Goal: Task Accomplishment & Management: Complete application form

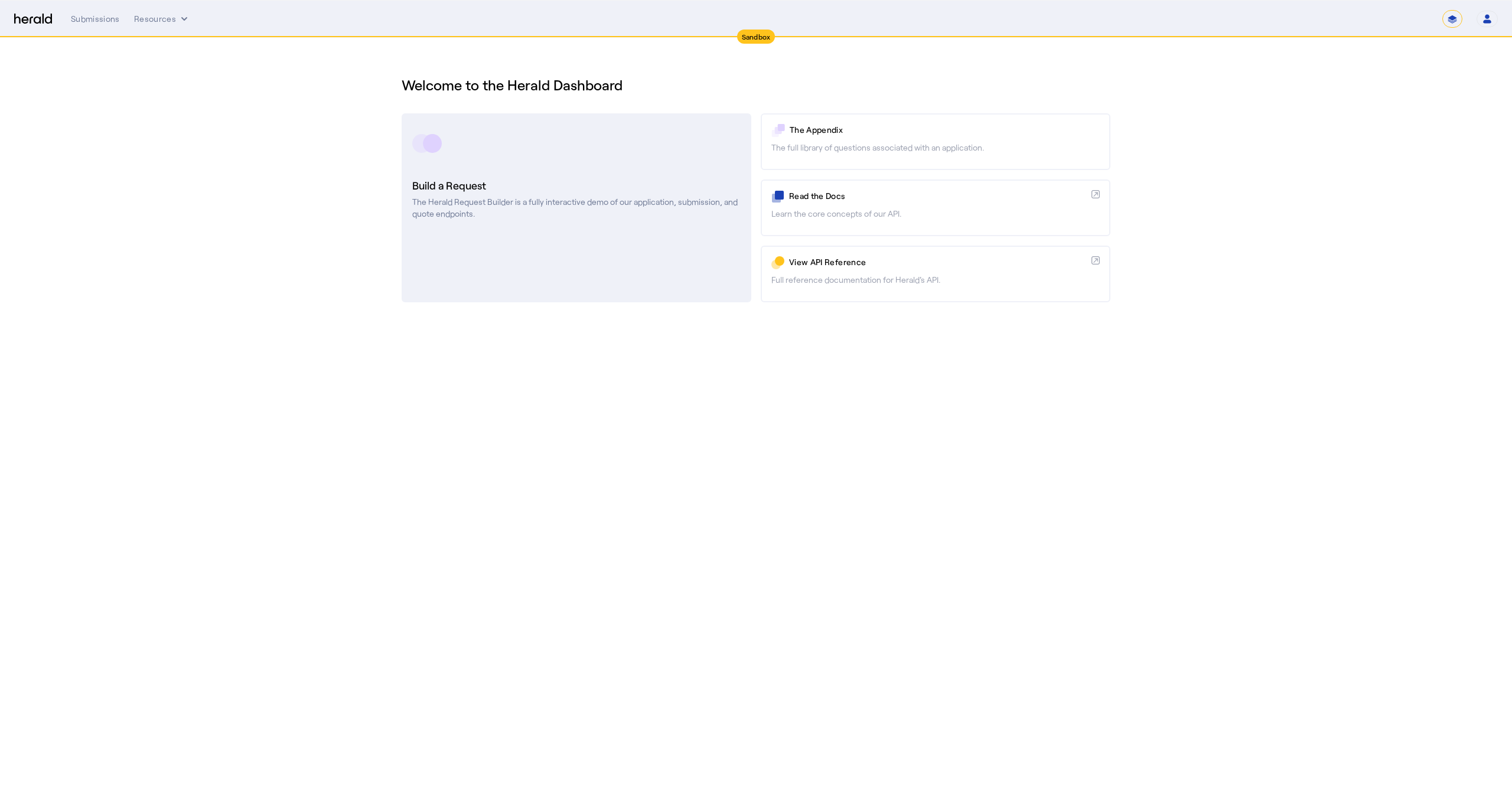
click at [637, 155] on div at bounding box center [577, 143] width 329 height 30
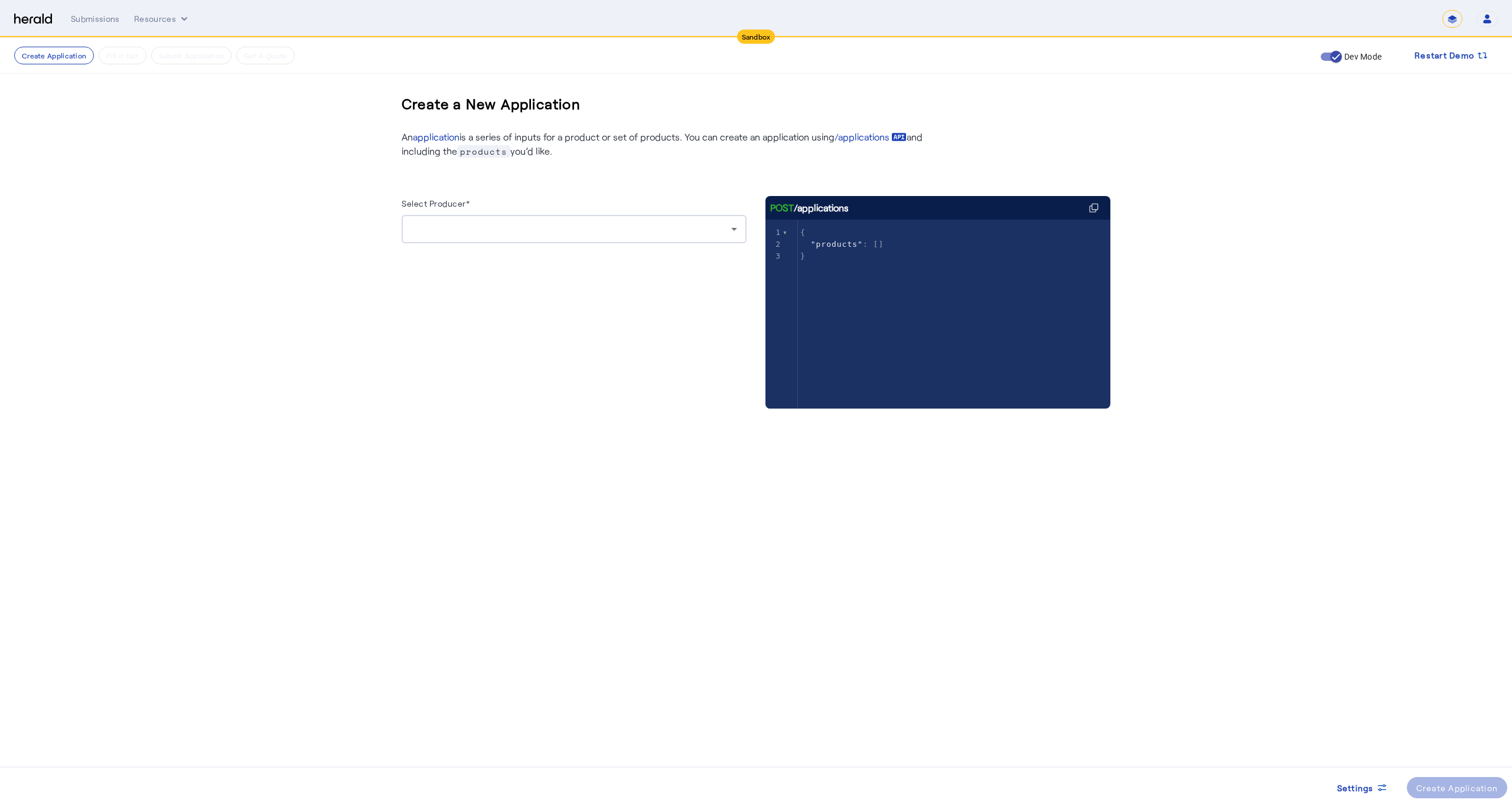
click at [596, 240] on div at bounding box center [574, 228] width 326 height 28
click at [603, 256] on span "[PERSON_NAME] [PERSON_NAME]" at bounding box center [574, 260] width 326 height 14
click at [657, 257] on Policy "Business Owners Policy" at bounding box center [566, 257] width 302 height 13
click at [461, 293] on label "Herald BOP" at bounding box center [463, 293] width 47 height 12
click at [571, 334] on div at bounding box center [574, 324] width 345 height 19
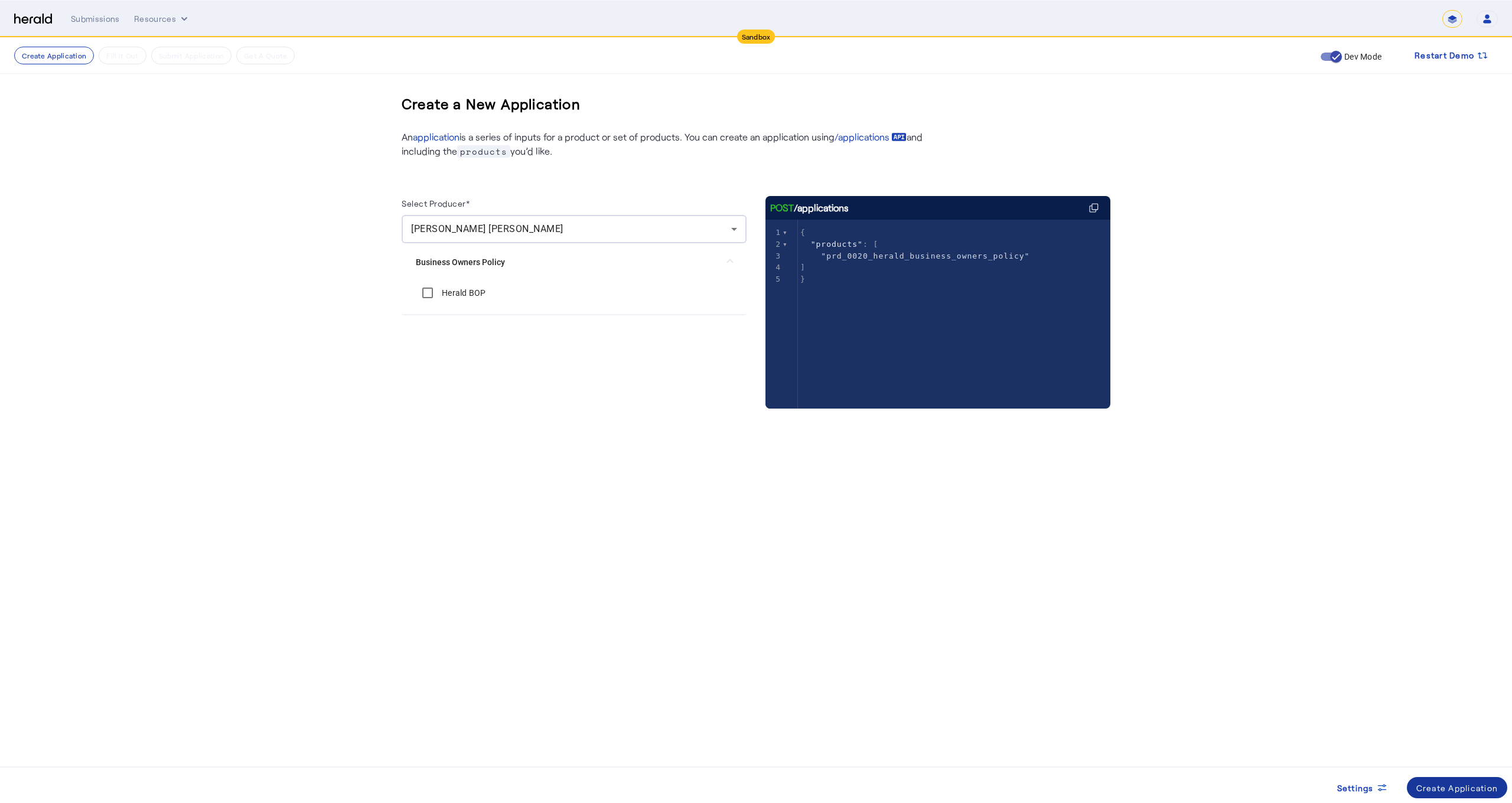
click at [1472, 786] on div "Create Application" at bounding box center [1457, 788] width 82 height 13
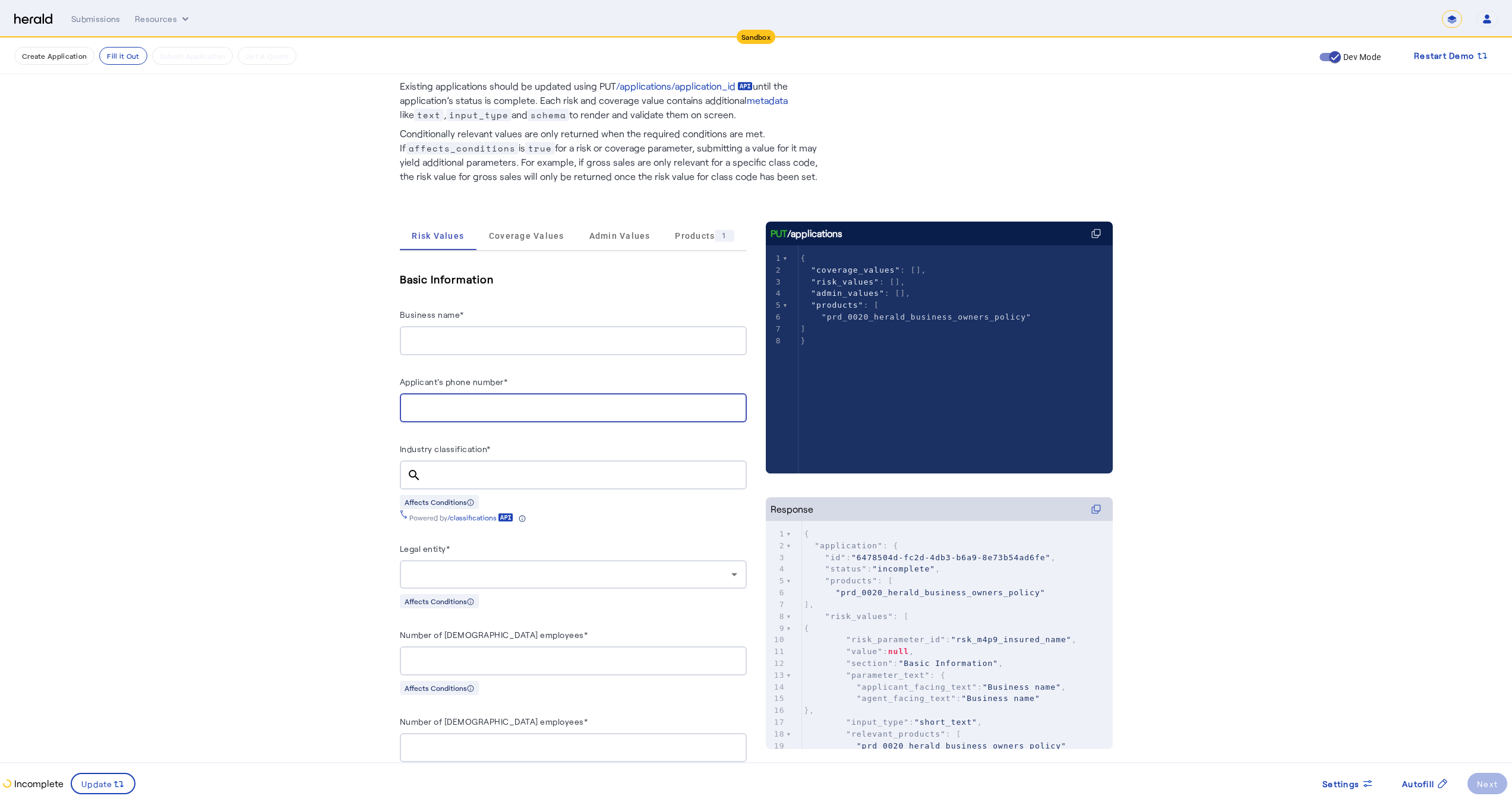
scroll to position [65, 0]
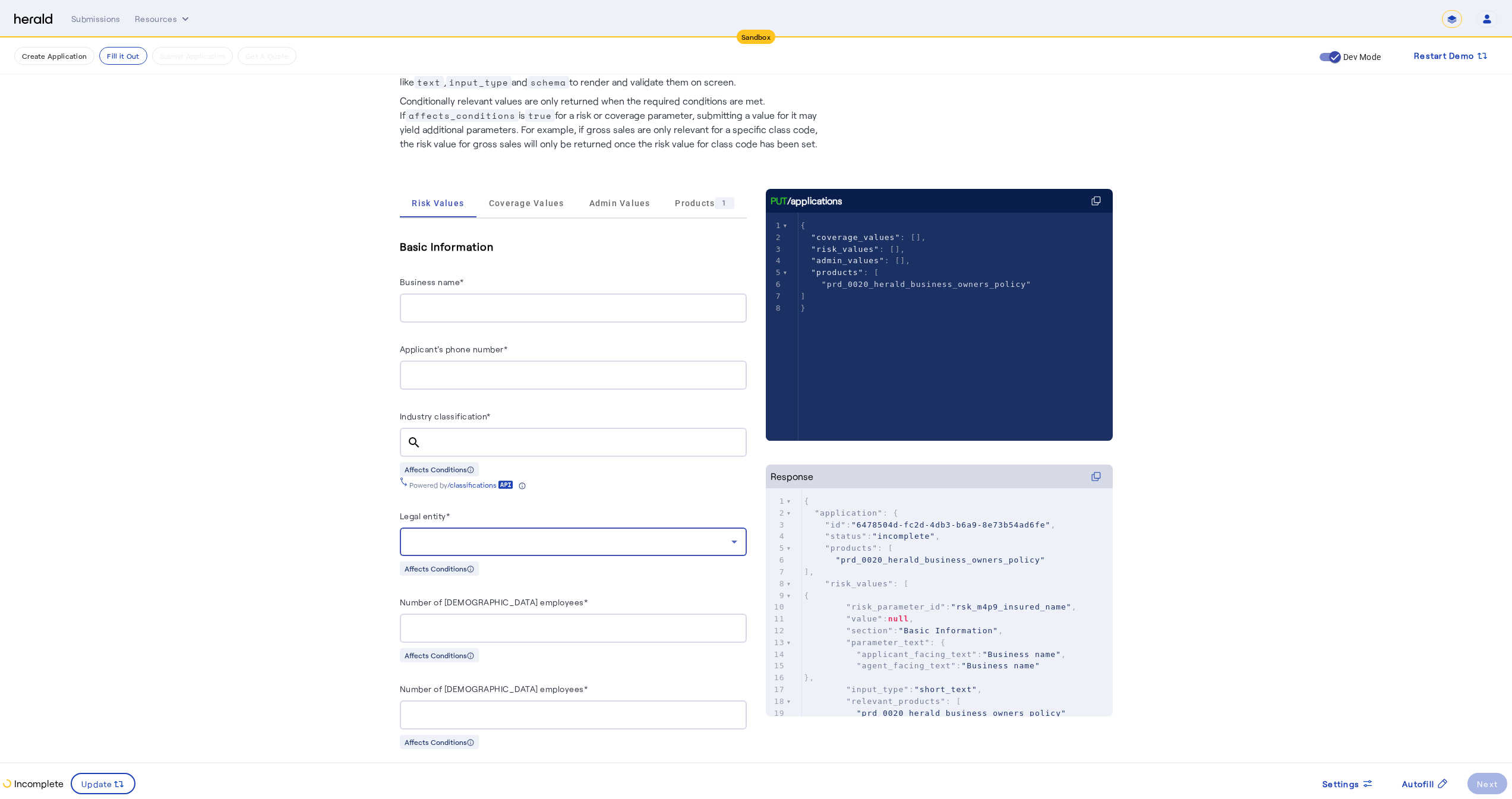
click at [491, 541] on div at bounding box center [571, 541] width 322 height 15
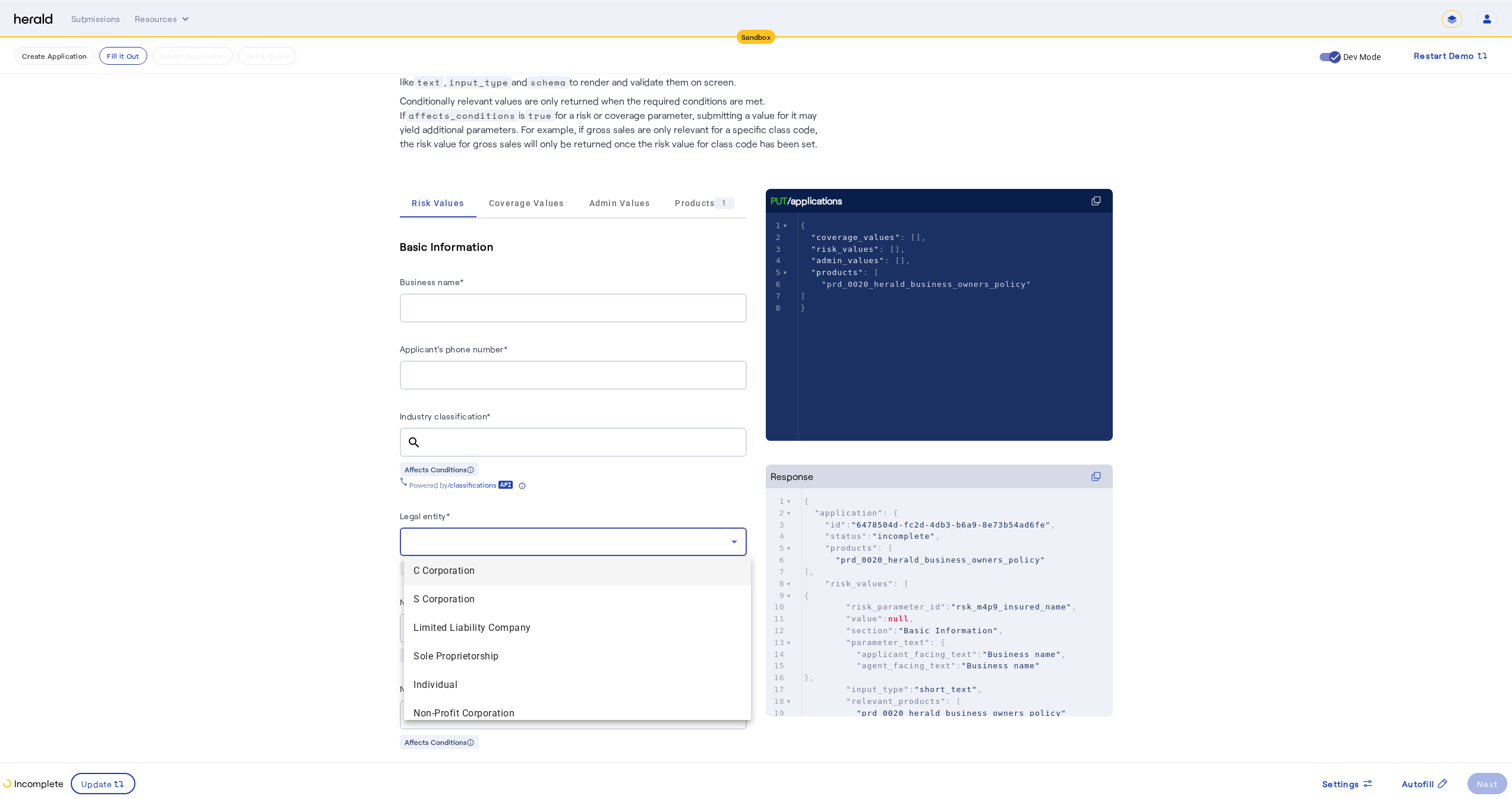
click at [354, 383] on div at bounding box center [756, 399] width 1512 height 799
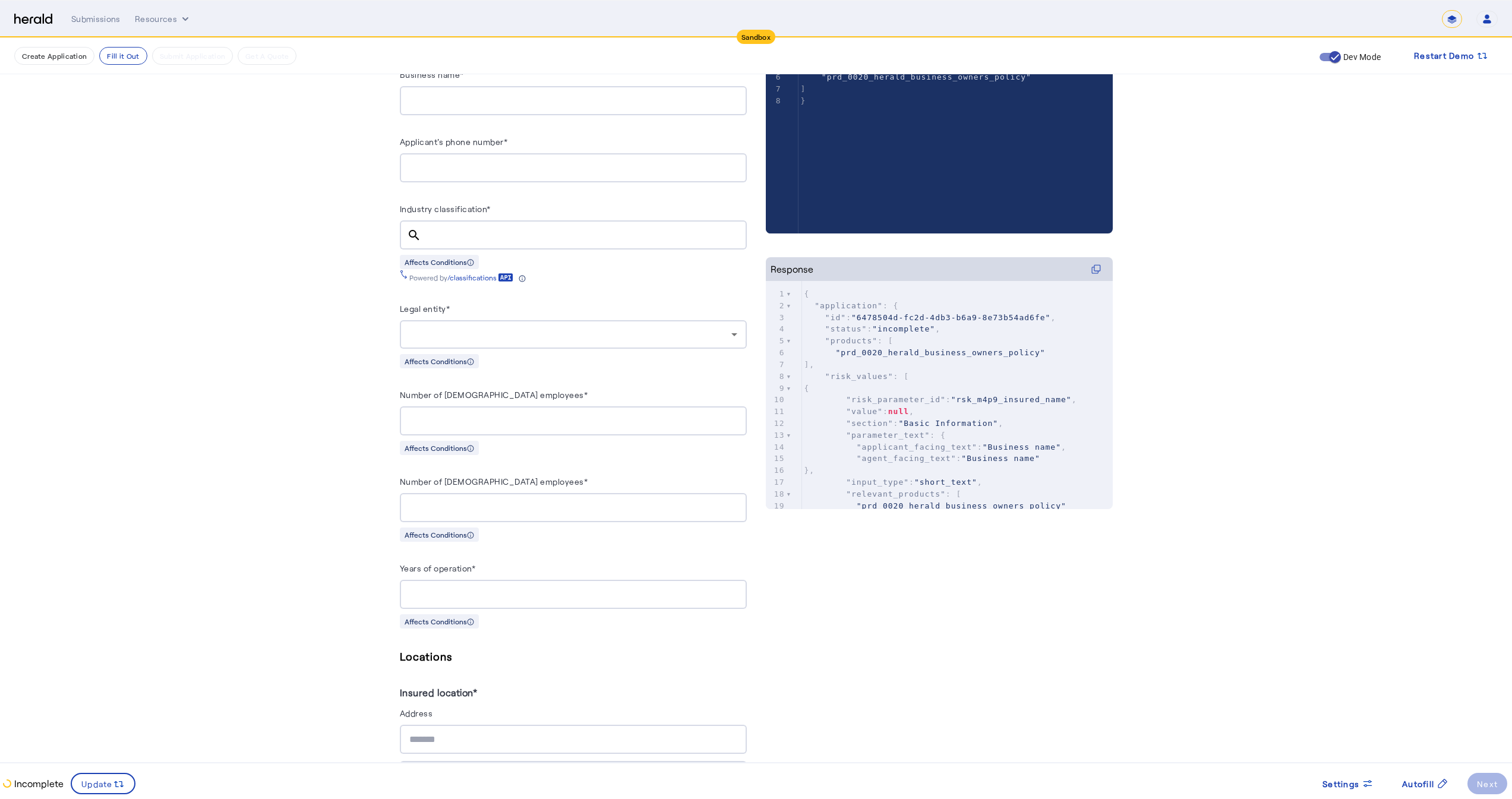
scroll to position [331, 0]
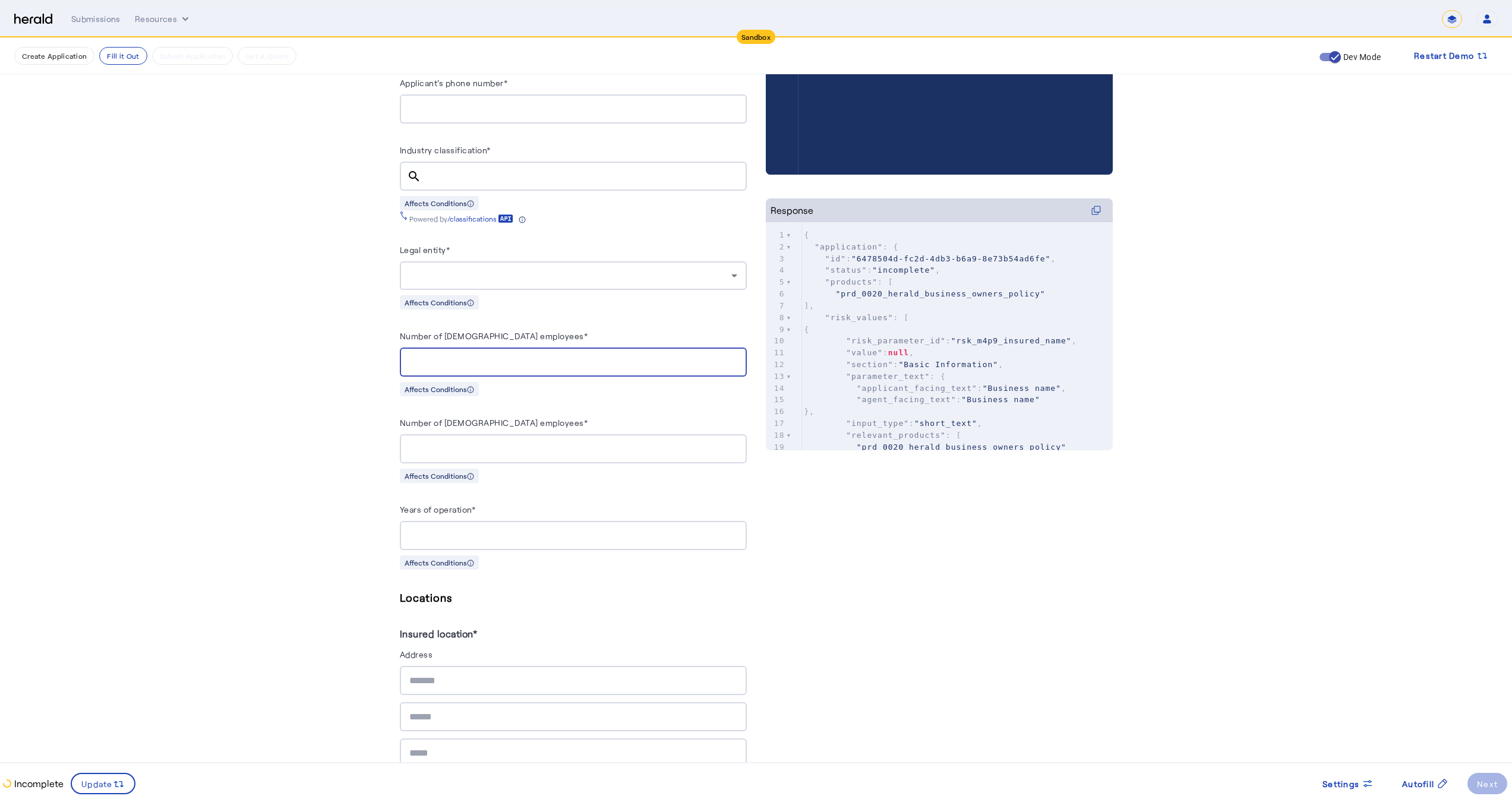
click at [487, 355] on input "Number of [DEMOGRAPHIC_DATA] employees*" at bounding box center [573, 362] width 328 height 15
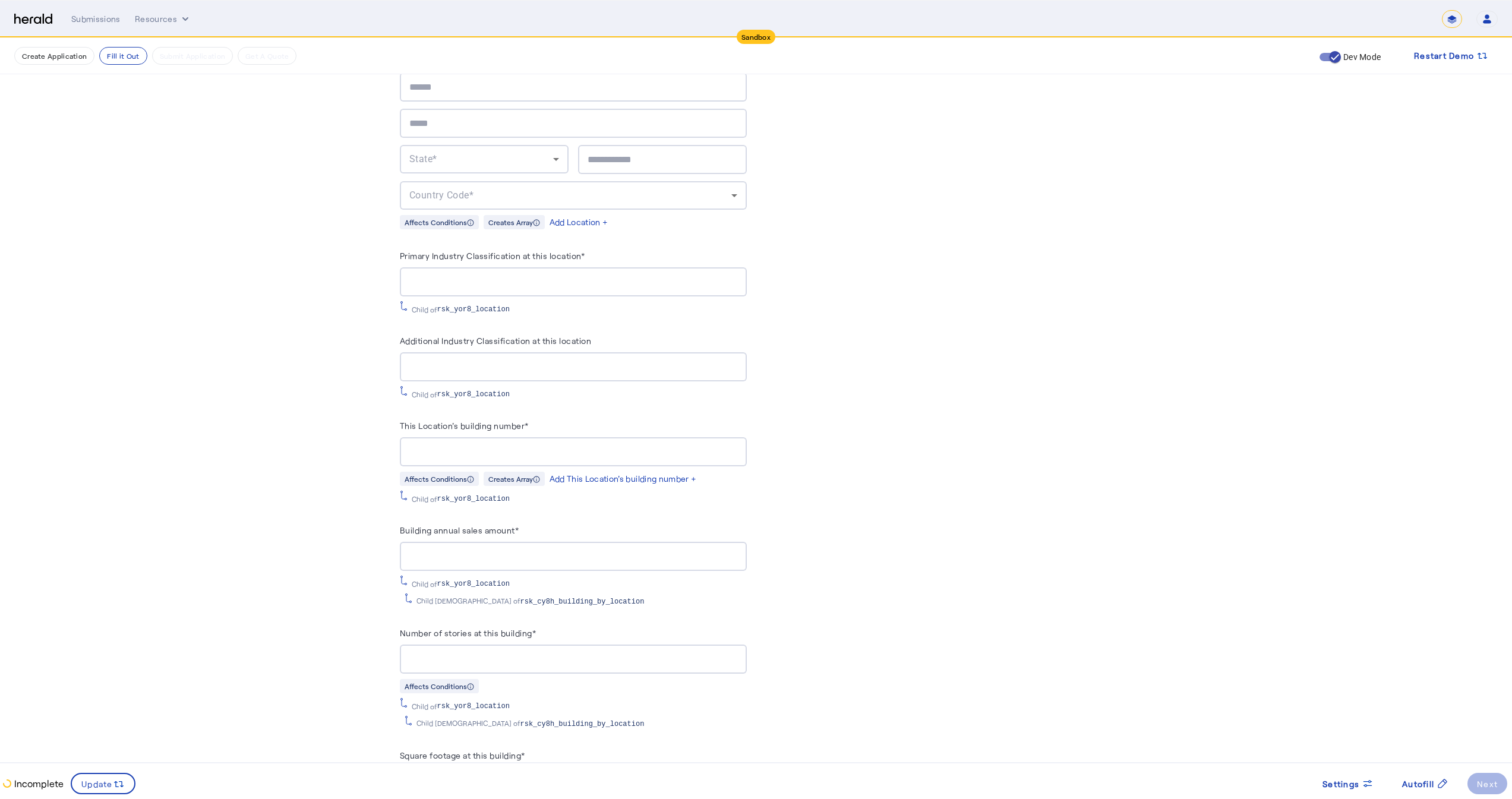
scroll to position [208, 0]
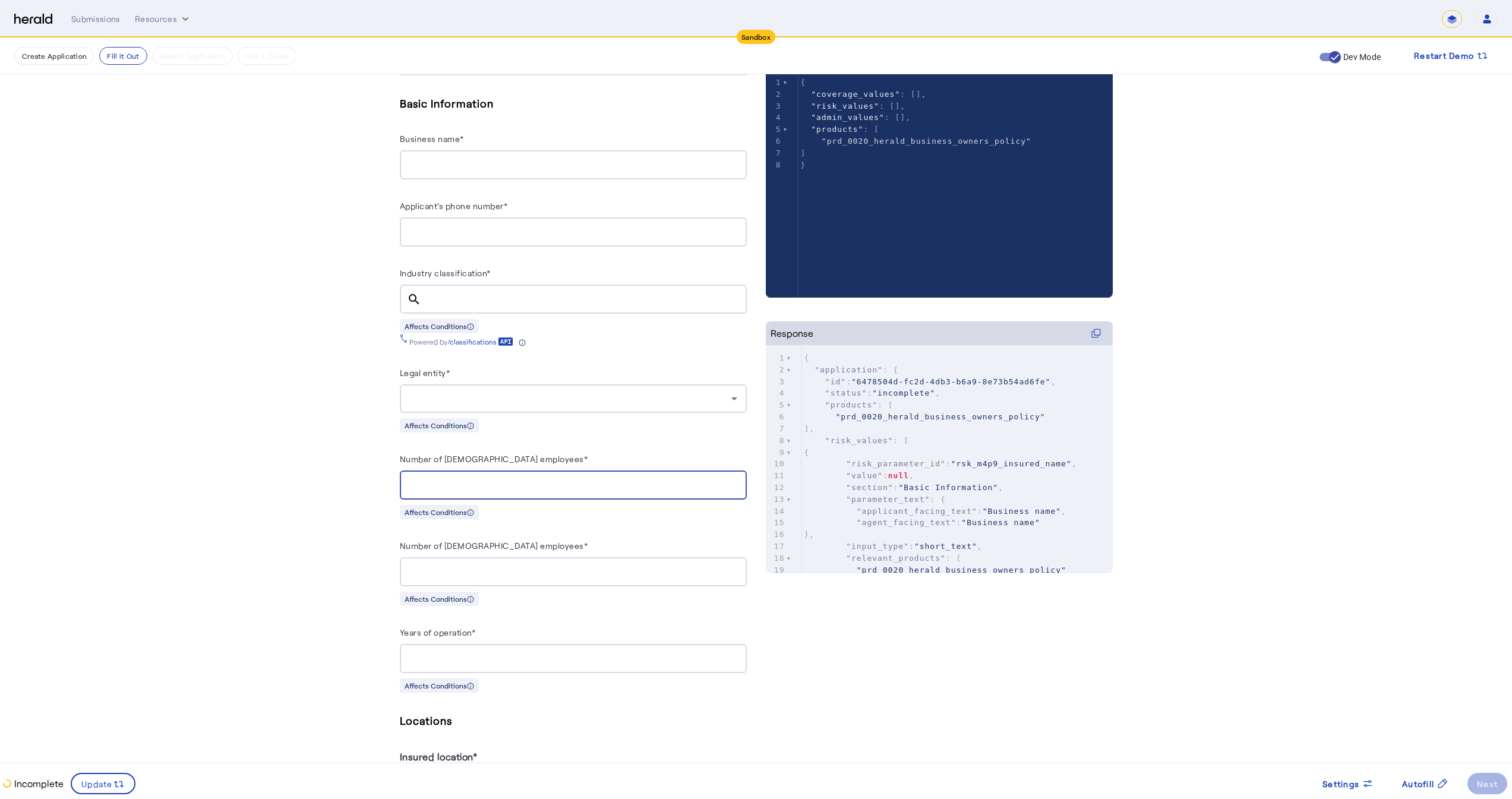
type input "**"
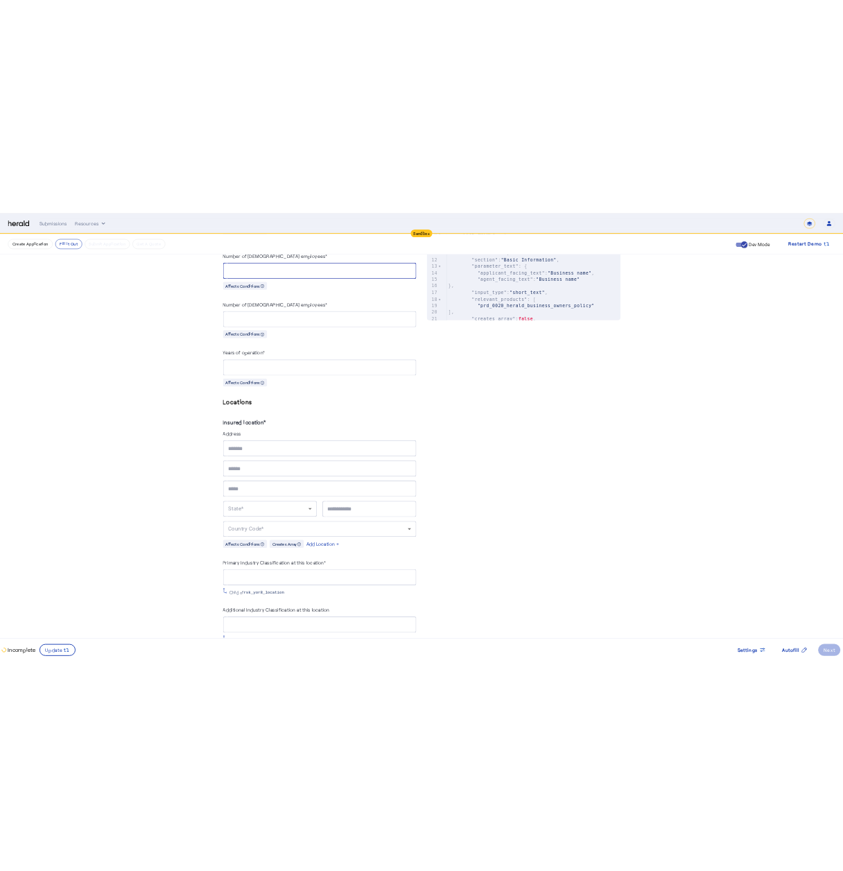
scroll to position [12, 0]
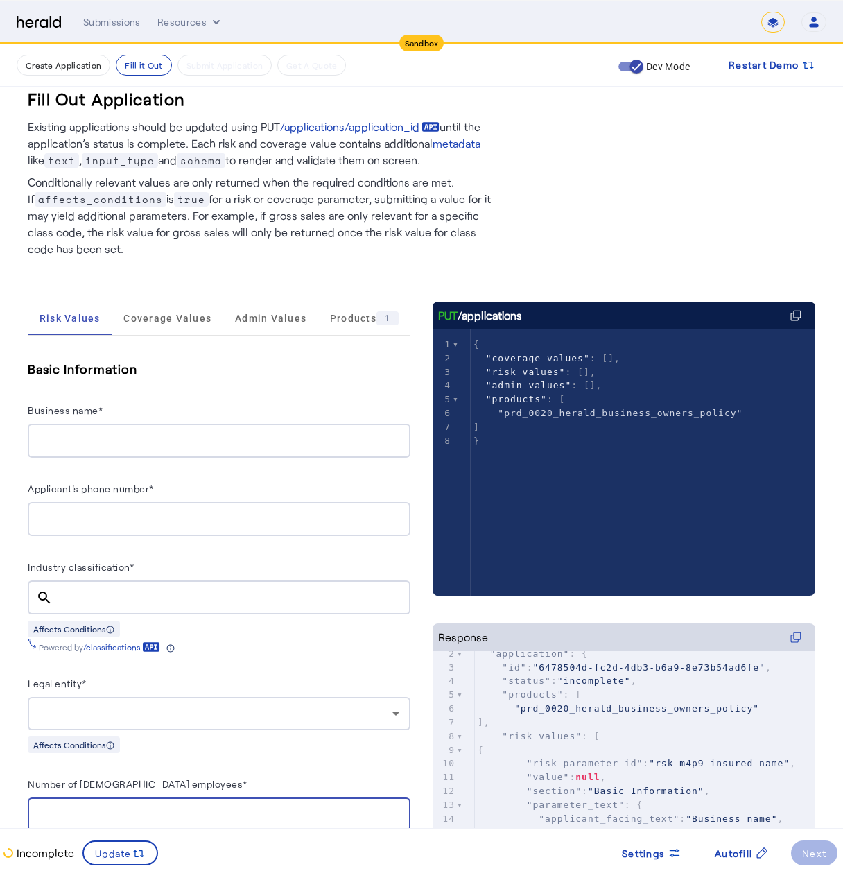
click at [175, 596] on input "Industry classification*" at bounding box center [232, 597] width 336 height 17
drag, startPoint x: 118, startPoint y: 629, endPoint x: 172, endPoint y: 637, distance: 54.6
click at [172, 637] on badge-bar-v2 "Affects Conditions Powered by /classifications" at bounding box center [219, 636] width 383 height 33
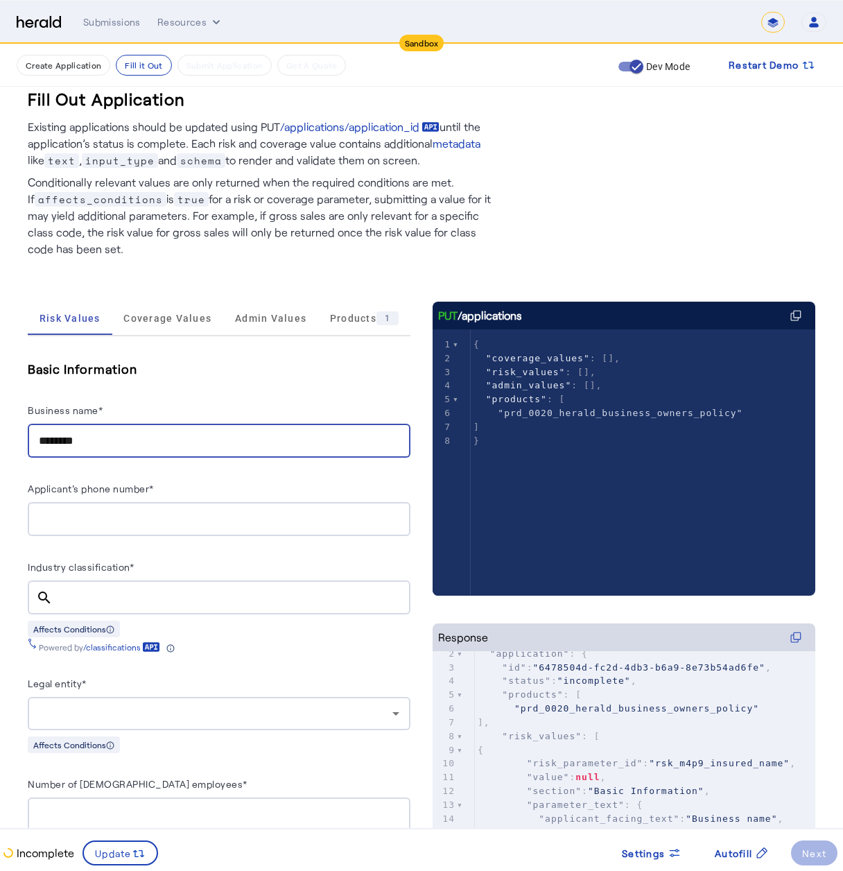
type input "*******"
click at [96, 521] on input "Applicant's phone number*" at bounding box center [219, 519] width 361 height 17
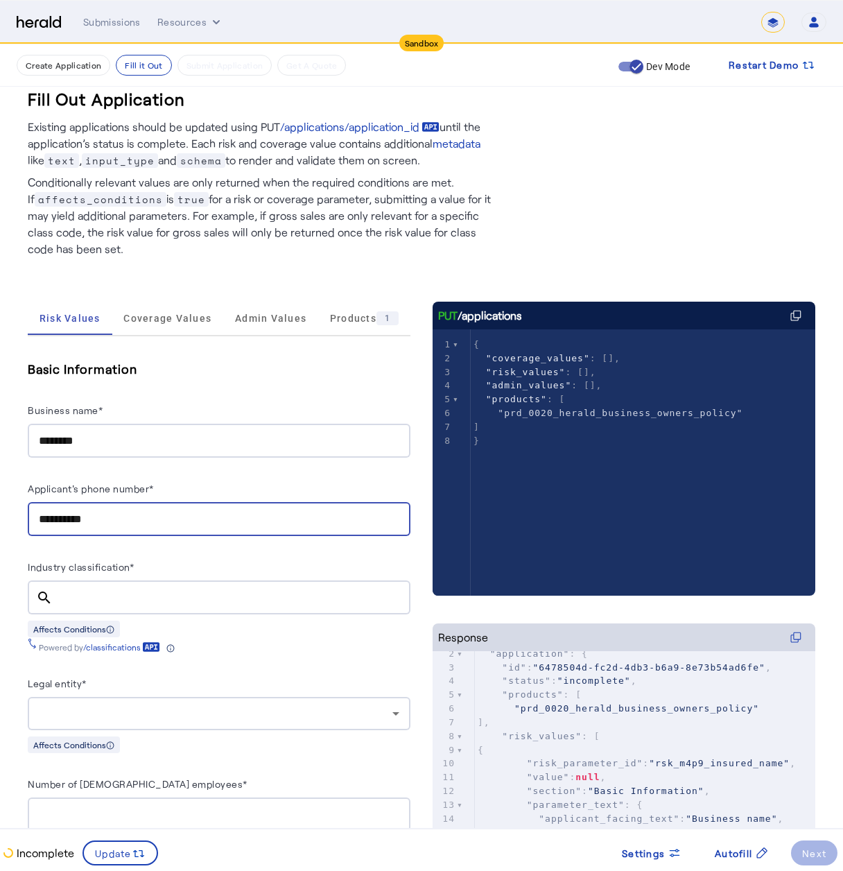
type input "**********"
click at [206, 620] on div "Affects Conditions" at bounding box center [219, 628] width 383 height 17
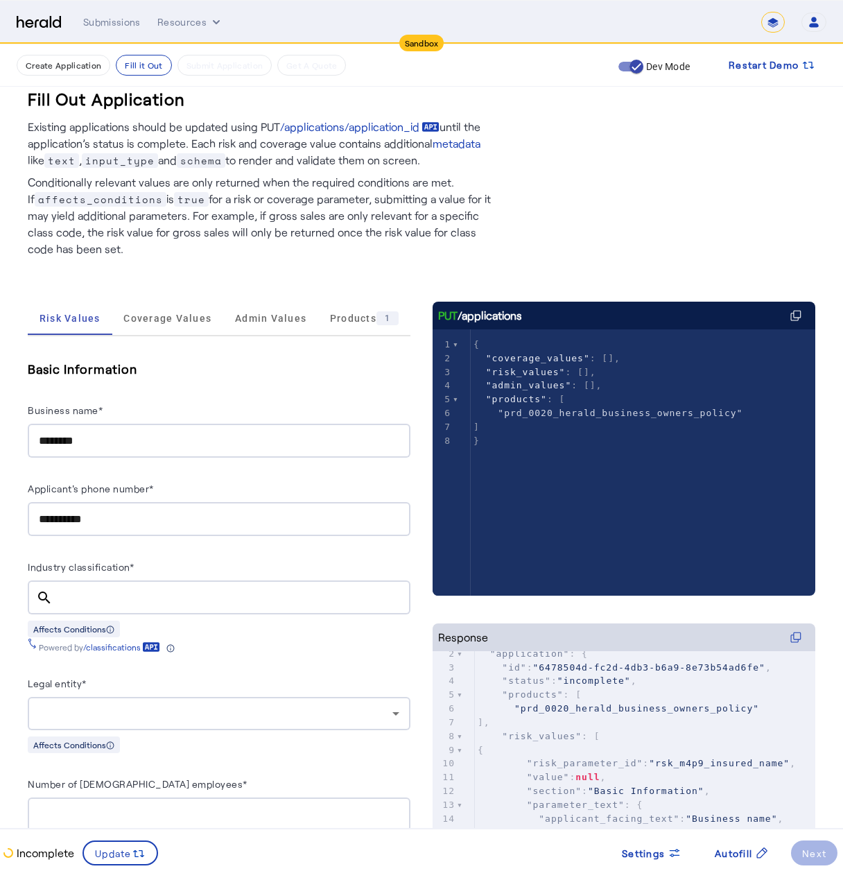
click at [217, 608] on div at bounding box center [232, 597] width 336 height 34
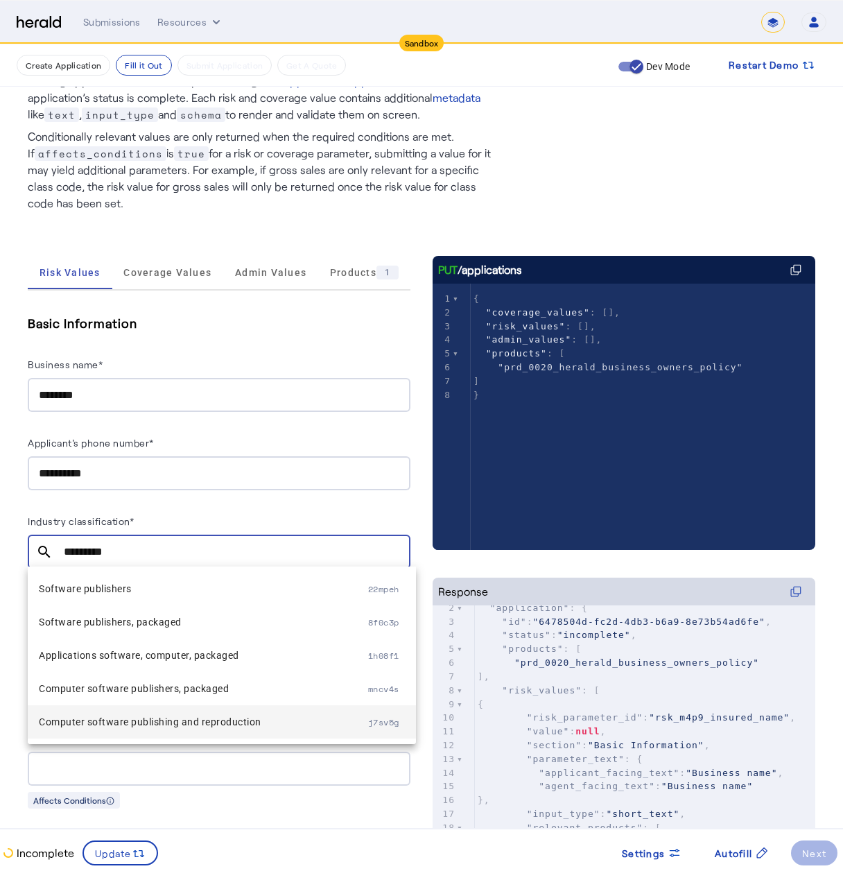
scroll to position [0, 0]
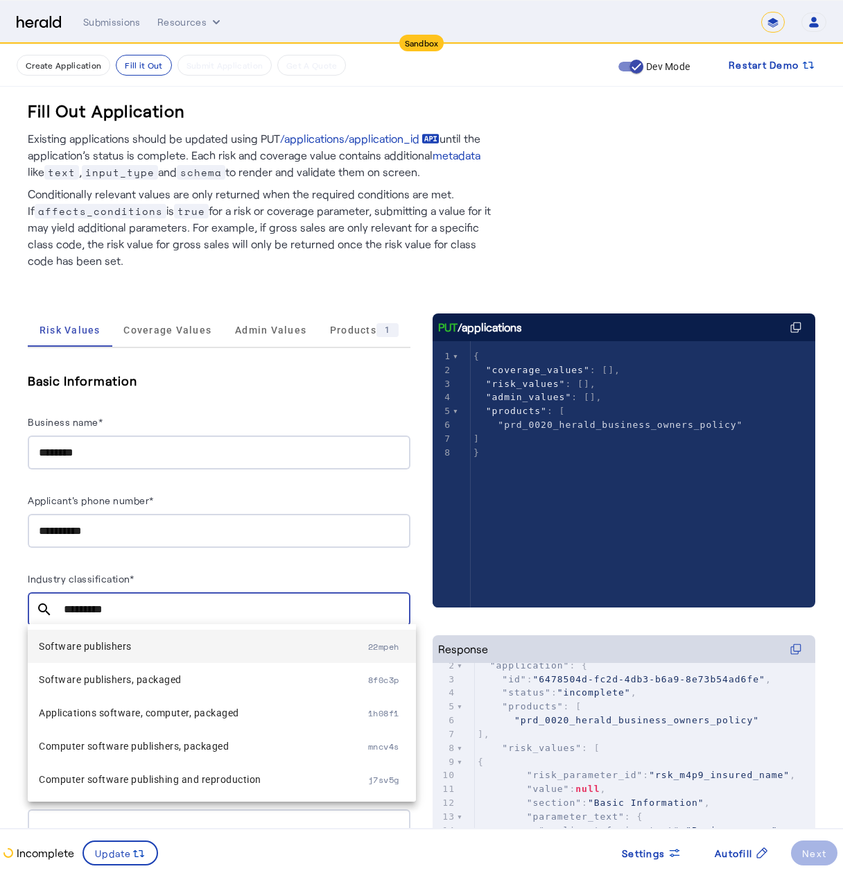
type input "********"
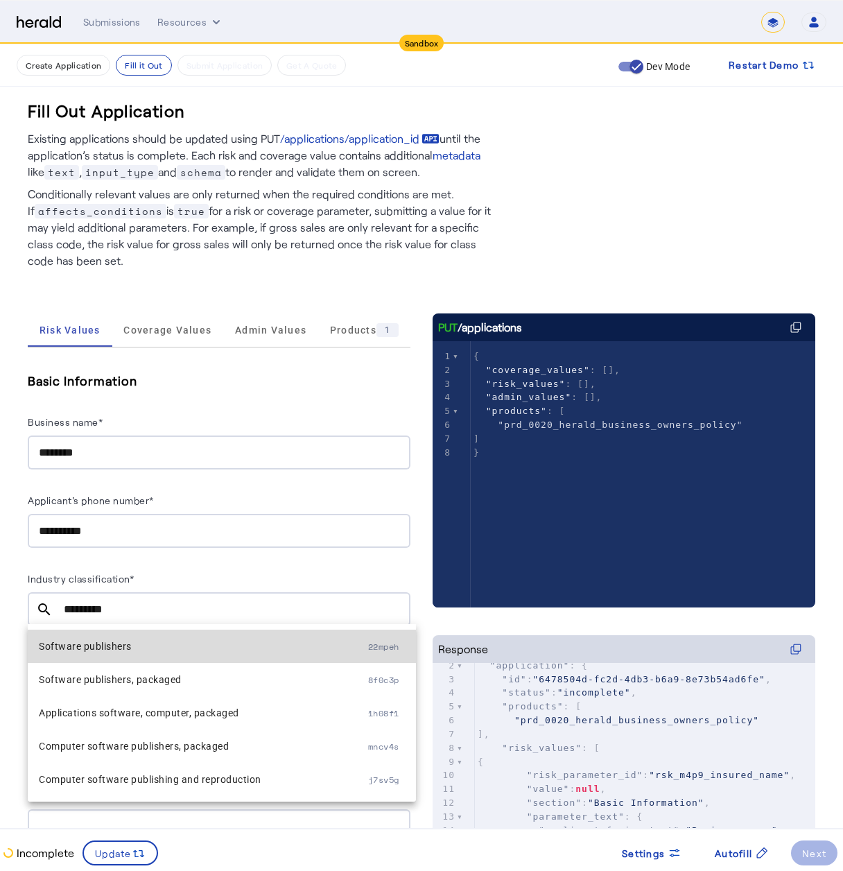
click at [234, 652] on span "Software publishers" at bounding box center [203, 646] width 329 height 17
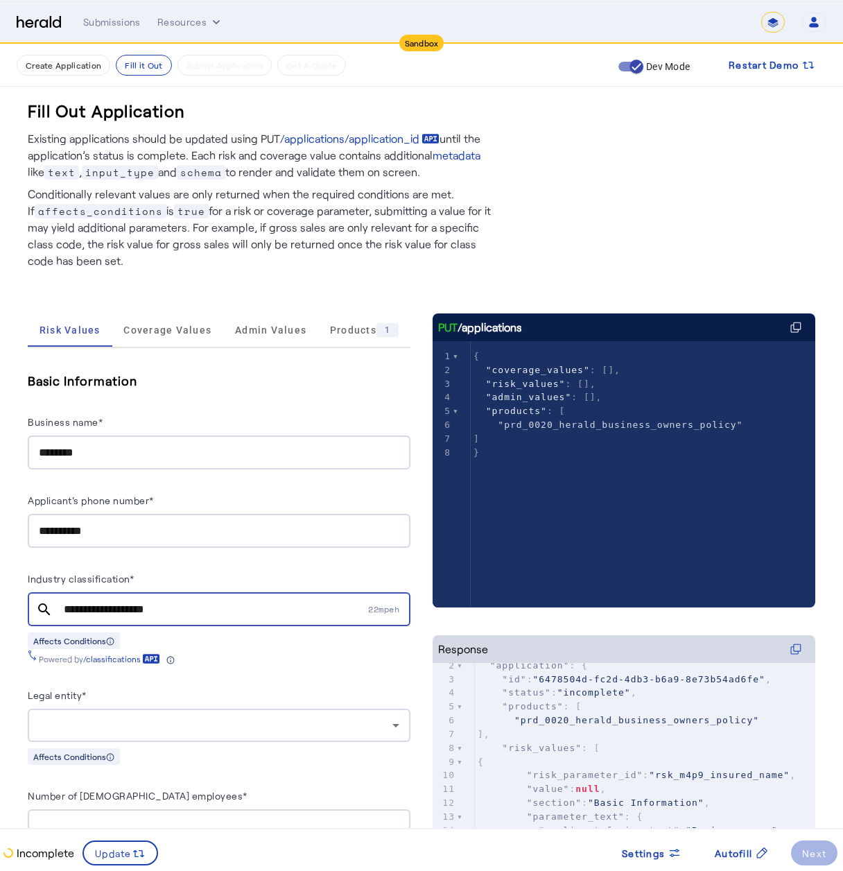
click at [230, 606] on input "**********" at bounding box center [215, 609] width 302 height 17
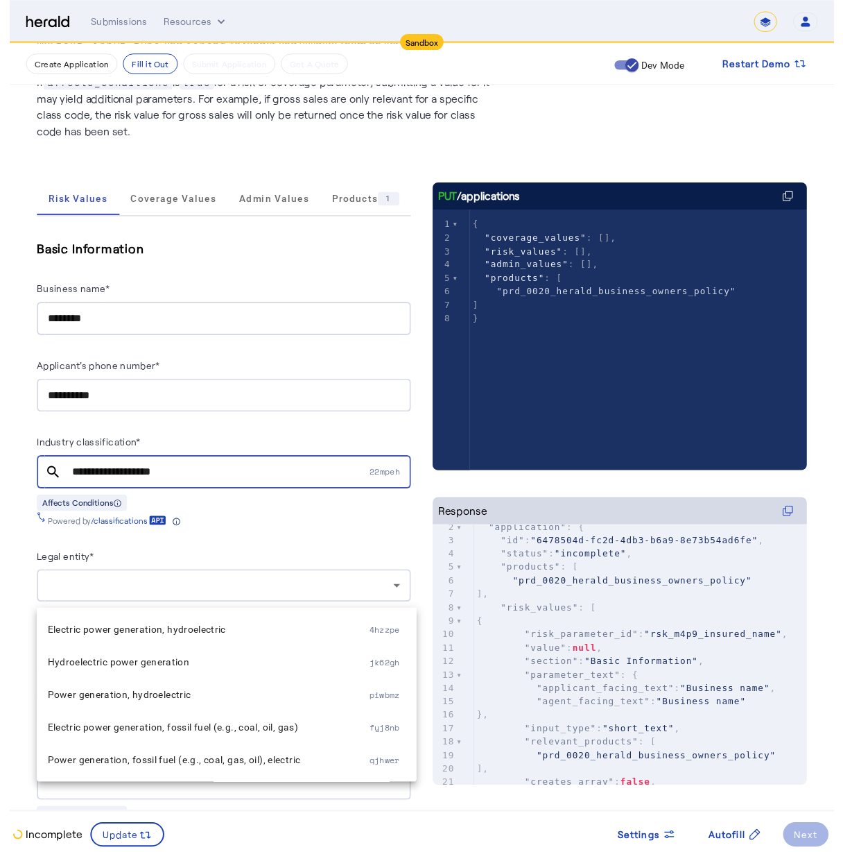
scroll to position [137, 0]
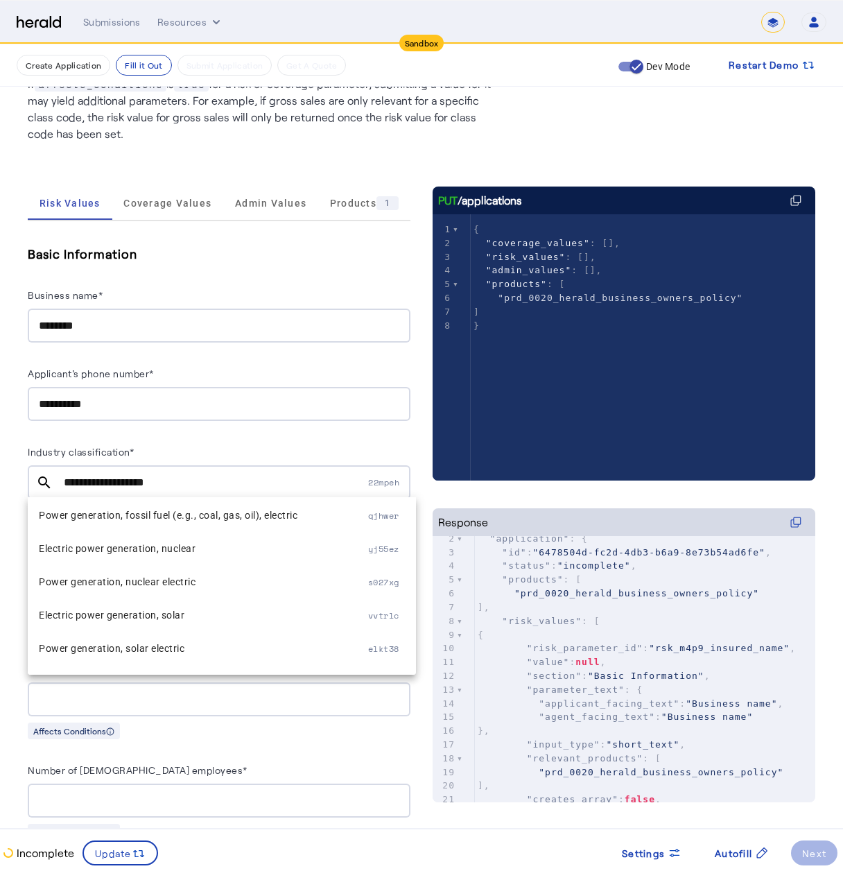
drag, startPoint x: 223, startPoint y: 471, endPoint x: 114, endPoint y: 481, distance: 108.6
click at [114, 481] on div "**********" at bounding box center [215, 482] width 302 height 34
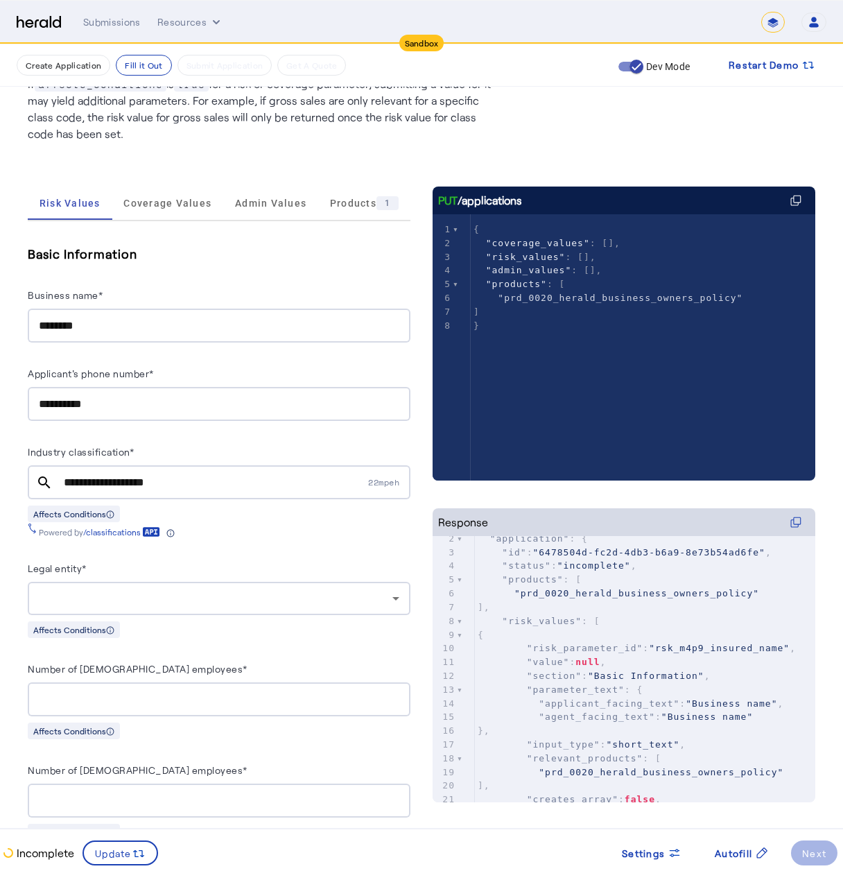
click at [196, 560] on div "Legal entity*" at bounding box center [219, 571] width 383 height 22
click at [150, 531] on icon at bounding box center [151, 531] width 3 height 5
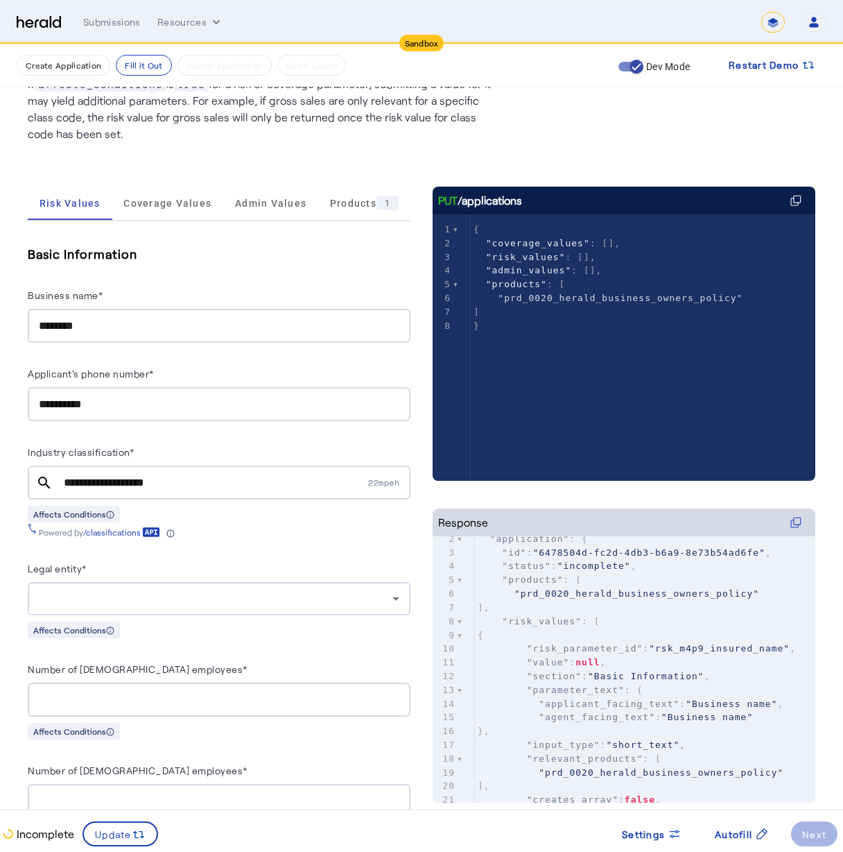
click at [313, 481] on input "**********" at bounding box center [215, 482] width 302 height 17
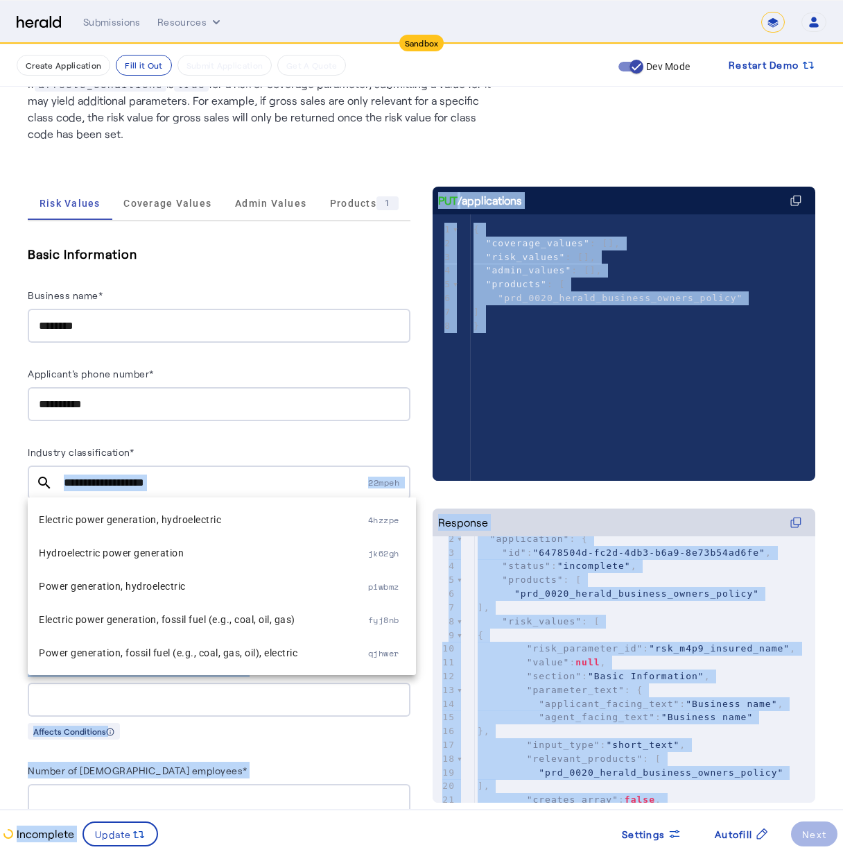
drag, startPoint x: 253, startPoint y: 472, endPoint x: 193, endPoint y: 519, distance: 76.2
click at [102, 499] on body "**********" at bounding box center [421, 299] width 843 height 852
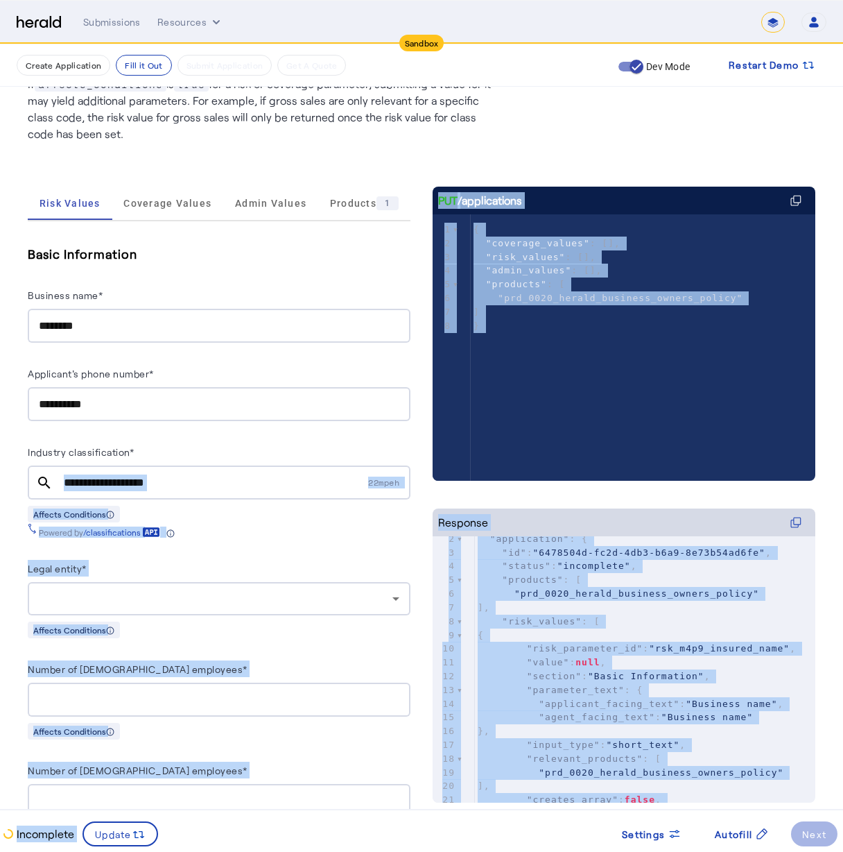
click at [207, 483] on input "**********" at bounding box center [215, 482] width 302 height 17
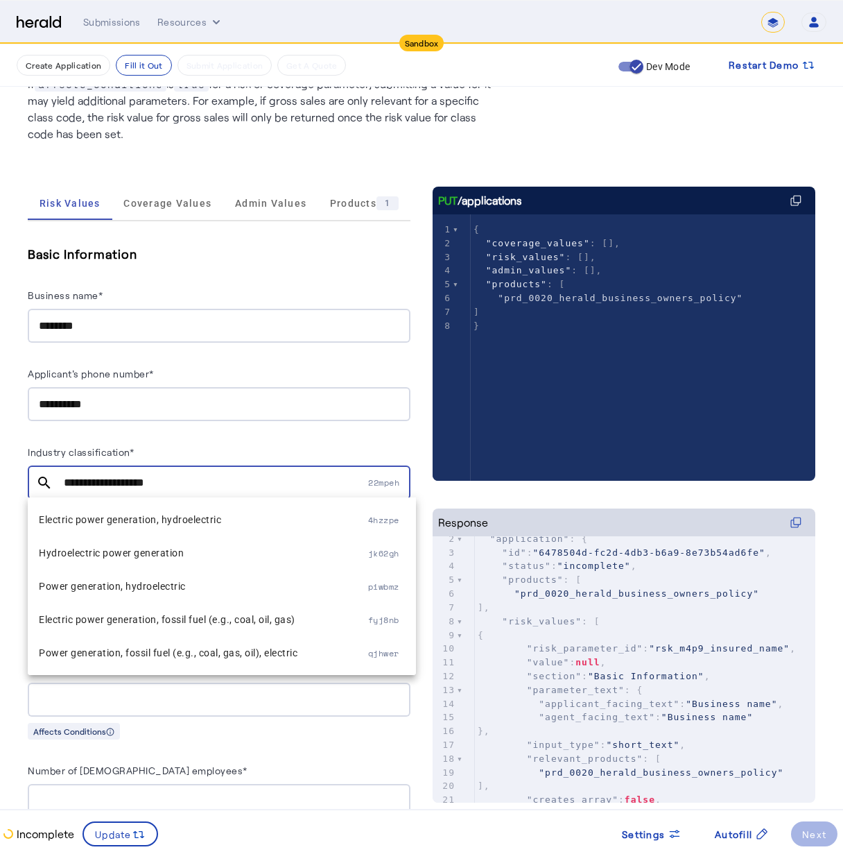
drag, startPoint x: 163, startPoint y: 478, endPoint x: 21, endPoint y: 476, distance: 142.2
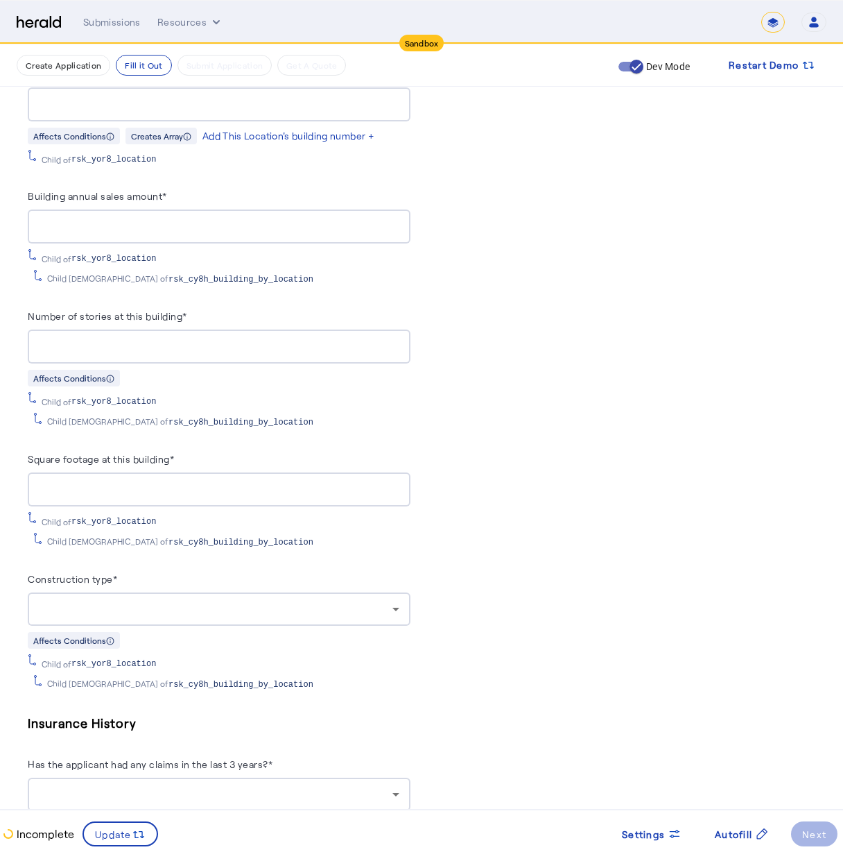
scroll to position [1610, 0]
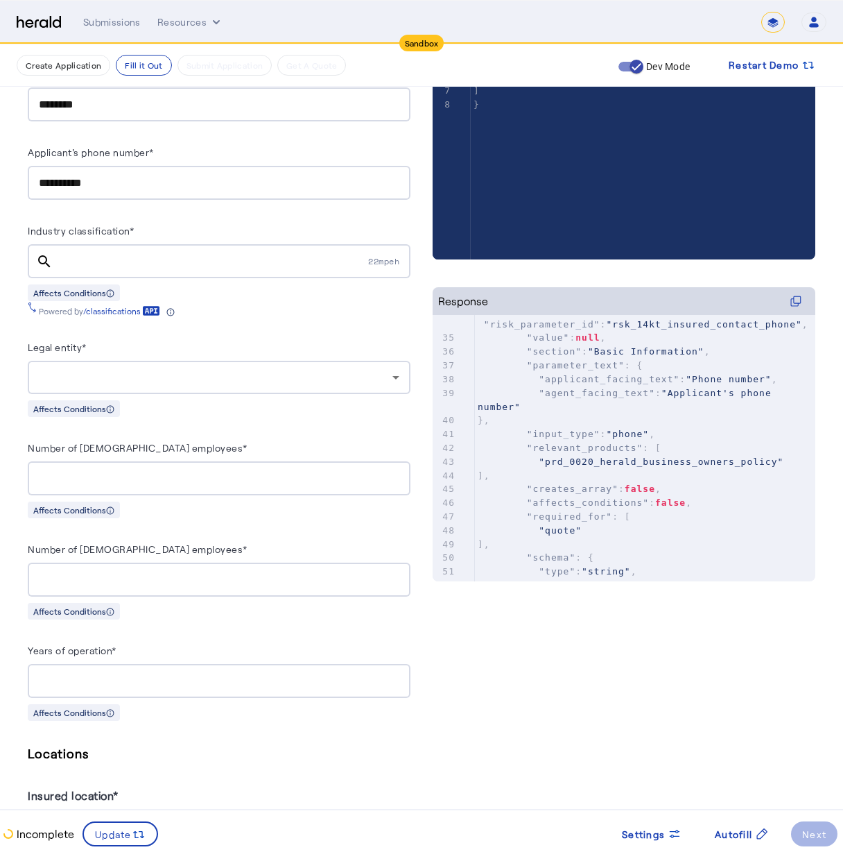
scroll to position [476, 0]
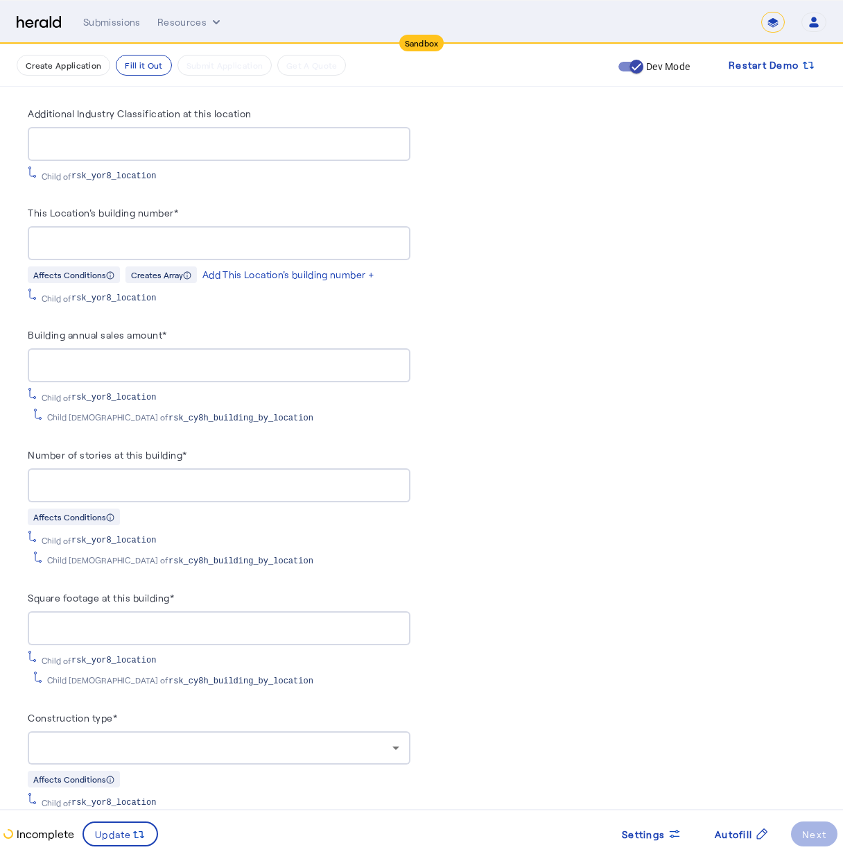
scroll to position [1547, 0]
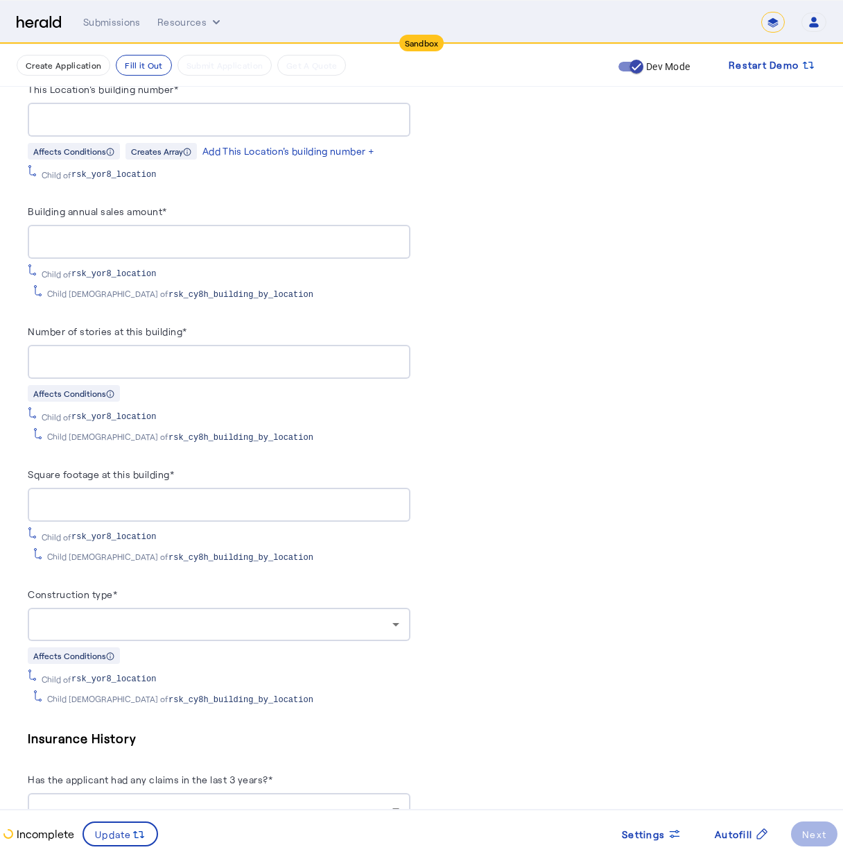
click at [191, 616] on div at bounding box center [216, 624] width 354 height 17
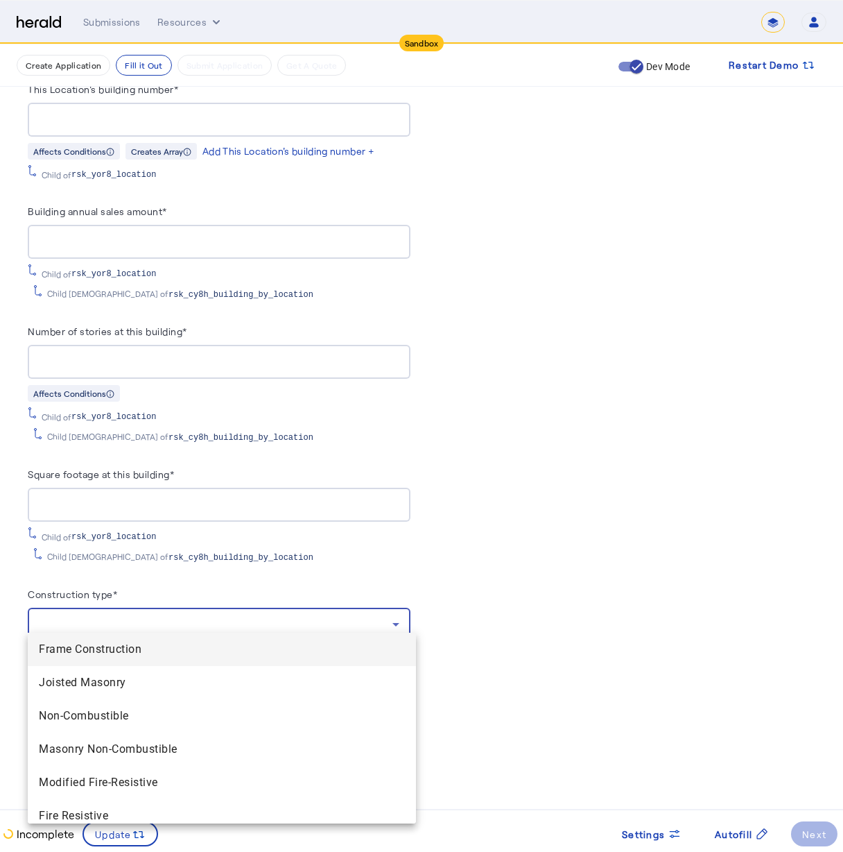
click at [238, 578] on div at bounding box center [421, 426] width 843 height 852
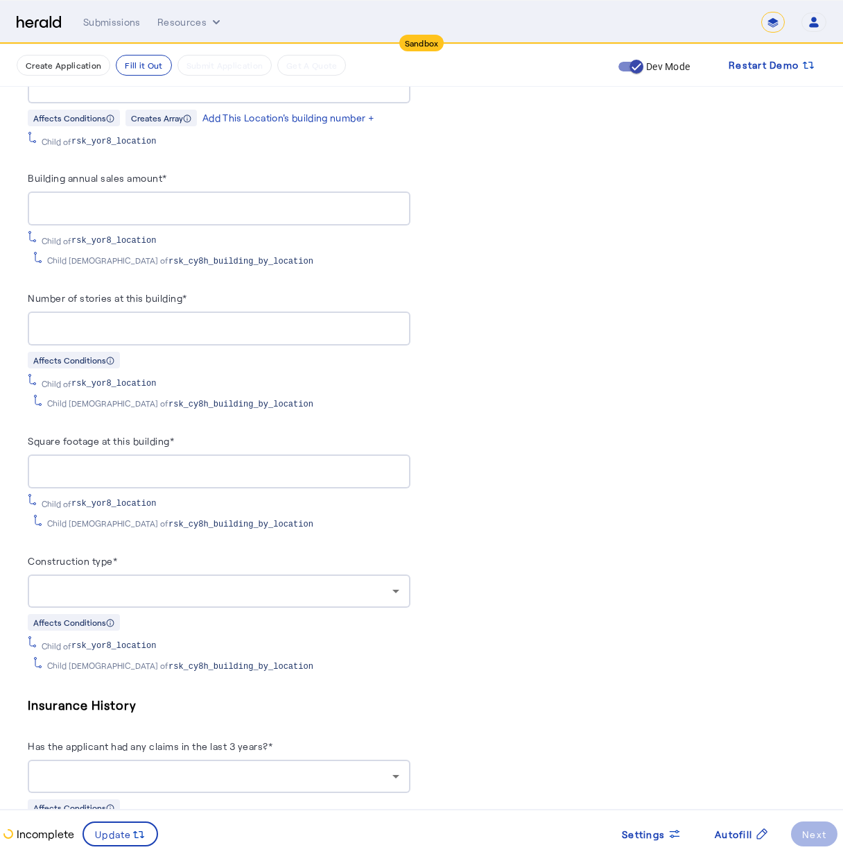
scroll to position [1610, 0]
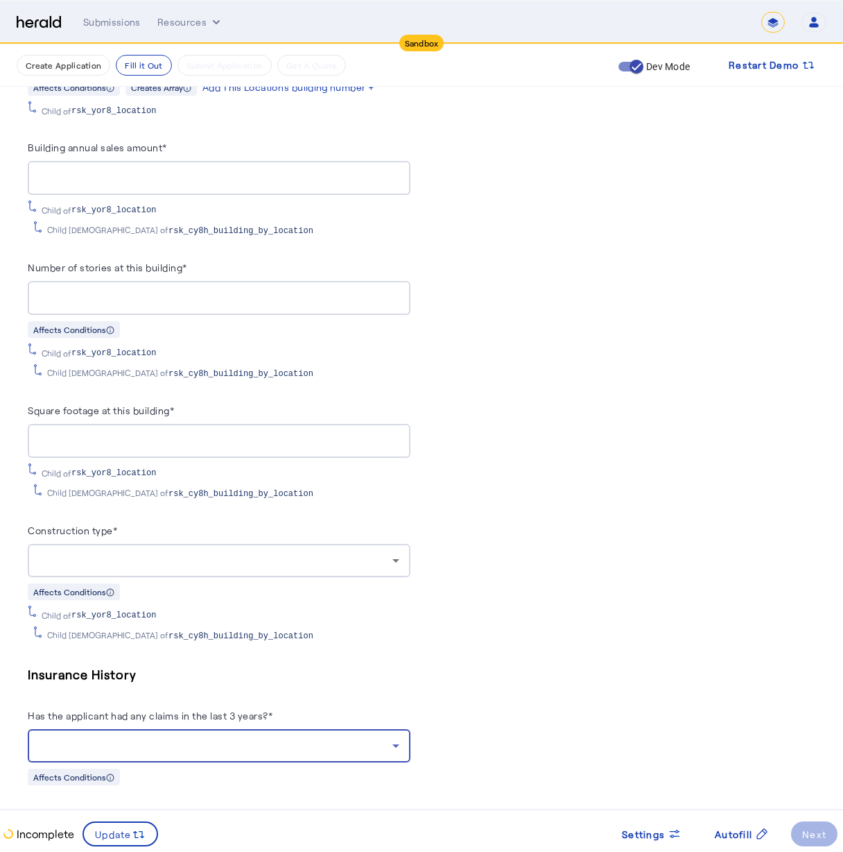
click at [321, 741] on div at bounding box center [216, 745] width 354 height 17
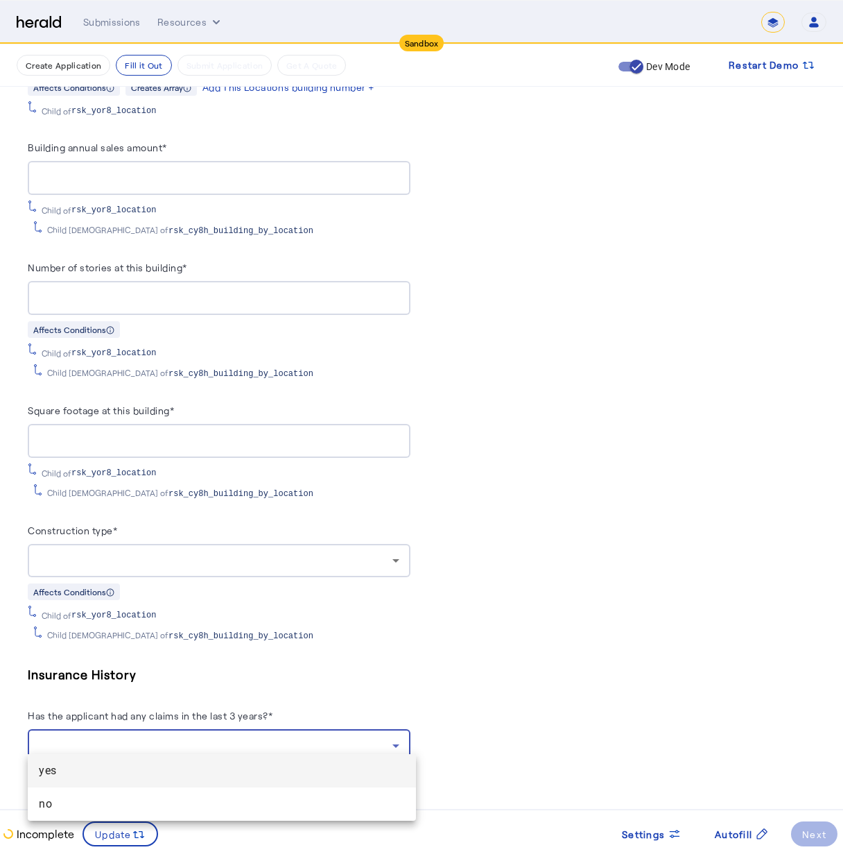
click at [414, 702] on div at bounding box center [421, 426] width 843 height 852
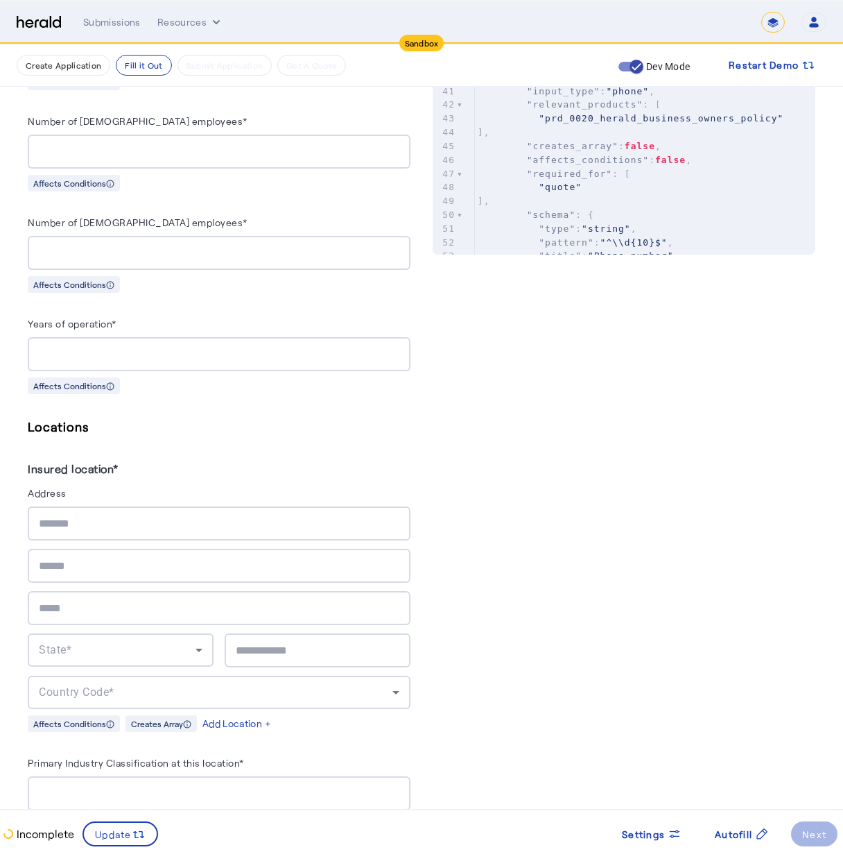
scroll to position [180, 0]
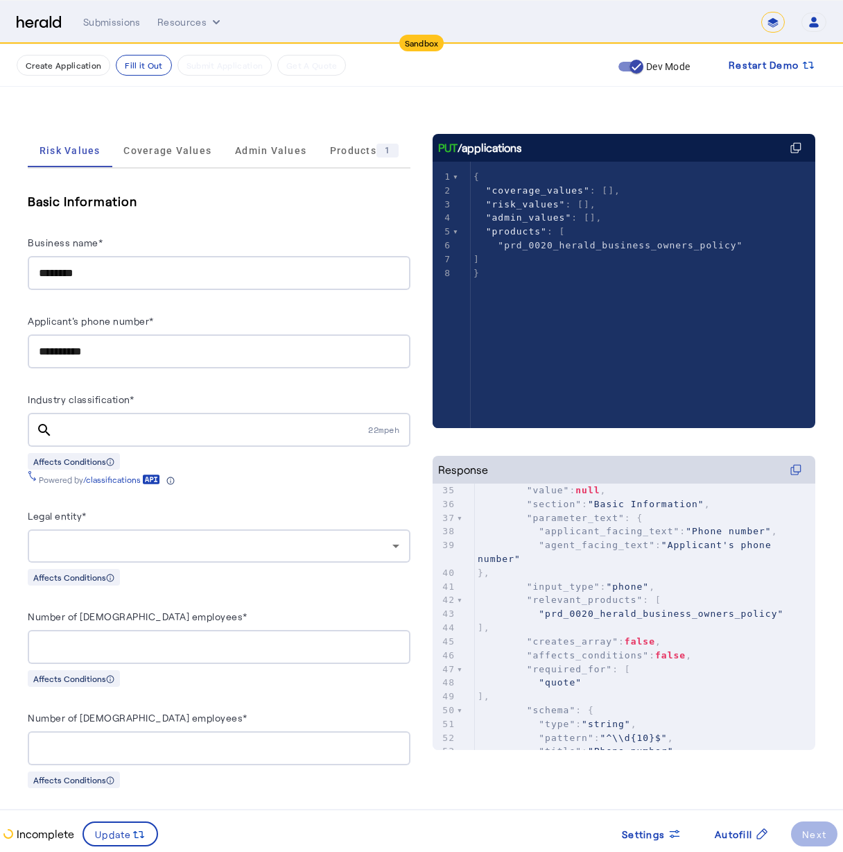
click at [135, 429] on input "Industry classification*" at bounding box center [215, 430] width 302 height 17
click at [178, 432] on input "********" at bounding box center [215, 430] width 302 height 17
click at [170, 458] on div "Affects Conditions" at bounding box center [219, 460] width 383 height 17
click at [171, 423] on input "********" at bounding box center [215, 430] width 302 height 17
click at [151, 424] on input "**********" at bounding box center [215, 430] width 302 height 17
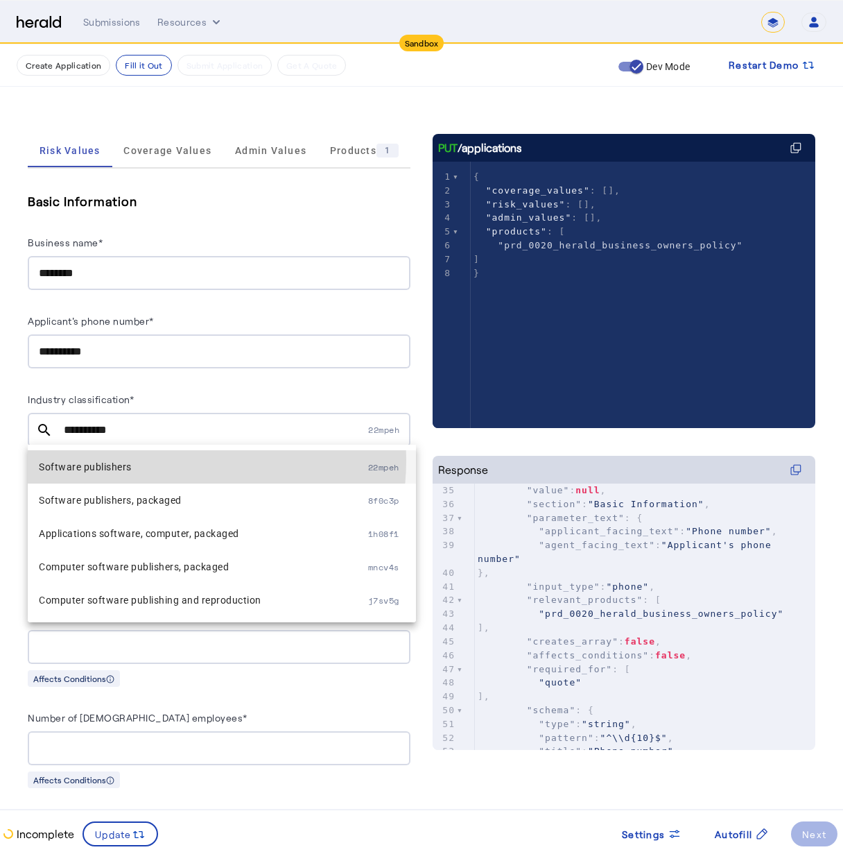
drag, startPoint x: 145, startPoint y: 460, endPoint x: 146, endPoint y: 467, distance: 7.1
click at [146, 467] on span "Software publishers" at bounding box center [203, 466] width 329 height 17
type input "**********"
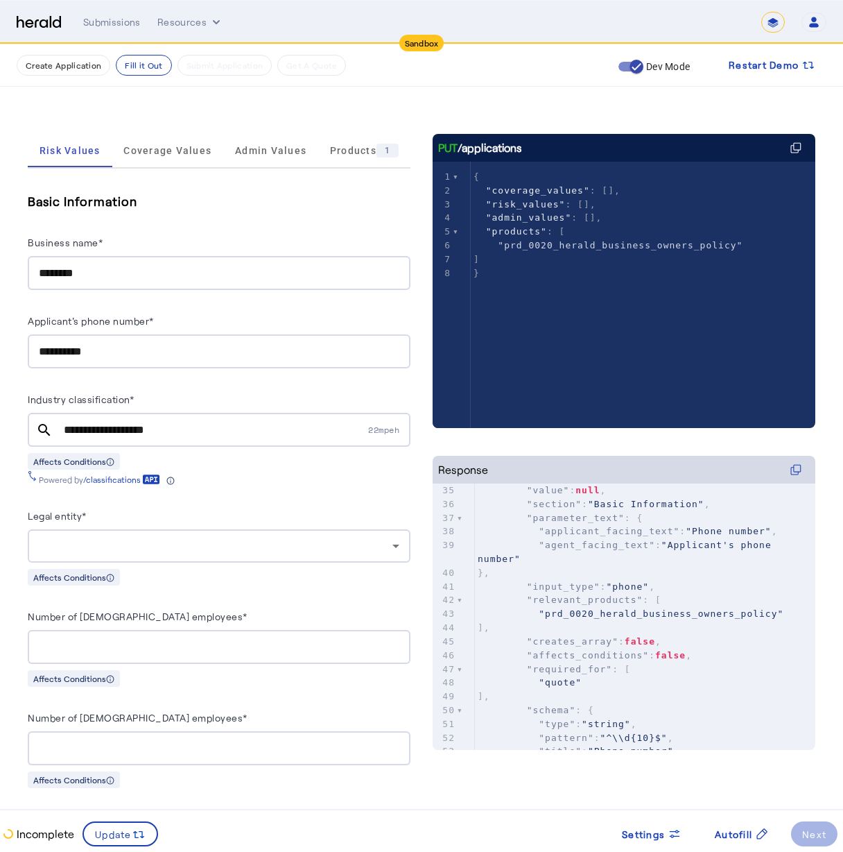
click at [109, 529] on div at bounding box center [219, 545] width 361 height 33
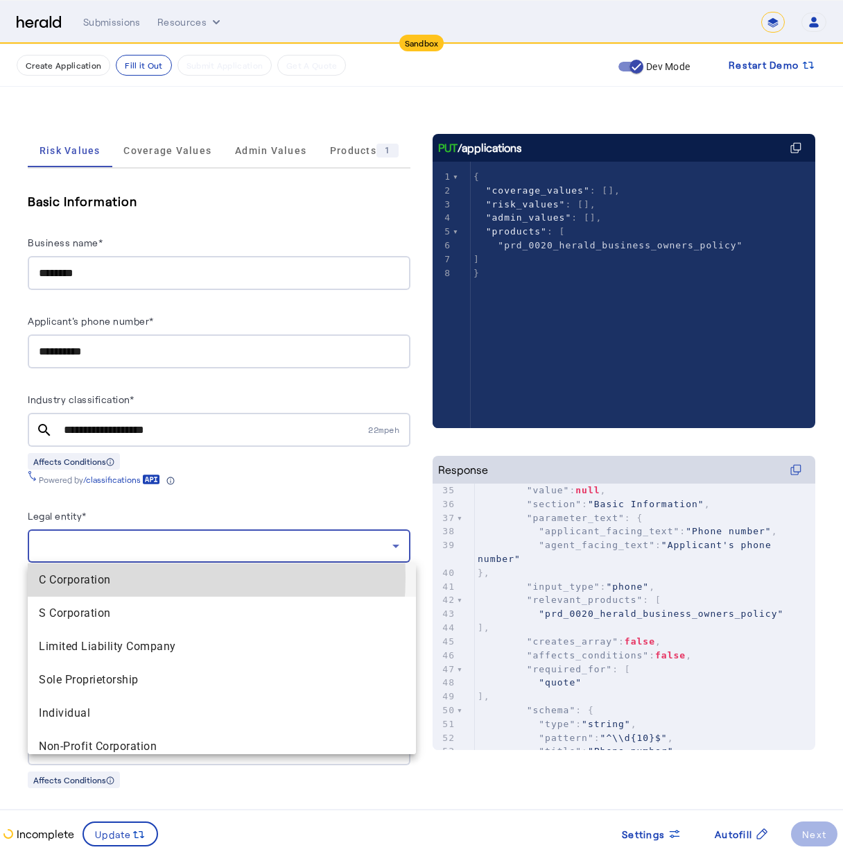
click at [108, 577] on span "C Corporation" at bounding box center [222, 579] width 366 height 17
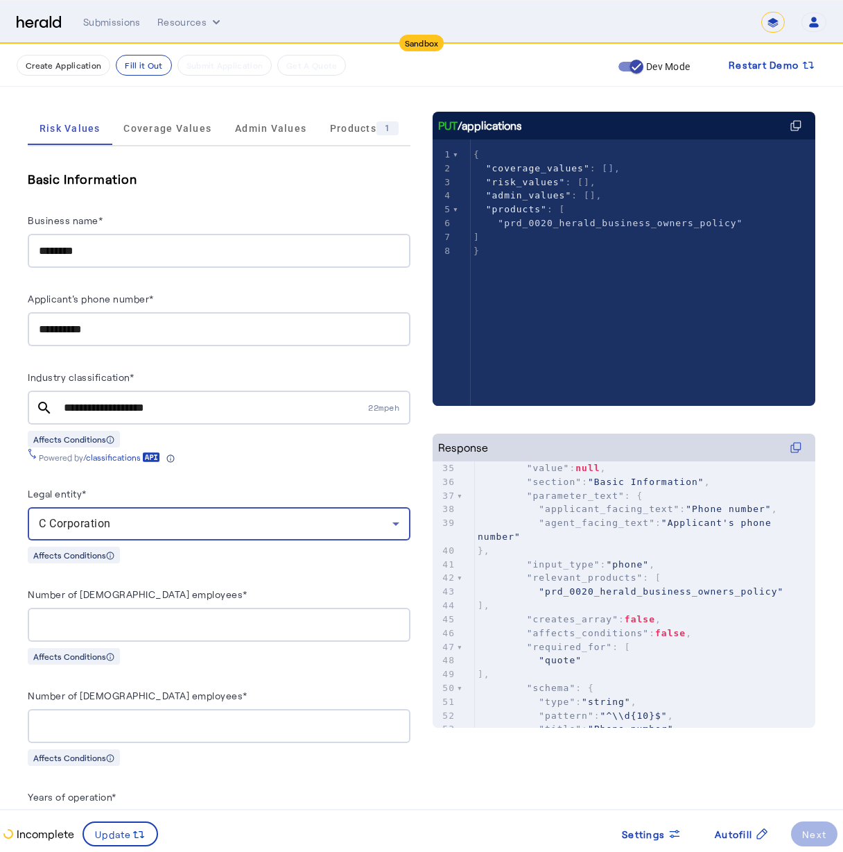
scroll to position [329, 0]
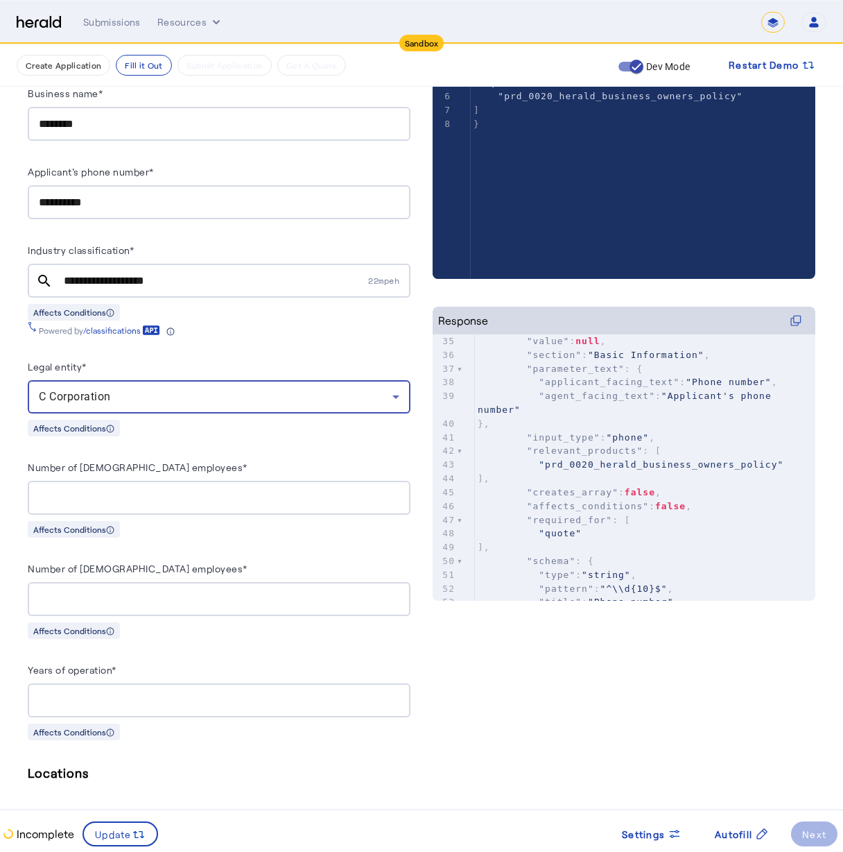
click at [203, 490] on input "**" at bounding box center [219, 498] width 361 height 17
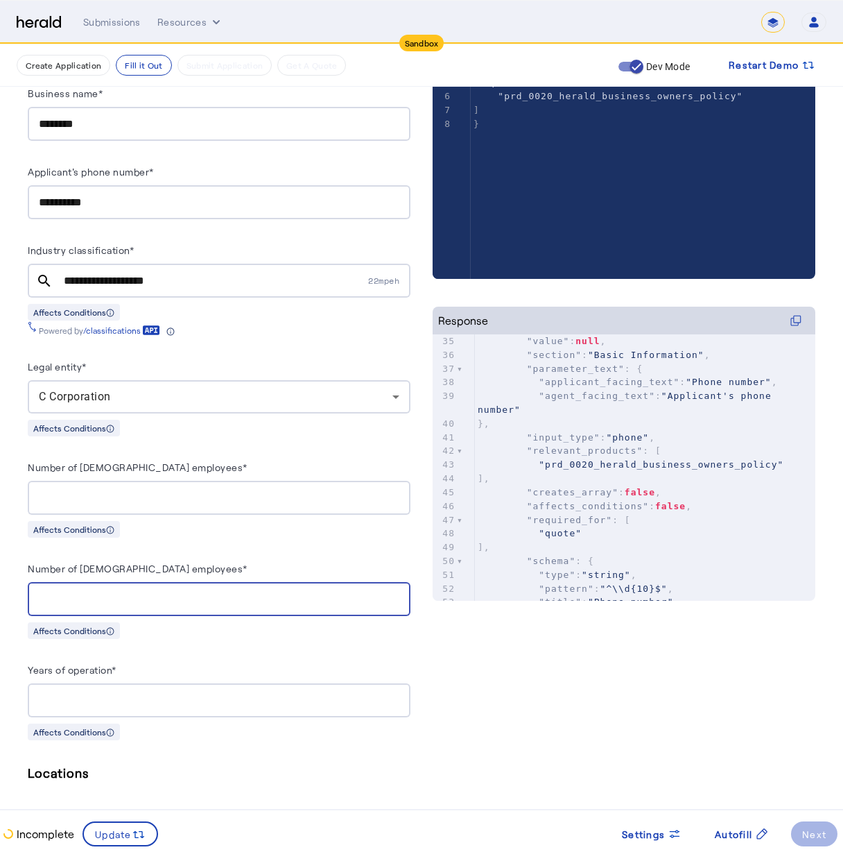
click at [106, 598] on input "Number of [DEMOGRAPHIC_DATA] employees*" at bounding box center [219, 599] width 361 height 17
click at [388, 592] on input "Number of [DEMOGRAPHIC_DATA] employees*" at bounding box center [219, 599] width 361 height 17
click at [399, 593] on input "*" at bounding box center [219, 599] width 361 height 17
type input "*"
click at [399, 603] on input "*" at bounding box center [219, 599] width 361 height 17
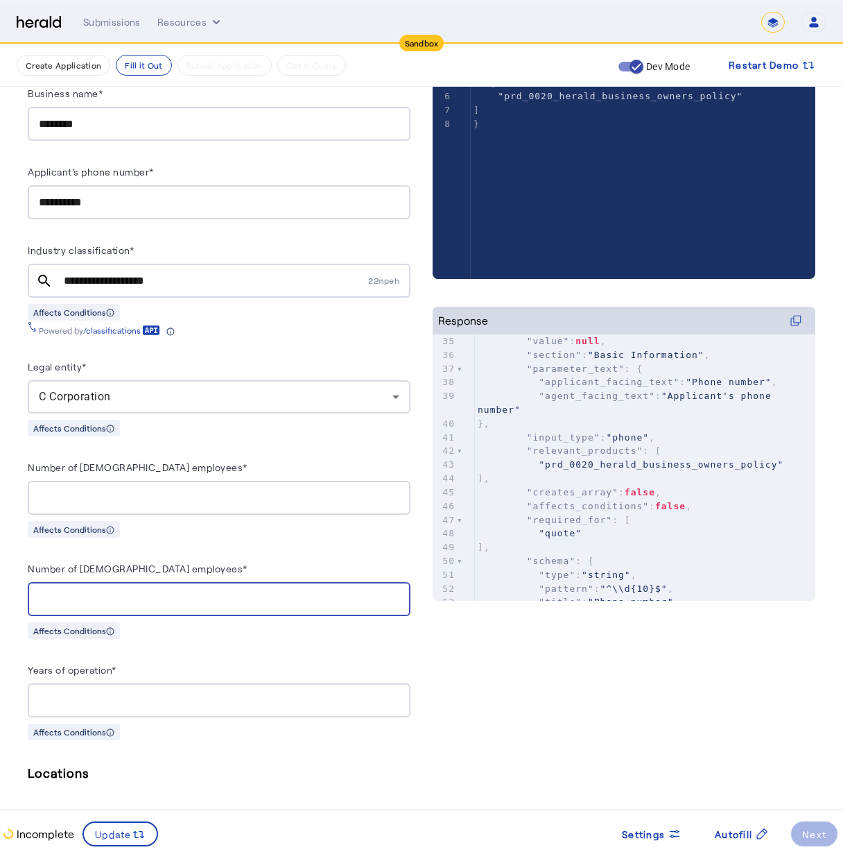
click at [180, 687] on div at bounding box center [219, 700] width 361 height 34
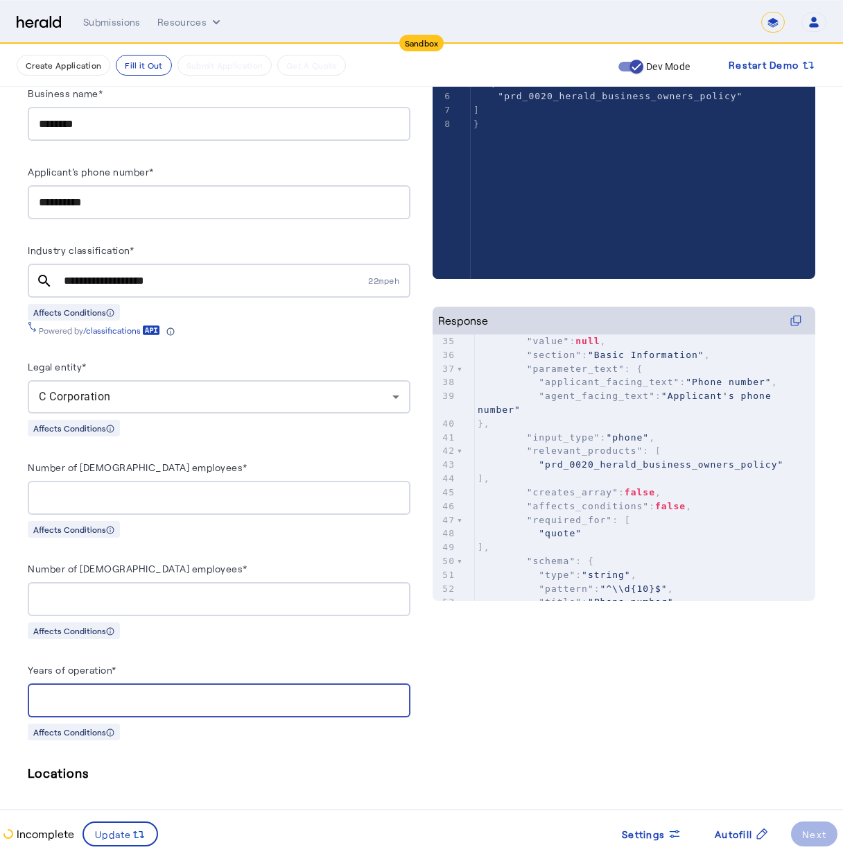
click at [399, 694] on input "*" at bounding box center [219, 700] width 361 height 17
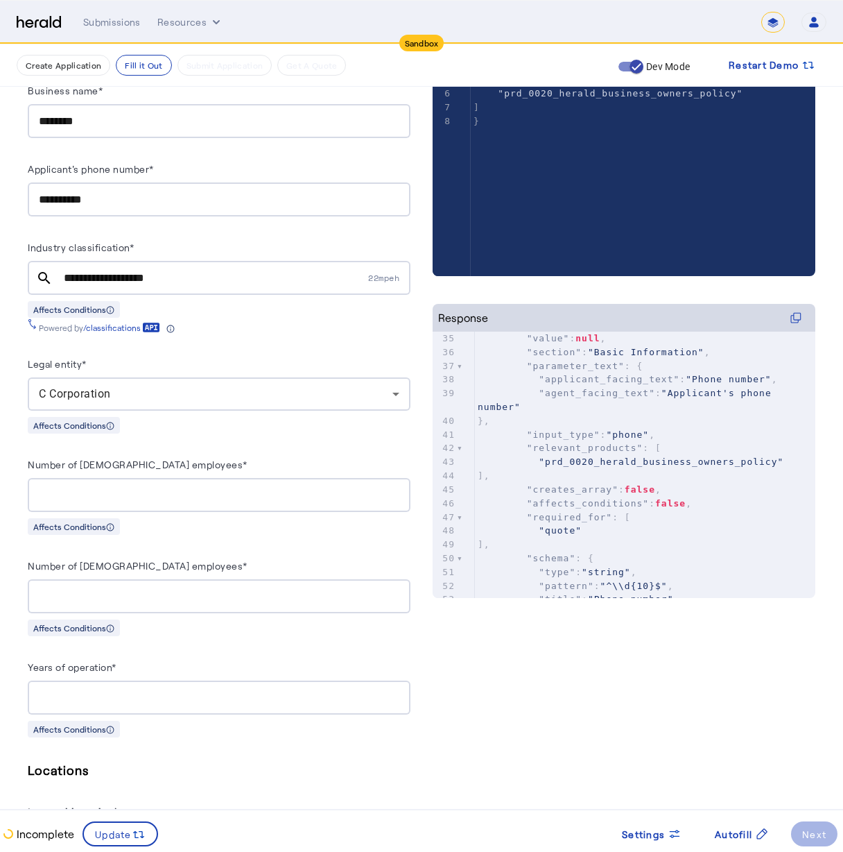
scroll to position [442, 0]
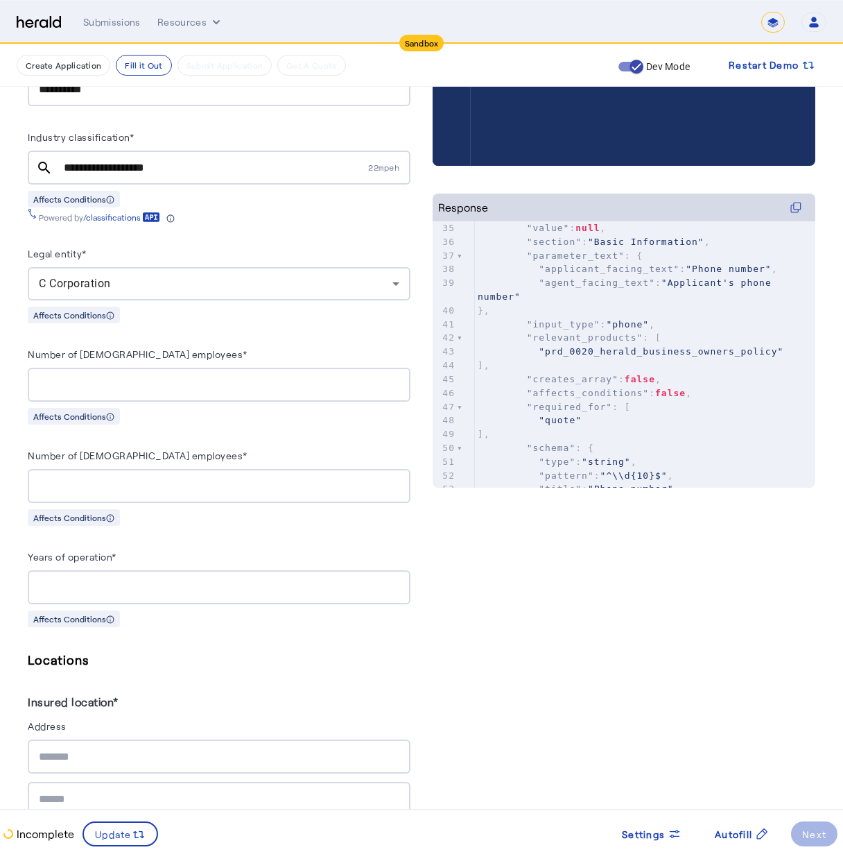
type input "*"
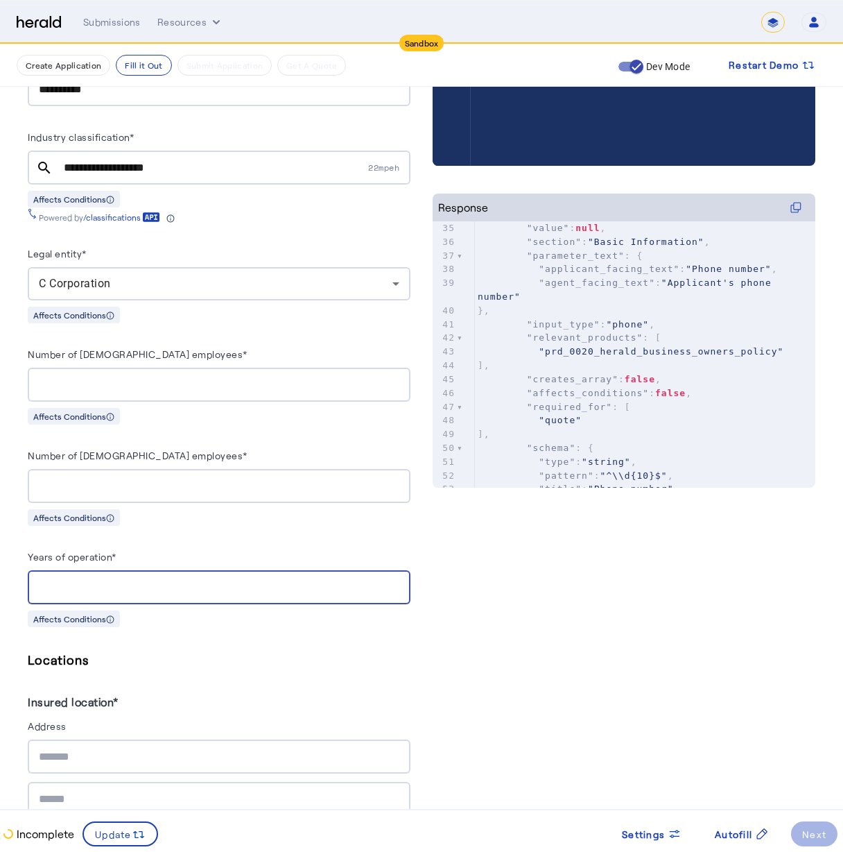
click at [399, 579] on input "*" at bounding box center [219, 587] width 361 height 17
click at [384, 619] on div "Affects Conditions" at bounding box center [219, 618] width 383 height 17
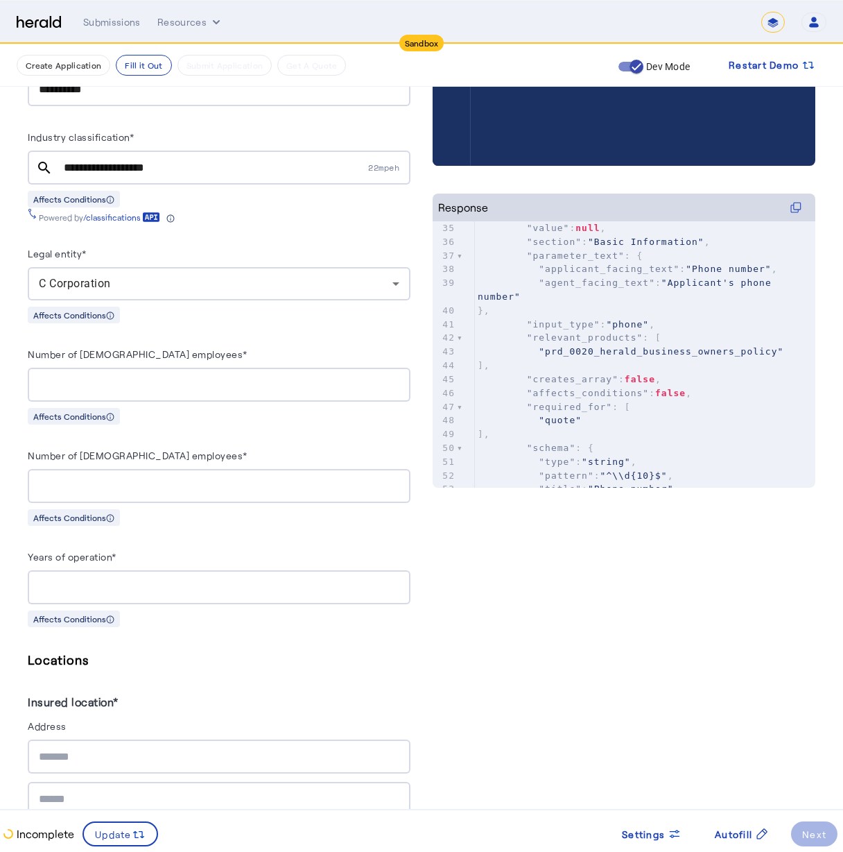
scroll to position [677, 0]
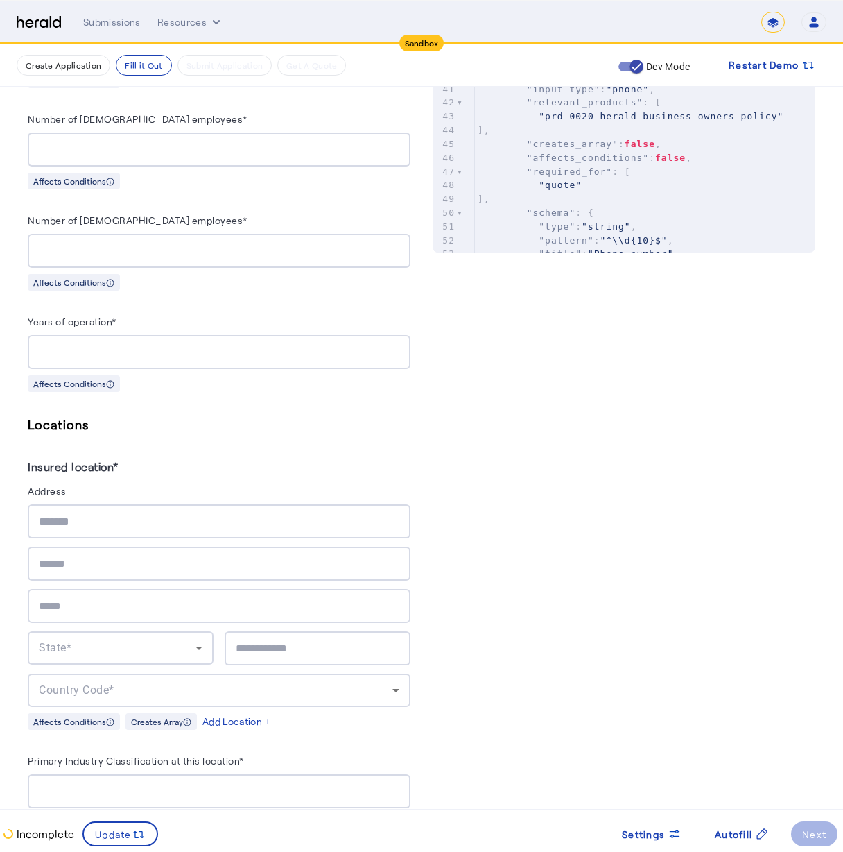
click at [241, 504] on div at bounding box center [219, 521] width 361 height 34
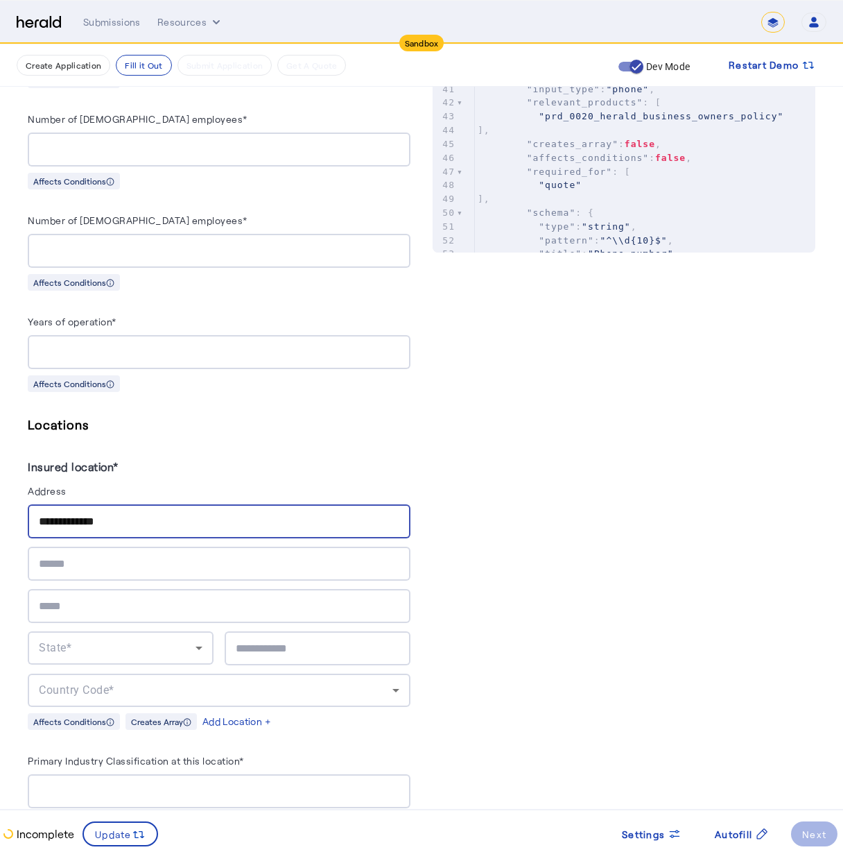
type input "**********"
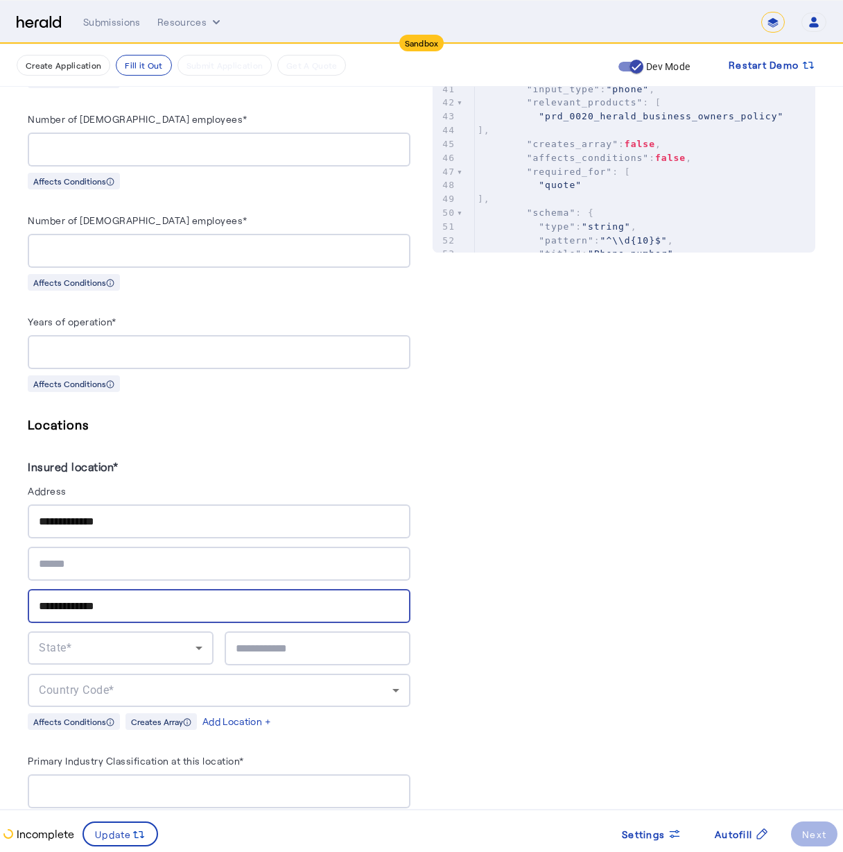
type input "**********"
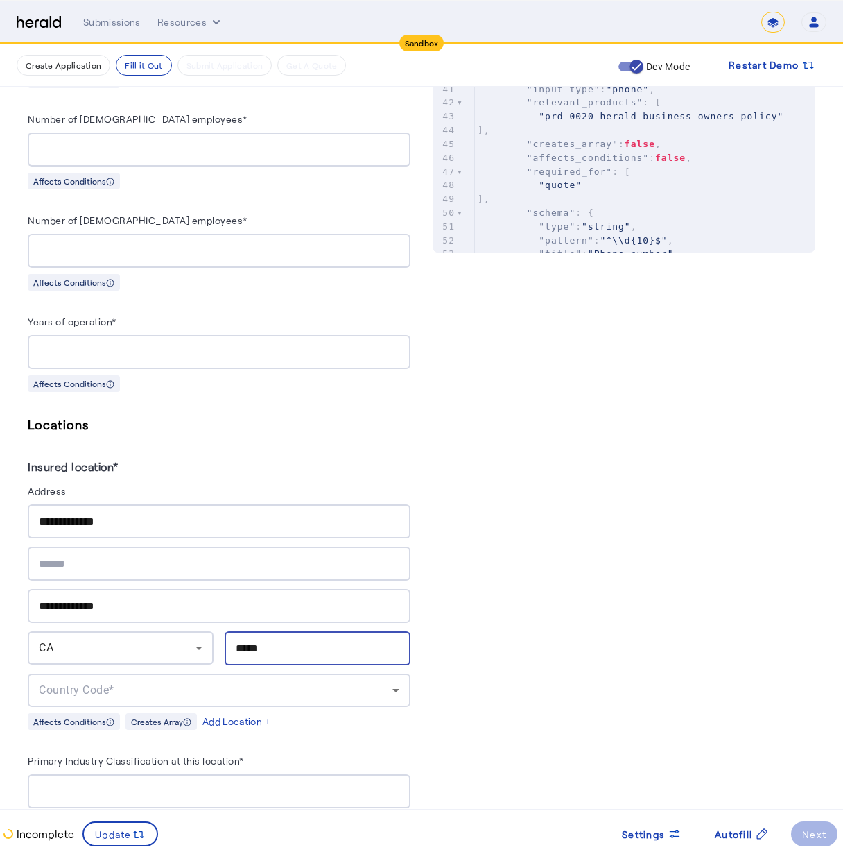
type input "*****"
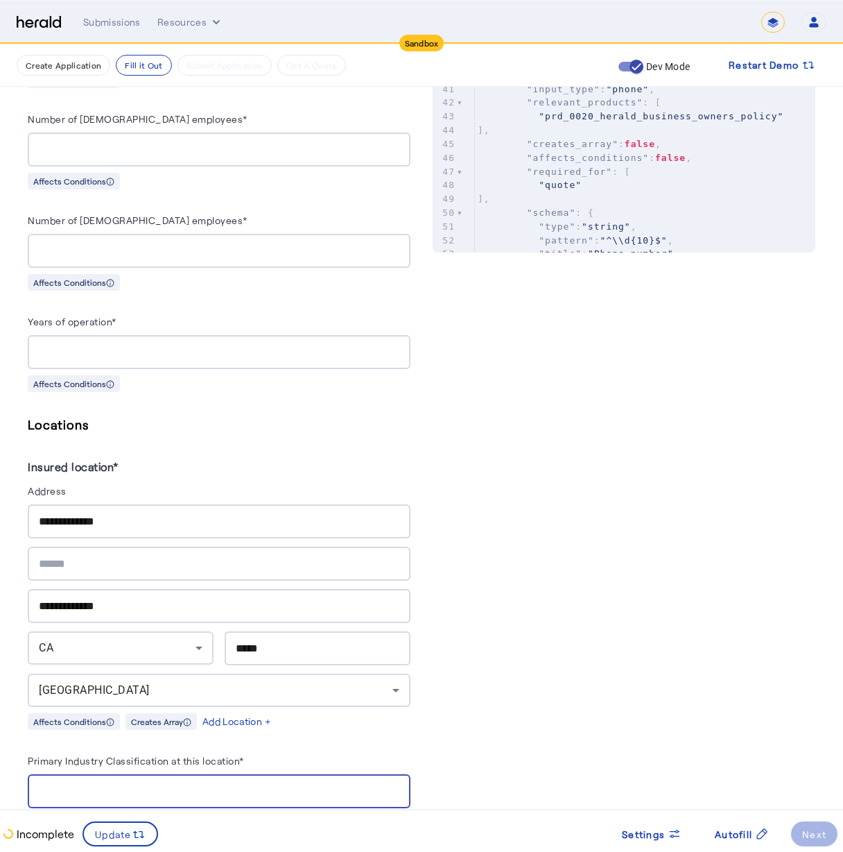
click at [206, 786] on input "Primary Industry Classification at this location*" at bounding box center [219, 791] width 361 height 17
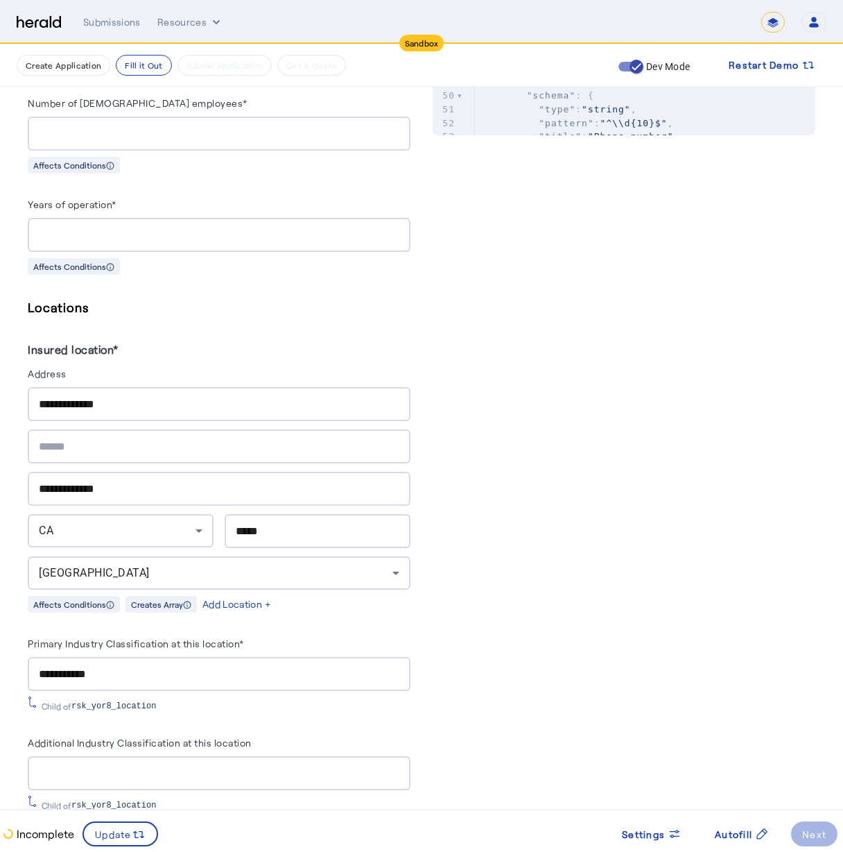
click at [146, 657] on div "**********" at bounding box center [219, 674] width 361 height 34
click at [146, 666] on input "**********" at bounding box center [219, 674] width 361 height 17
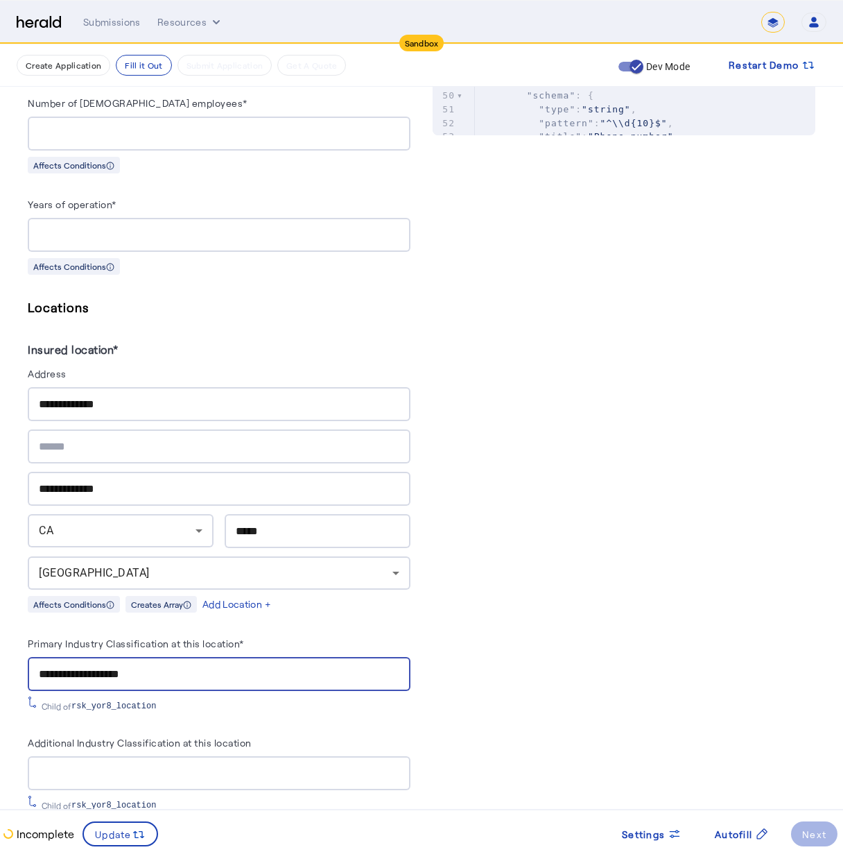
type input "**********"
click at [519, 605] on div "PUT /applications xxxxxxxxxx 8 1 { 2 "coverage_values" : [], 3 "risk_values" : …" at bounding box center [624, 571] width 383 height 2104
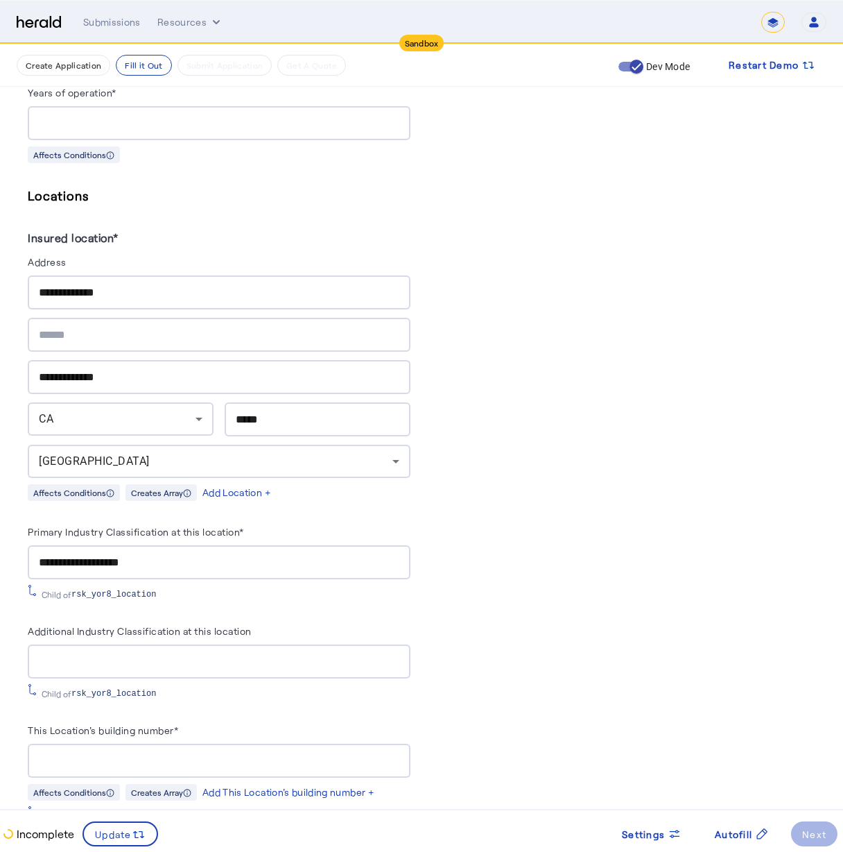
scroll to position [926, 0]
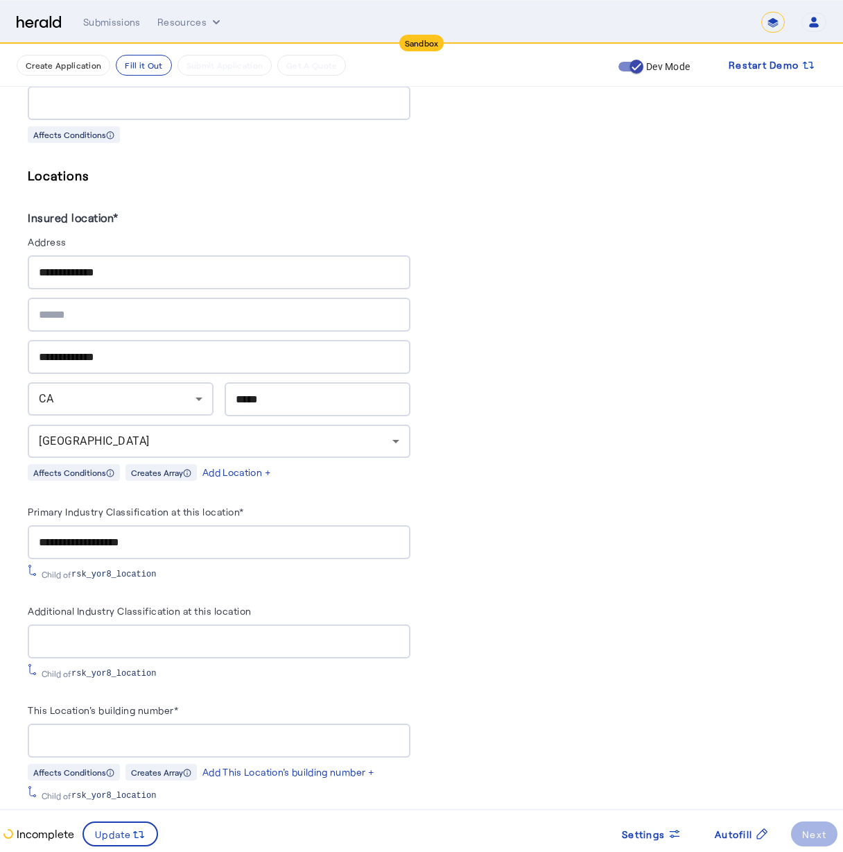
click at [276, 640] on input "Additional Industry Classification at this location" at bounding box center [219, 641] width 361 height 17
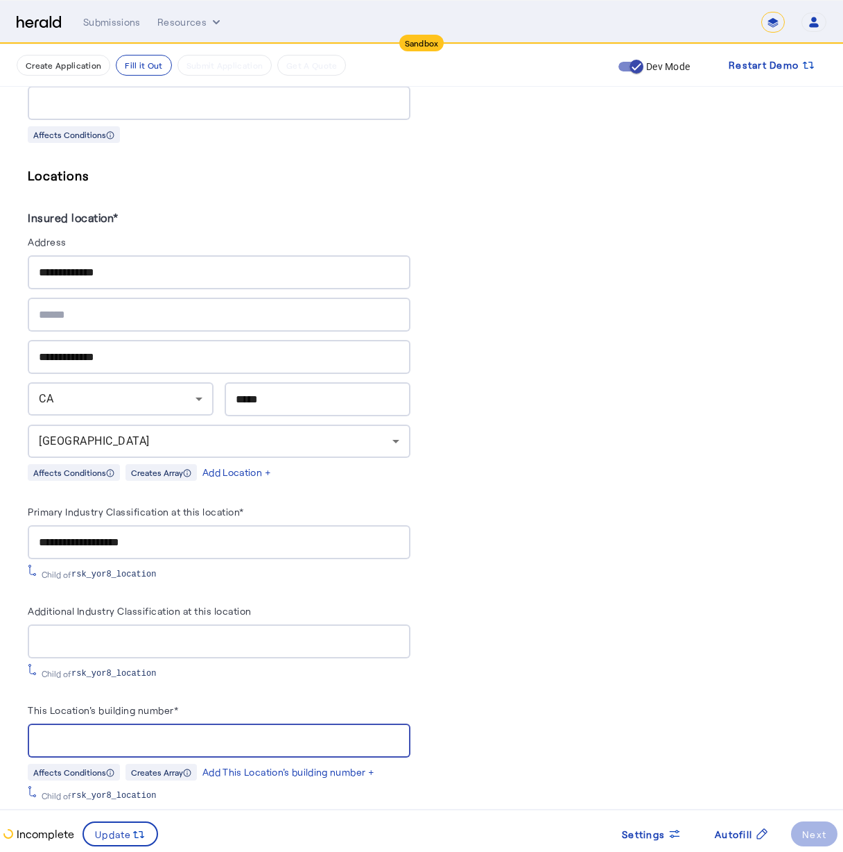
click at [220, 734] on input "This Location's building number*" at bounding box center [219, 740] width 361 height 17
click at [599, 666] on div "PUT /applications xxxxxxxxxx 8 1 { 2 "coverage_values" : [], 3 "risk_values" : …" at bounding box center [624, 440] width 383 height 2104
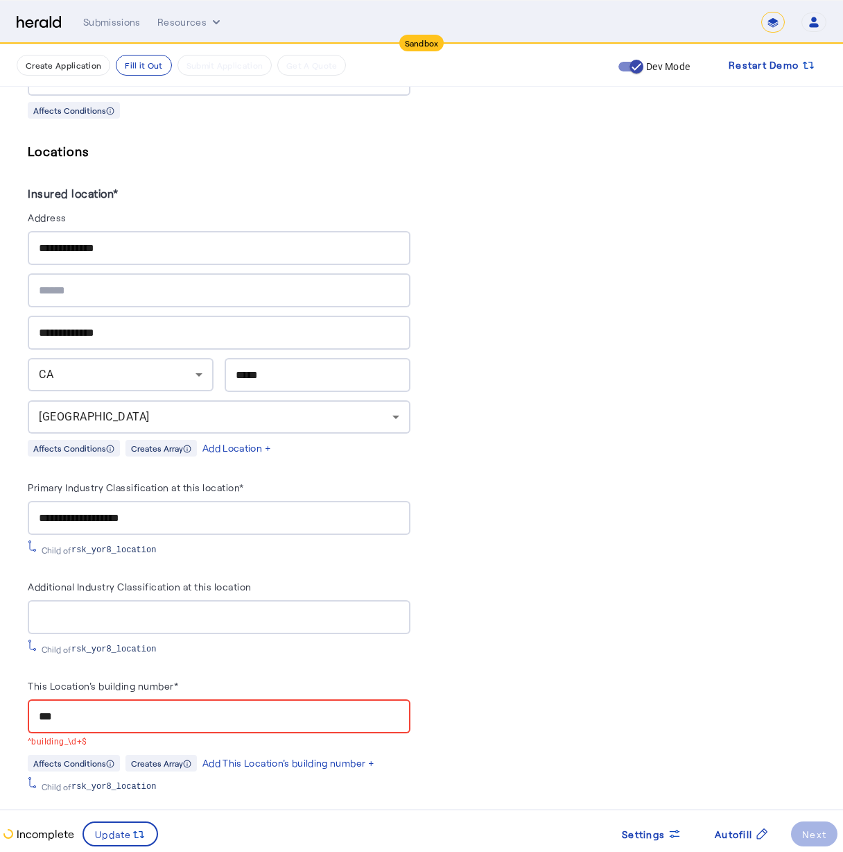
scroll to position [1015, 0]
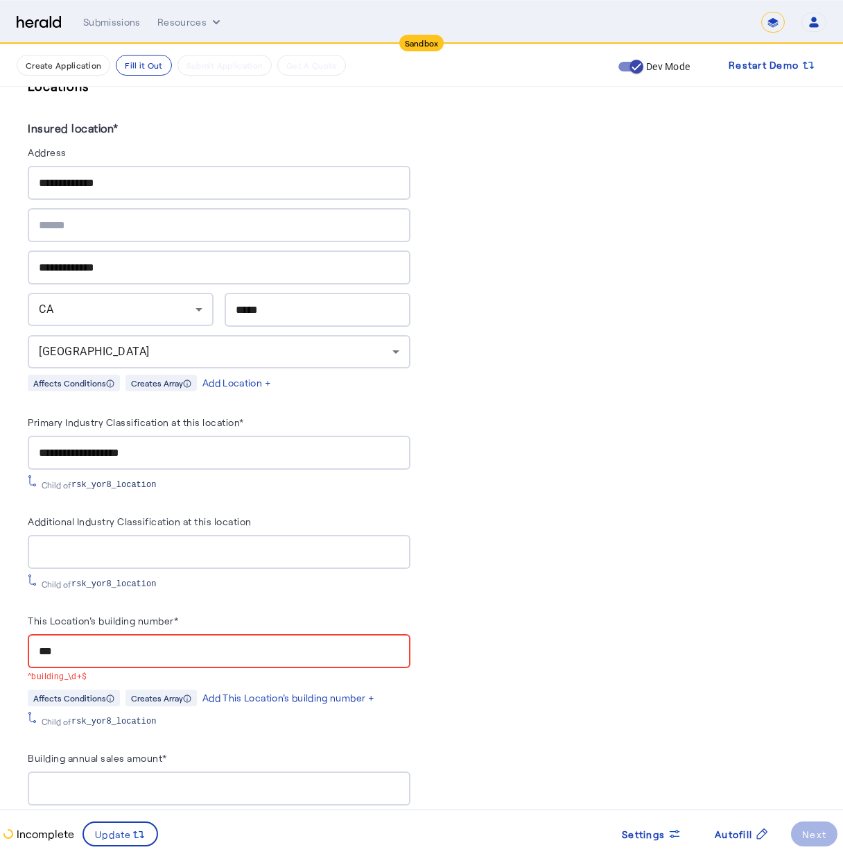
click at [107, 634] on div "***" at bounding box center [219, 651] width 361 height 34
click at [104, 643] on input "***" at bounding box center [219, 651] width 361 height 17
click at [178, 668] on mat-error "^building_\d+$" at bounding box center [219, 675] width 383 height 15
click at [191, 671] on mat-error "^building_\d+$" at bounding box center [219, 675] width 383 height 15
click at [93, 645] on input "***" at bounding box center [219, 651] width 361 height 17
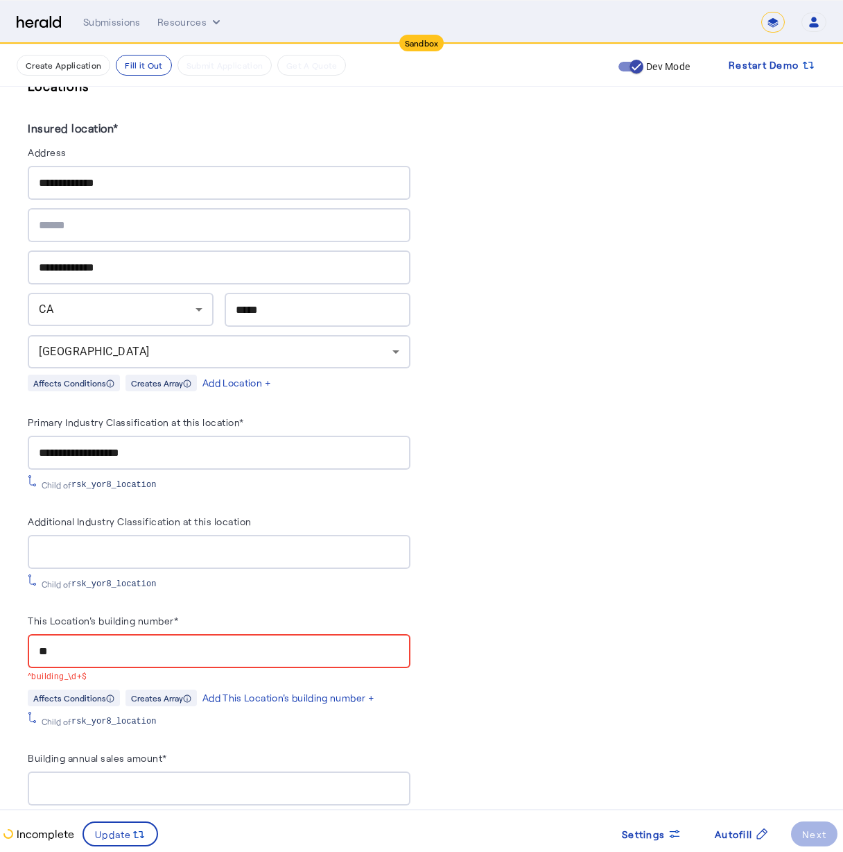
type input "*"
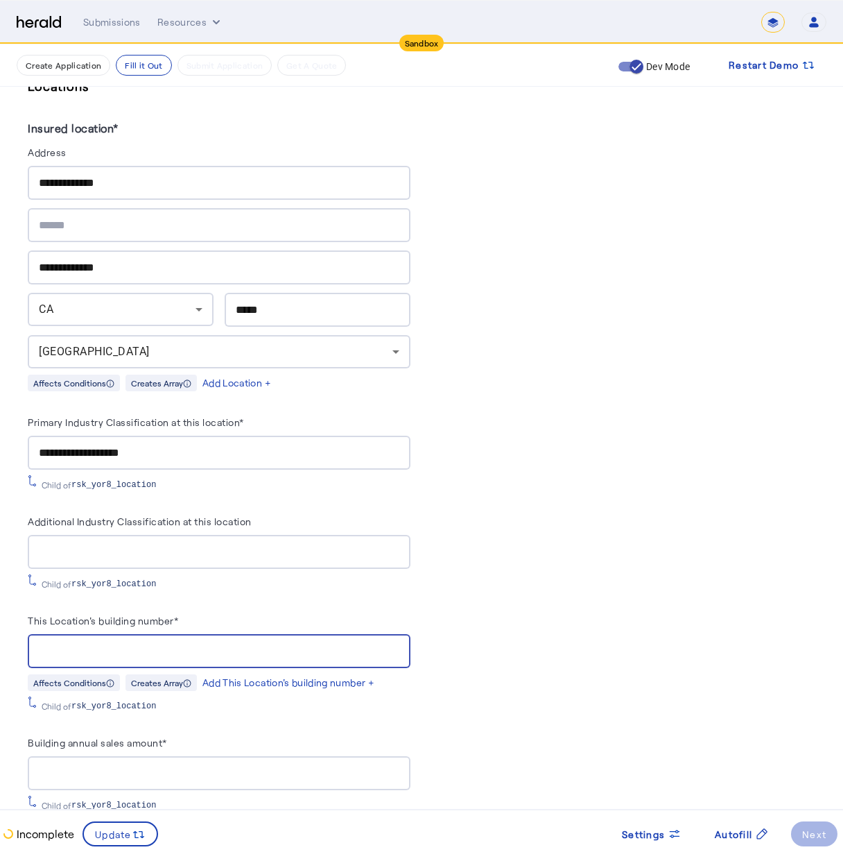
type input "*"
click at [300, 676] on div "Add This Location's building number +" at bounding box center [289, 682] width 172 height 14
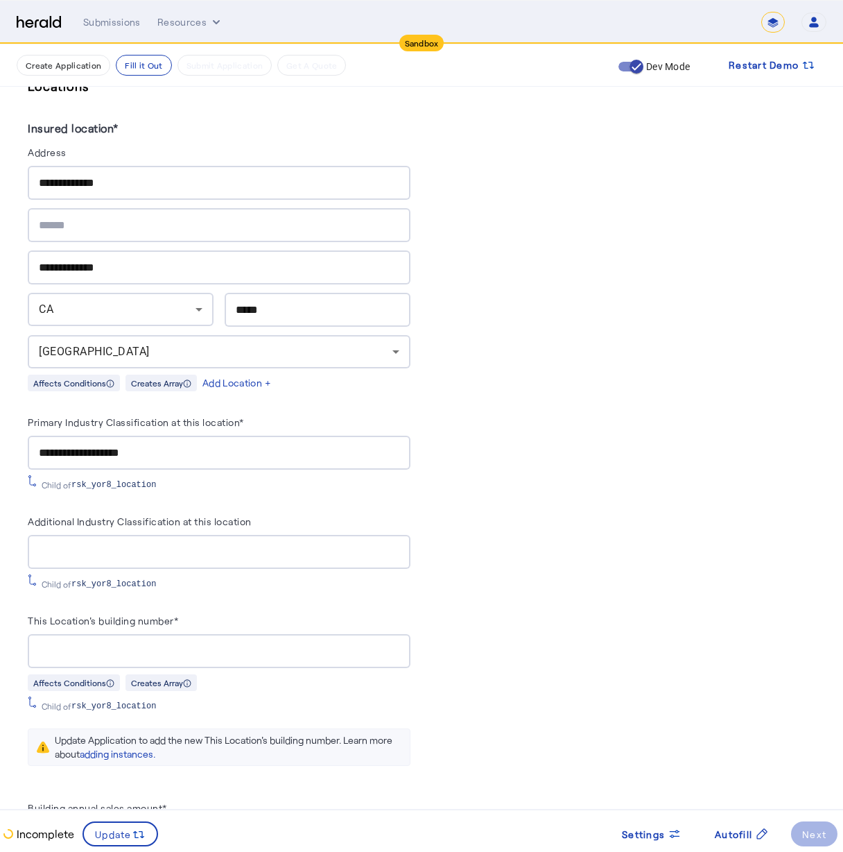
drag, startPoint x: 175, startPoint y: 734, endPoint x: 340, endPoint y: 742, distance: 165.2
click at [340, 742] on div "Update Application to add the new This Location's building number. Learn more a…" at bounding box center [228, 747] width 347 height 28
click at [165, 733] on div "Update Application to add the new This Location's building number. Learn more a…" at bounding box center [228, 747] width 347 height 28
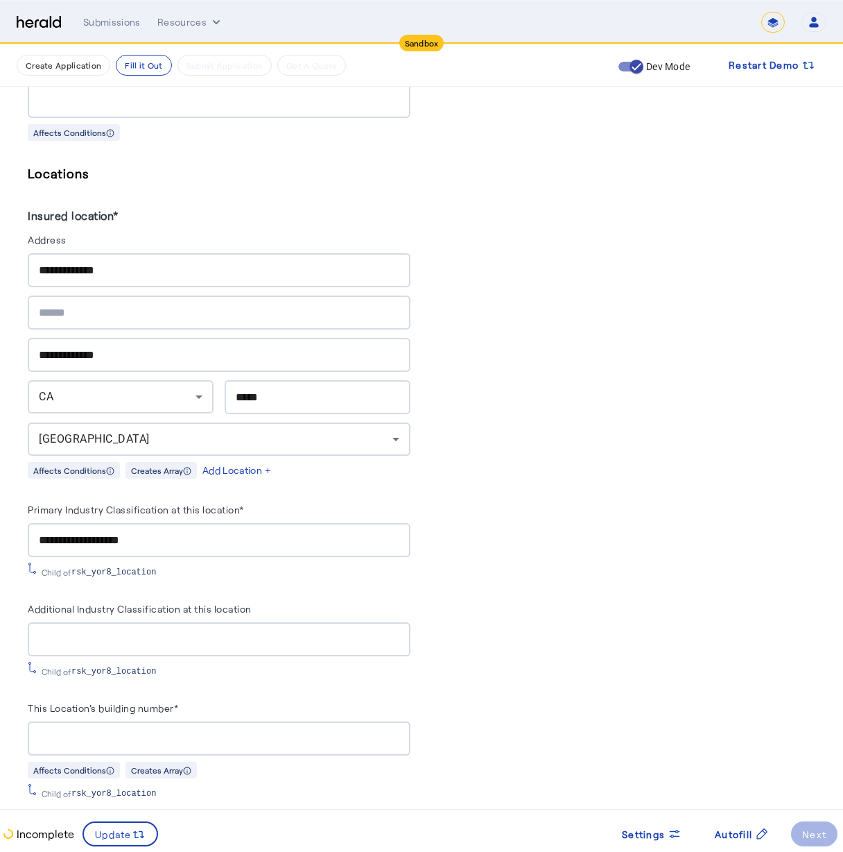
scroll to position [1153, 0]
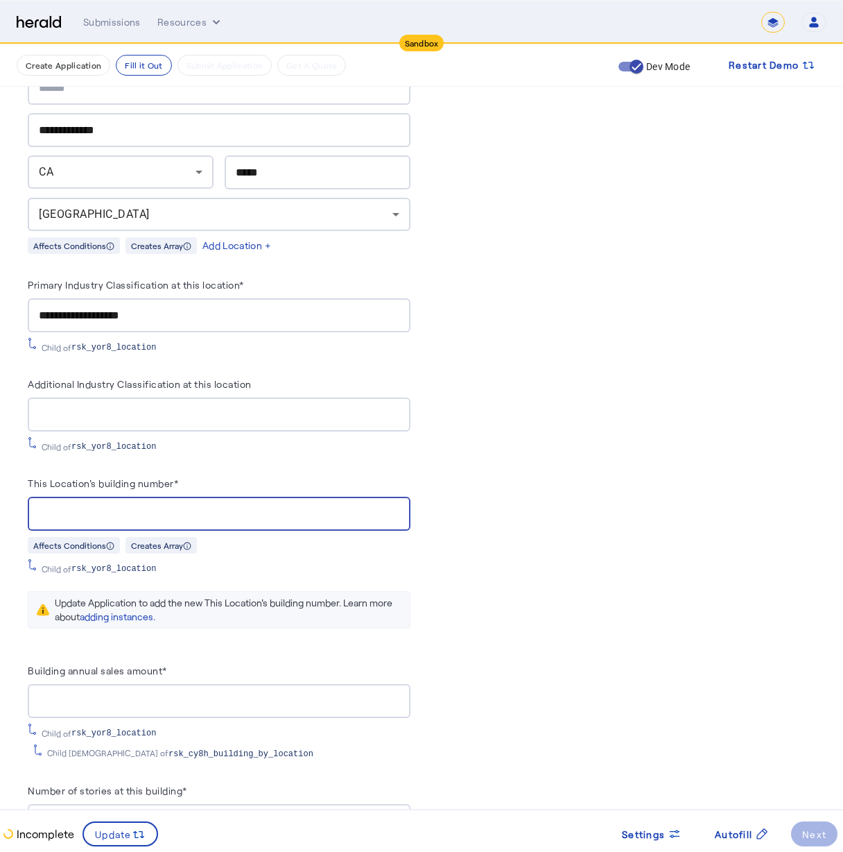
click at [163, 508] on input "This Location's building number*" at bounding box center [219, 514] width 361 height 17
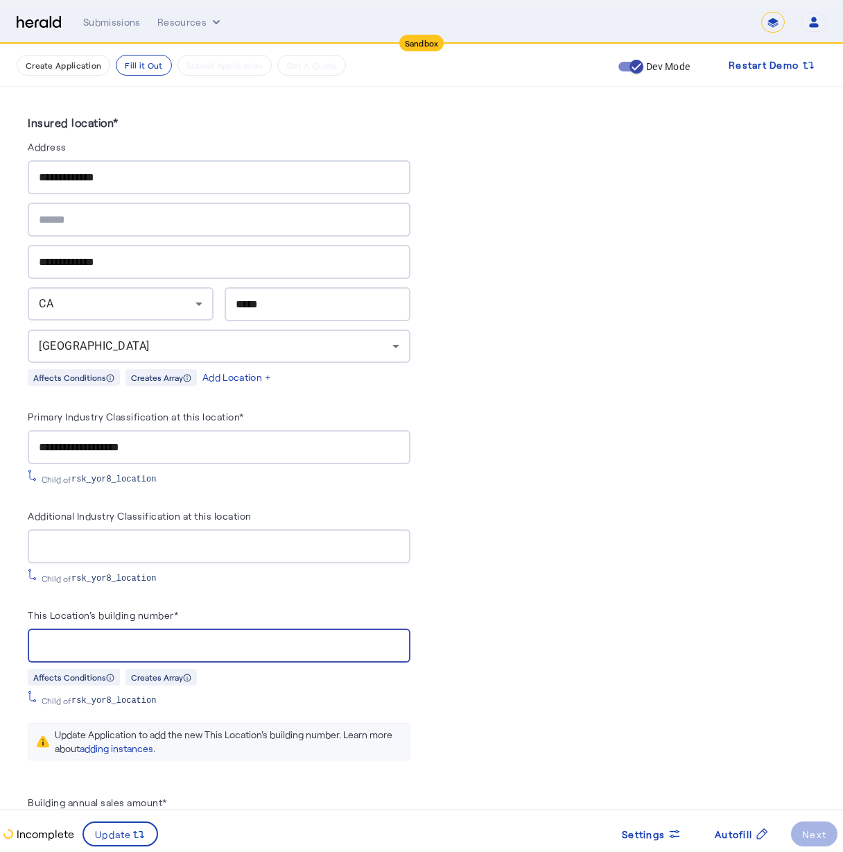
scroll to position [902, 0]
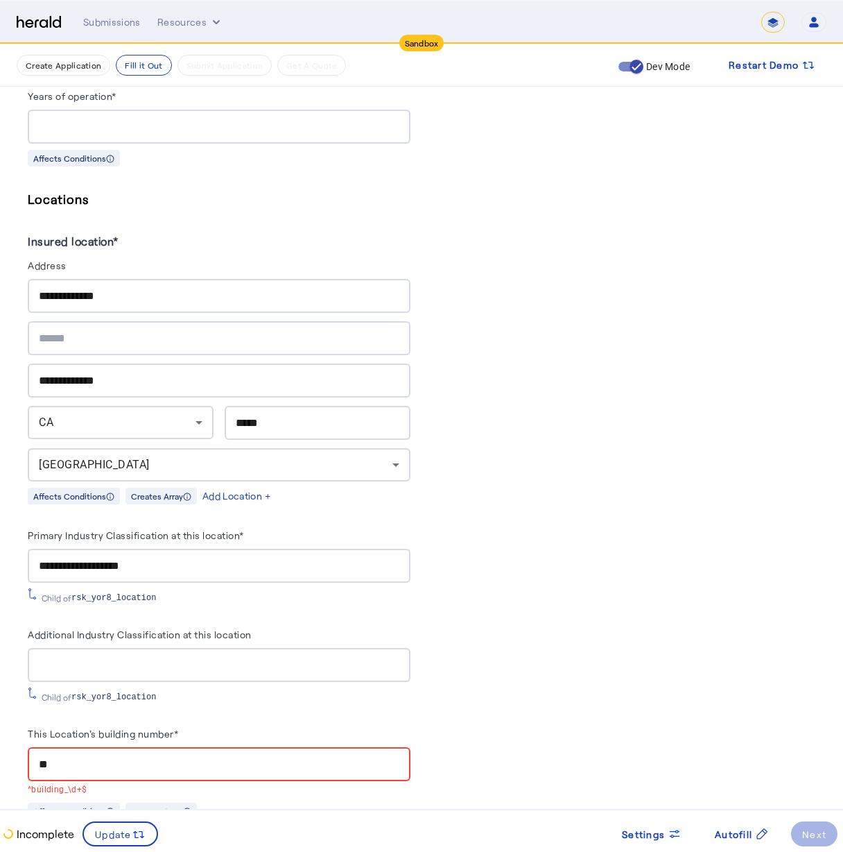
type input "*"
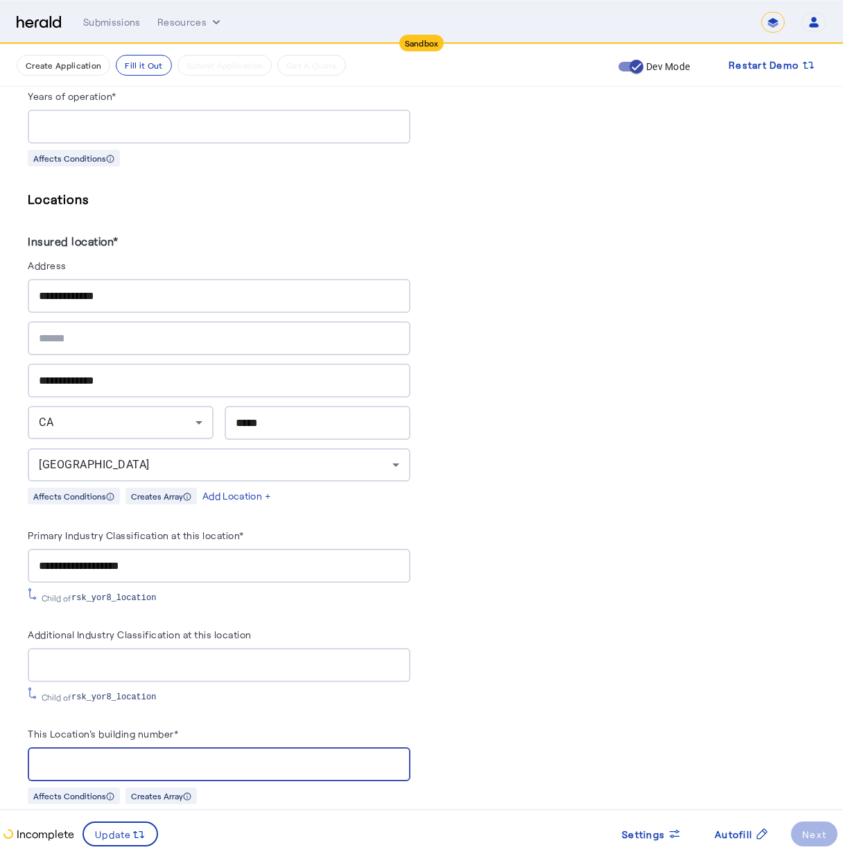
scroll to position [1183, 0]
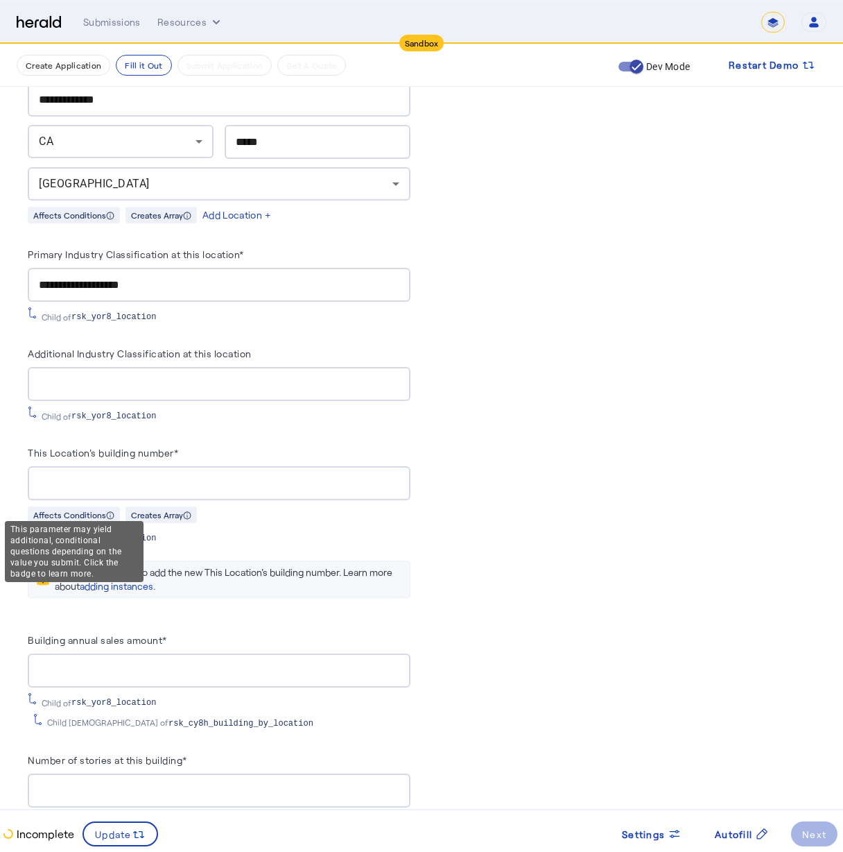
click at [101, 506] on div "Affects Conditions" at bounding box center [74, 514] width 92 height 17
click at [467, 487] on div "PUT /applications xxxxxxxxxx 8 1 { 2 "coverage_values" : [], 3 "risk_values" : …" at bounding box center [624, 214] width 383 height 2169
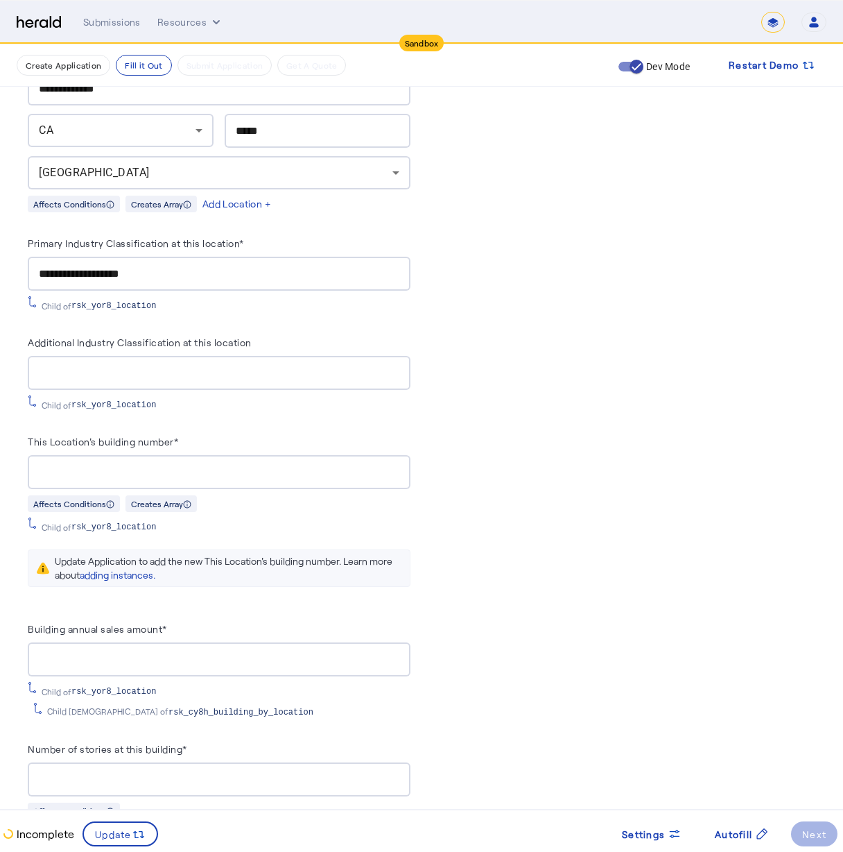
scroll to position [1316, 0]
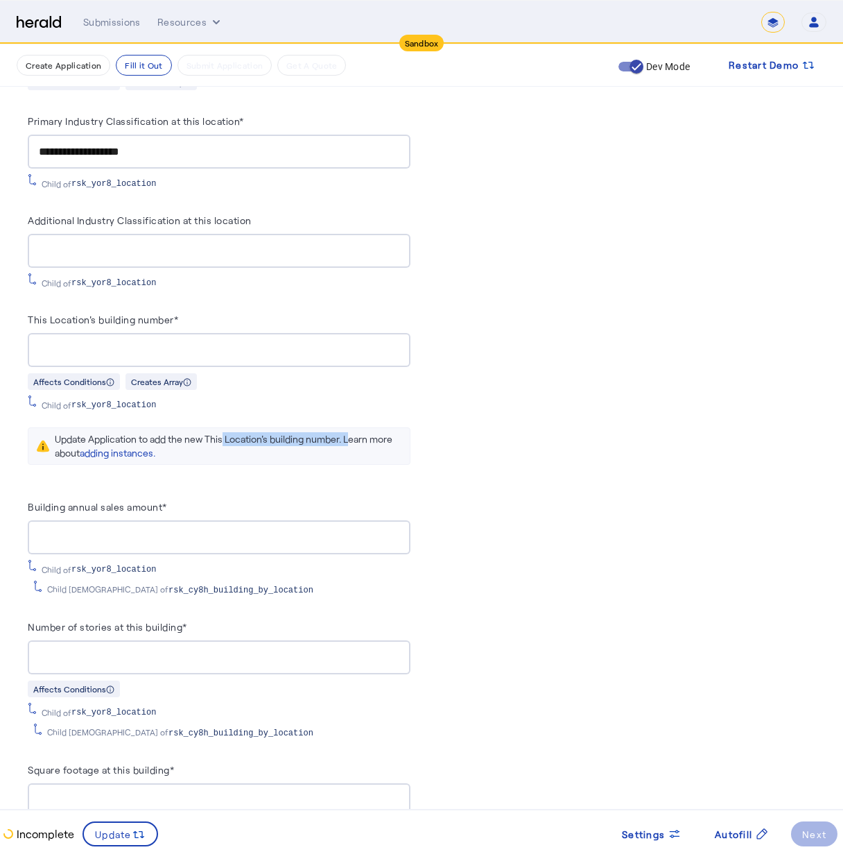
drag, startPoint x: 221, startPoint y: 429, endPoint x: 281, endPoint y: 448, distance: 62.7
click at [349, 432] on div "Update Application to add the new This Location's building number. Learn more a…" at bounding box center [228, 446] width 347 height 28
drag, startPoint x: 242, startPoint y: 458, endPoint x: 182, endPoint y: 454, distance: 60.5
click at [241, 458] on warning-box "Update Application to add the new This Location's building number. Learn more a…" at bounding box center [219, 446] width 383 height 60
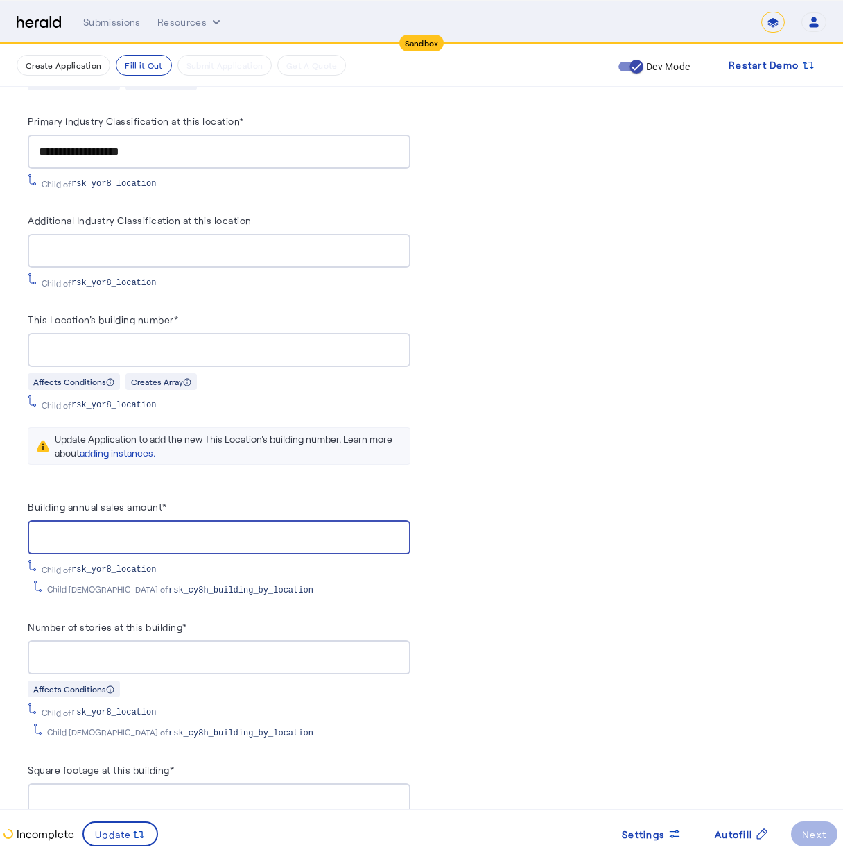
click at [121, 530] on input "Building annual sales amount*" at bounding box center [219, 537] width 361 height 17
click at [123, 529] on input "Building annual sales amount*" at bounding box center [219, 537] width 361 height 17
type input "**********"
click at [192, 653] on input "Number of stories at this building*" at bounding box center [219, 657] width 361 height 17
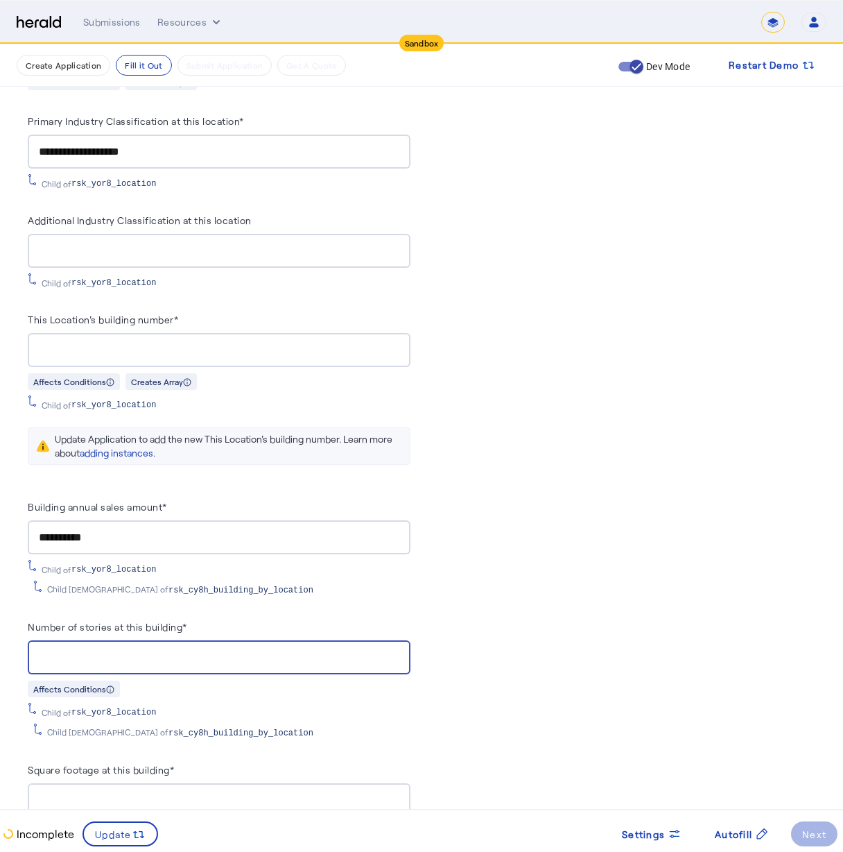
type input "*"
click at [558, 643] on div "PUT /applications xxxxxxxxxx 8 1 { 2 "coverage_values" : [], 3 "risk_values" : …" at bounding box center [624, 81] width 383 height 2169
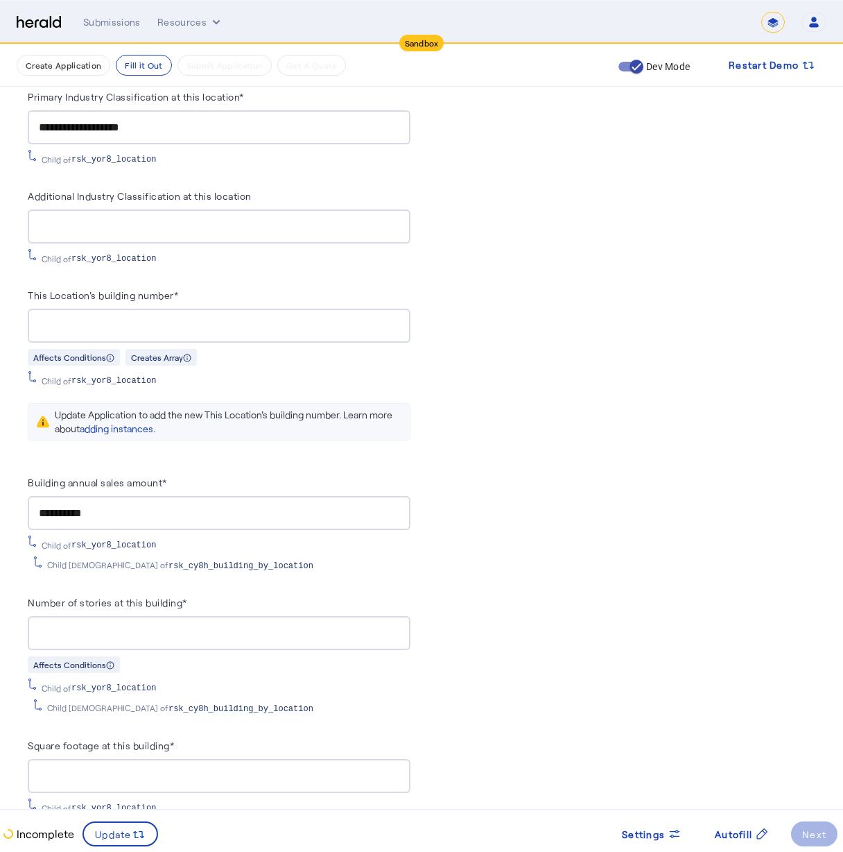
drag, startPoint x: 225, startPoint y: 753, endPoint x: 221, endPoint y: 745, distance: 9.3
click at [224, 759] on div at bounding box center [219, 776] width 361 height 34
type input "*"
type input "****"
click at [671, 749] on div "PUT /applications xxxxxxxxxx 8 1 { 2 "coverage_values" : [], 3 "risk_values" : …" at bounding box center [624, 57] width 383 height 2169
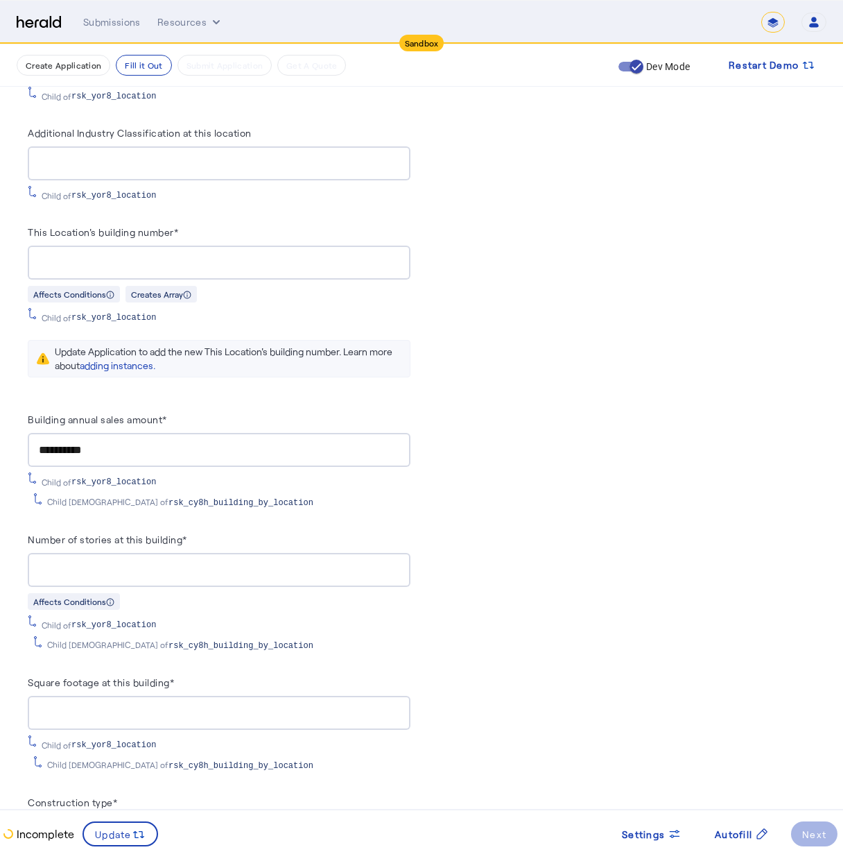
scroll to position [1665, 0]
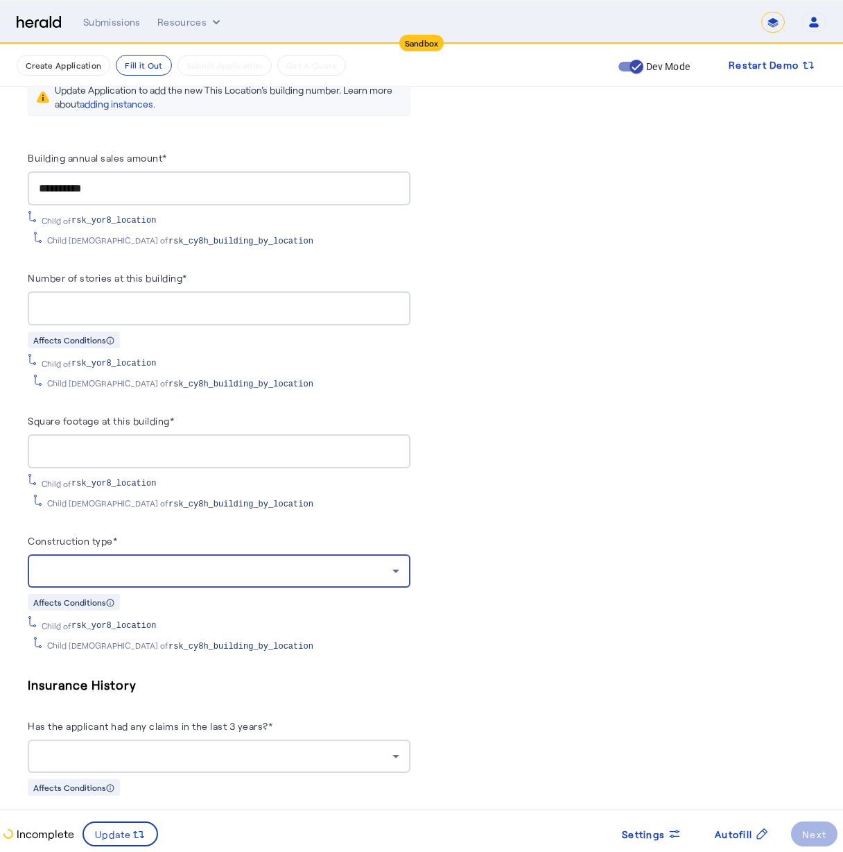
click at [221, 562] on div at bounding box center [216, 570] width 354 height 17
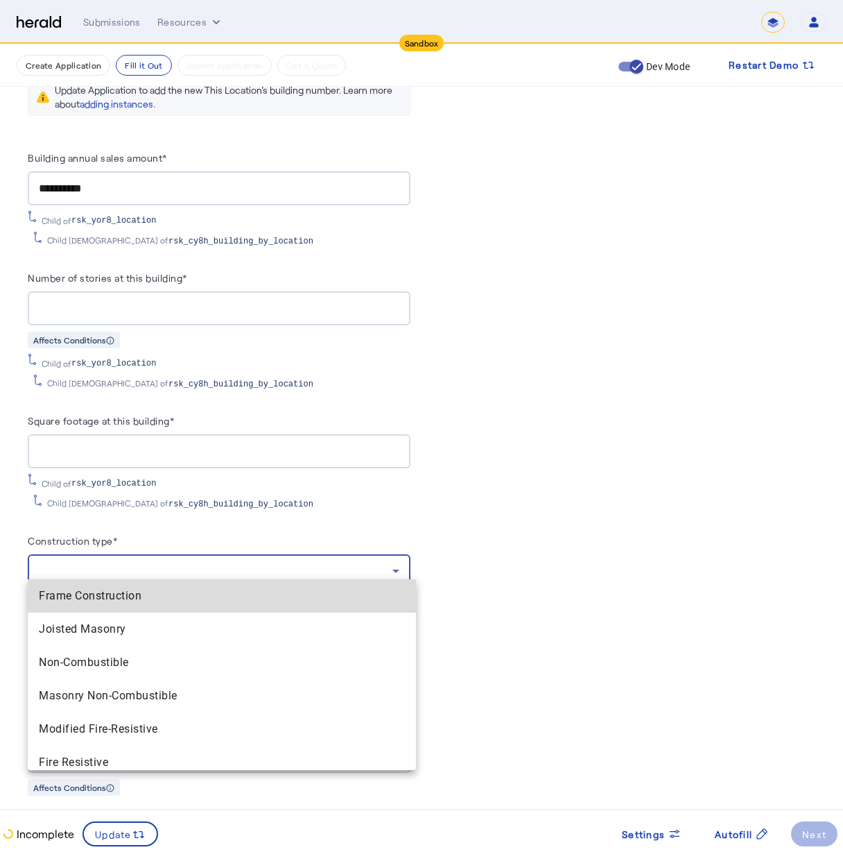
click at [234, 591] on span "Frame Construction" at bounding box center [222, 595] width 366 height 17
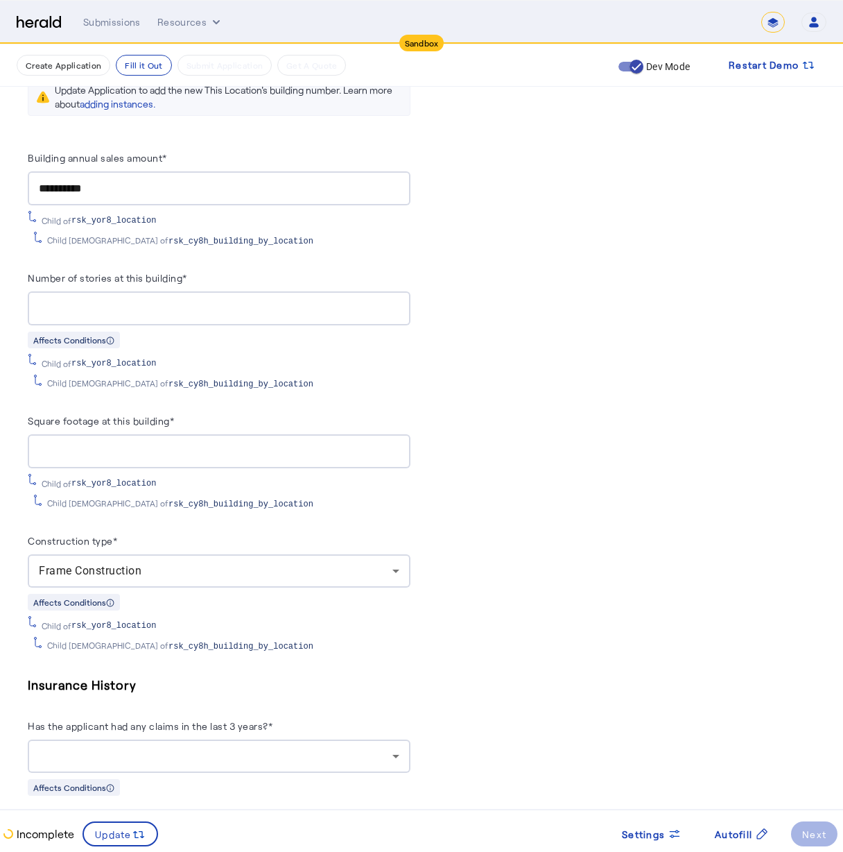
scroll to position [1676, 0]
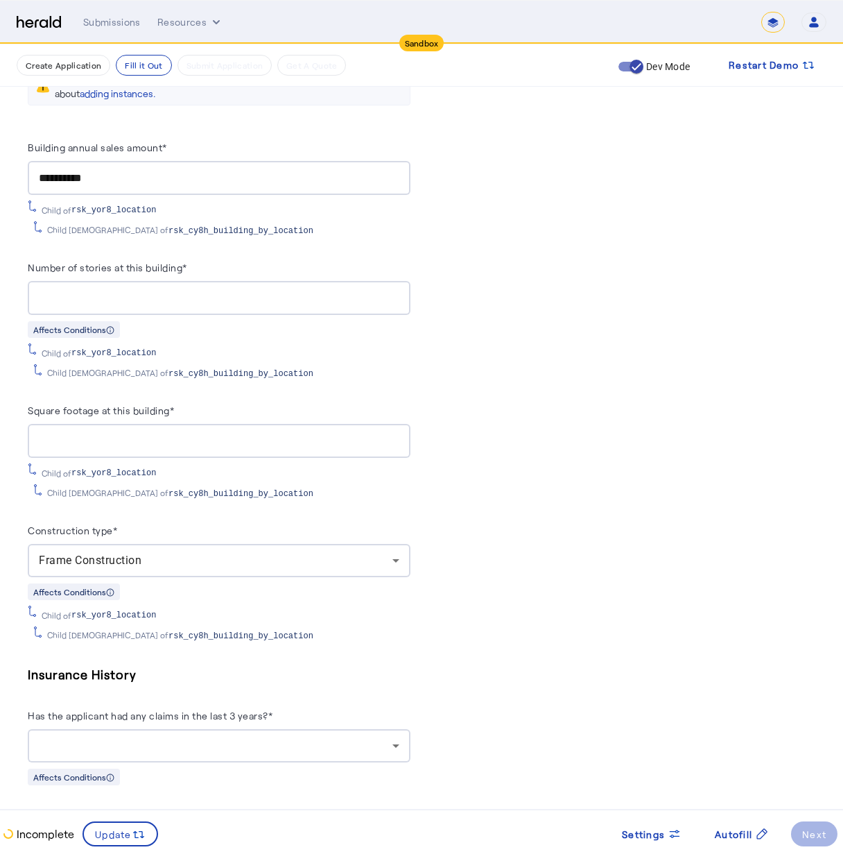
click at [288, 750] on div at bounding box center [219, 745] width 361 height 33
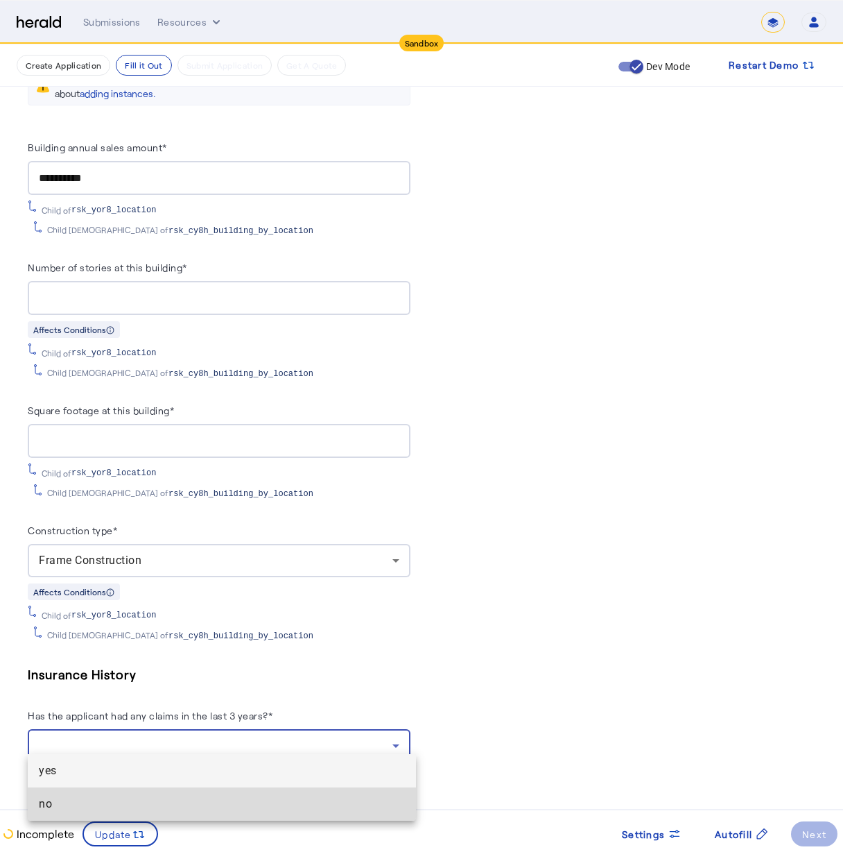
click at [291, 795] on span "no" at bounding box center [222, 803] width 366 height 17
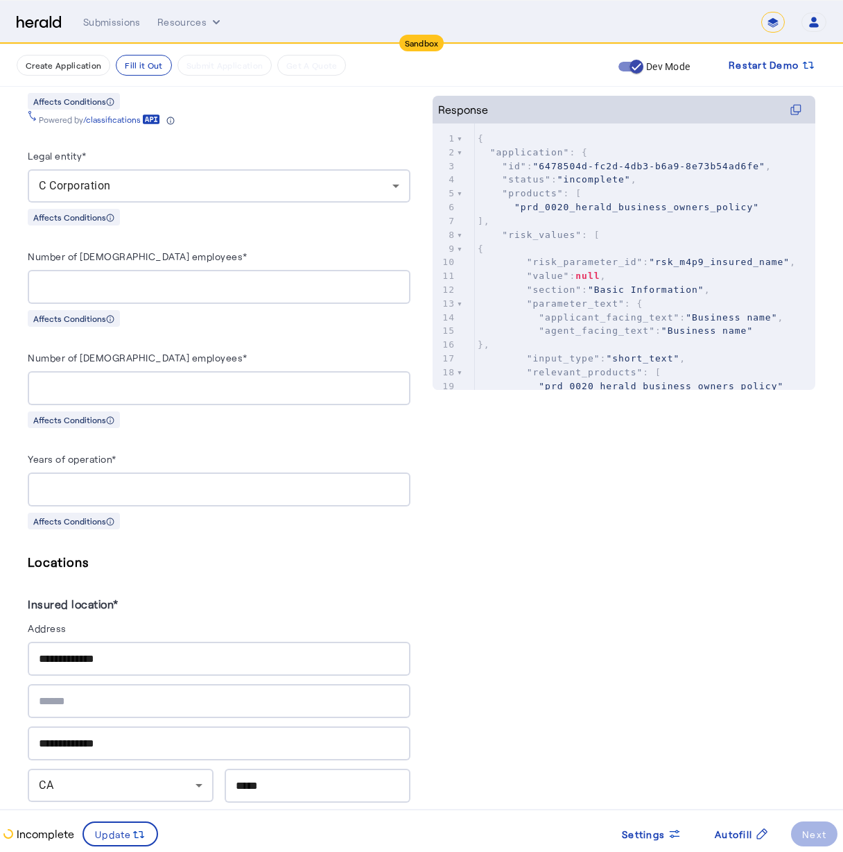
scroll to position [542, 0]
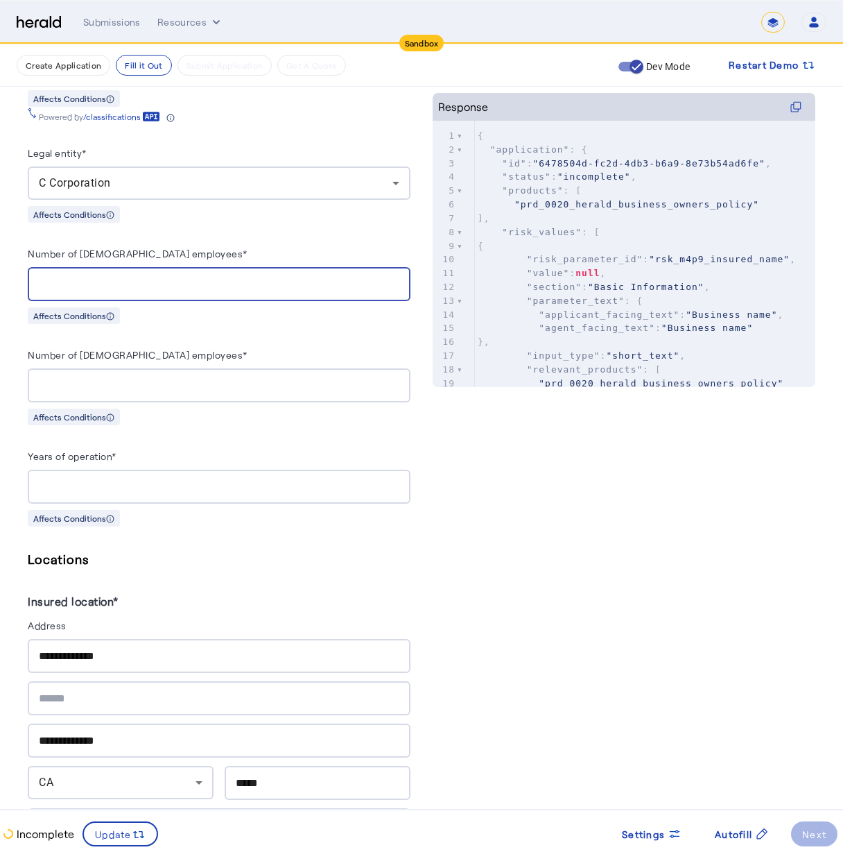
click at [46, 284] on input "**" at bounding box center [219, 284] width 361 height 17
drag, startPoint x: 44, startPoint y: 282, endPoint x: 28, endPoint y: 265, distance: 23.6
click at [31, 275] on div "**" at bounding box center [219, 284] width 383 height 34
type input "*"
click at [311, 562] on h5 "Locations" at bounding box center [219, 559] width 383 height 21
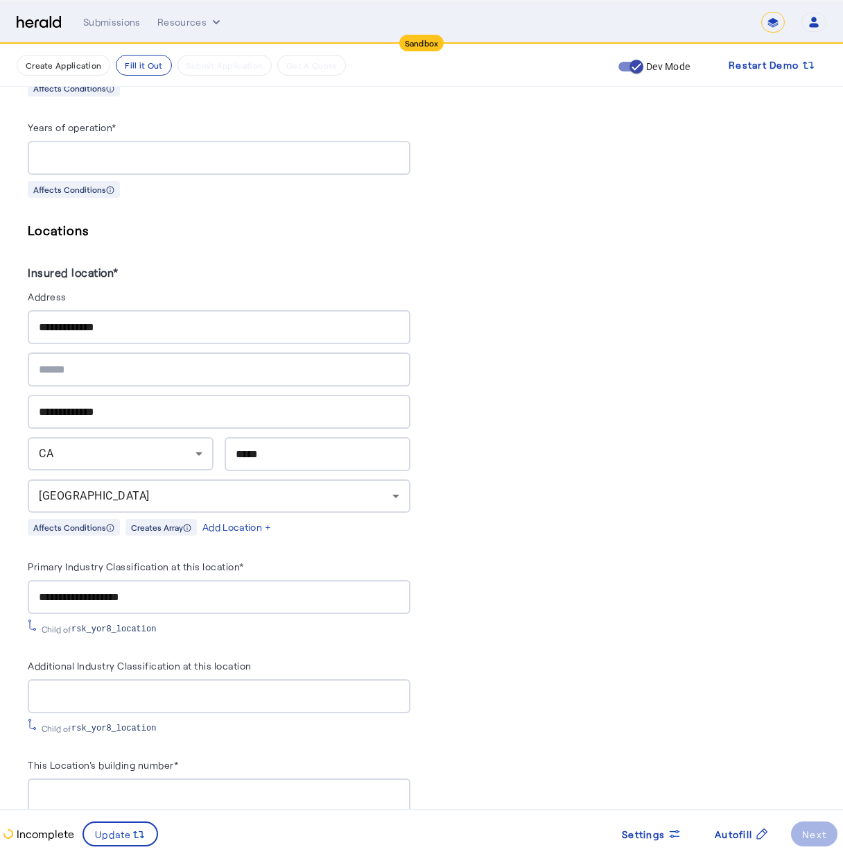
scroll to position [1006, 0]
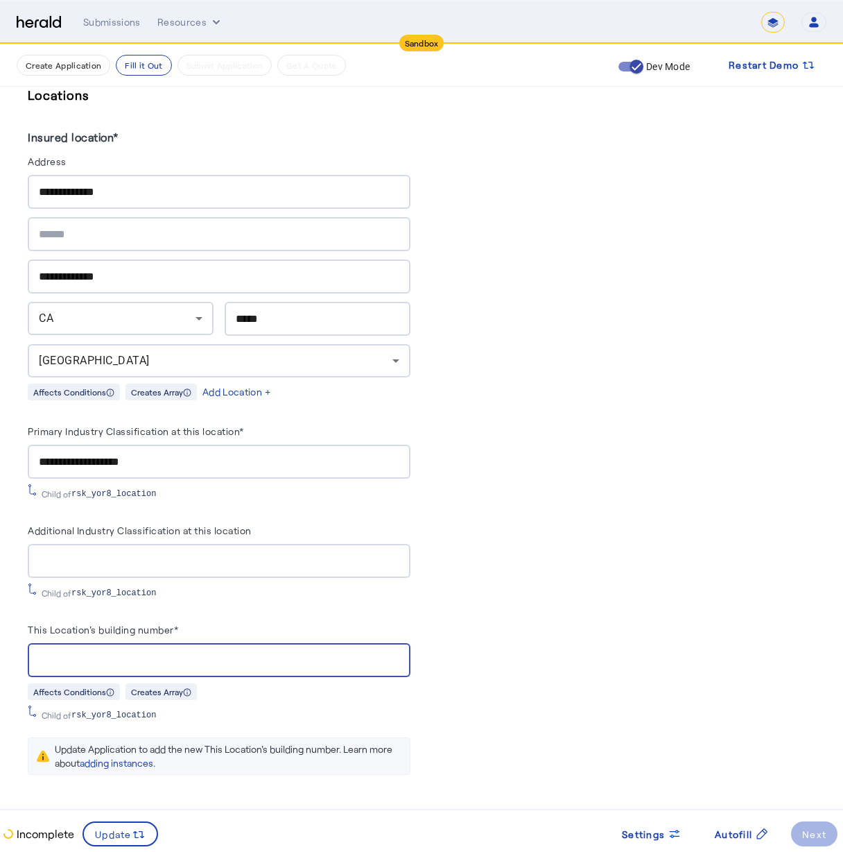
click at [175, 652] on input "This Location's building number*" at bounding box center [219, 660] width 361 height 17
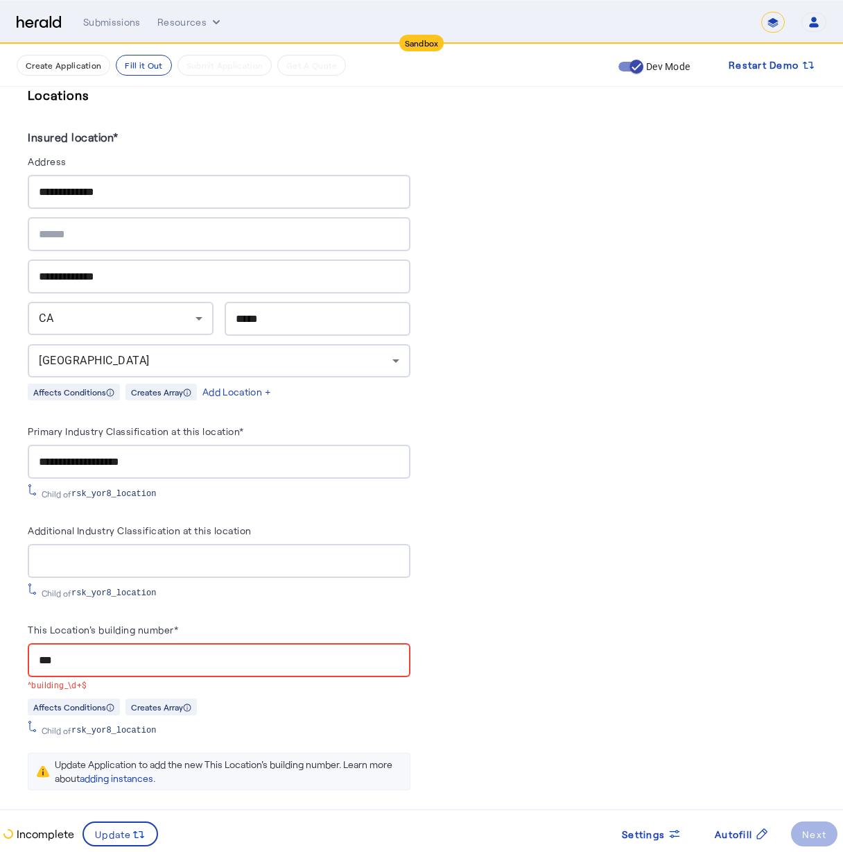
click at [472, 557] on div "PUT /applications xxxxxxxxxx 8 1 { 2 "coverage_values" : [], 3 "risk_values" : …" at bounding box center [624, 399] width 383 height 2185
click at [211, 621] on div "This Location's building number*" at bounding box center [219, 632] width 383 height 22
click at [124, 627] on herald-label "This Location's building number*" at bounding box center [103, 632] width 150 height 22
drag, startPoint x: 95, startPoint y: 622, endPoint x: 184, endPoint y: 623, distance: 88.8
click at [184, 623] on div "This Location's building number*" at bounding box center [219, 632] width 383 height 22
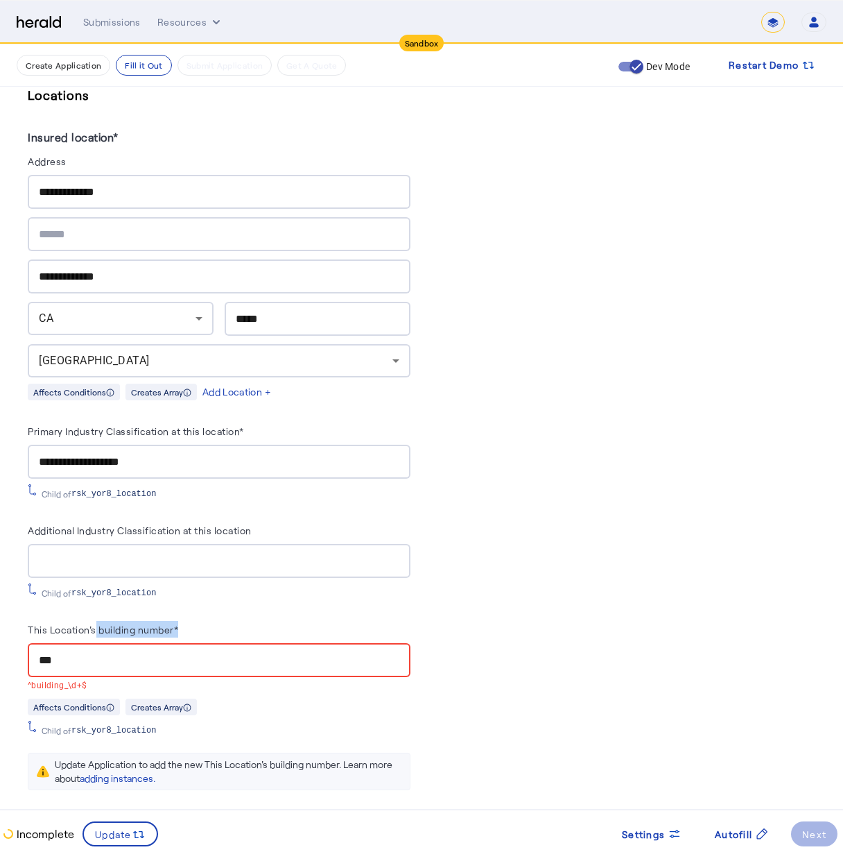
click at [184, 623] on div "This Location's building number*" at bounding box center [219, 632] width 383 height 22
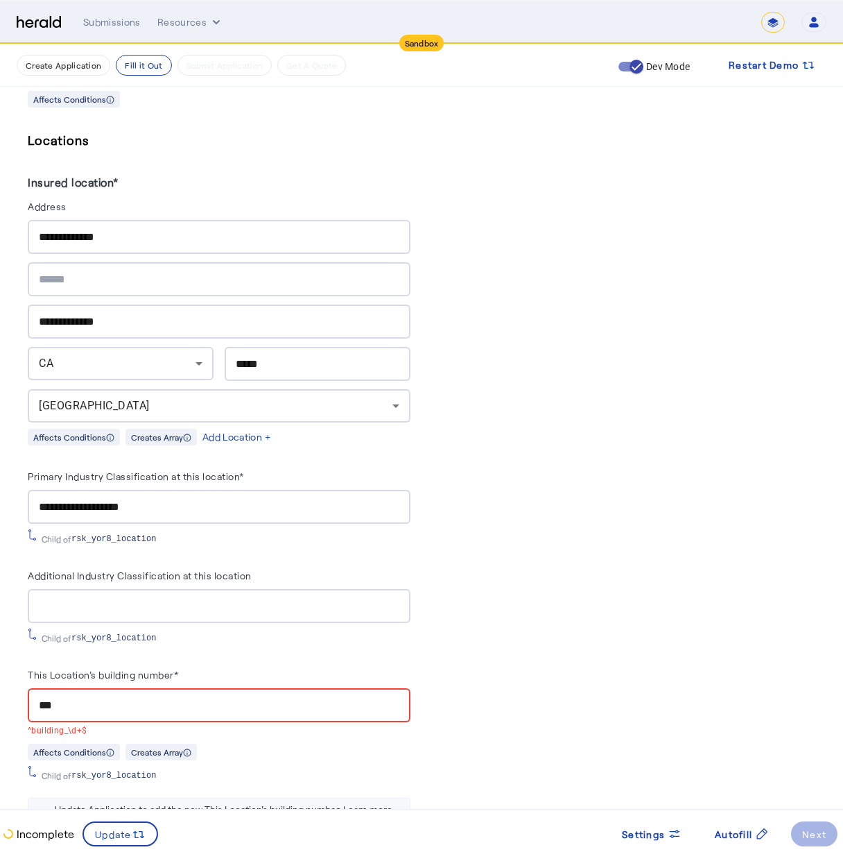
scroll to position [1121, 0]
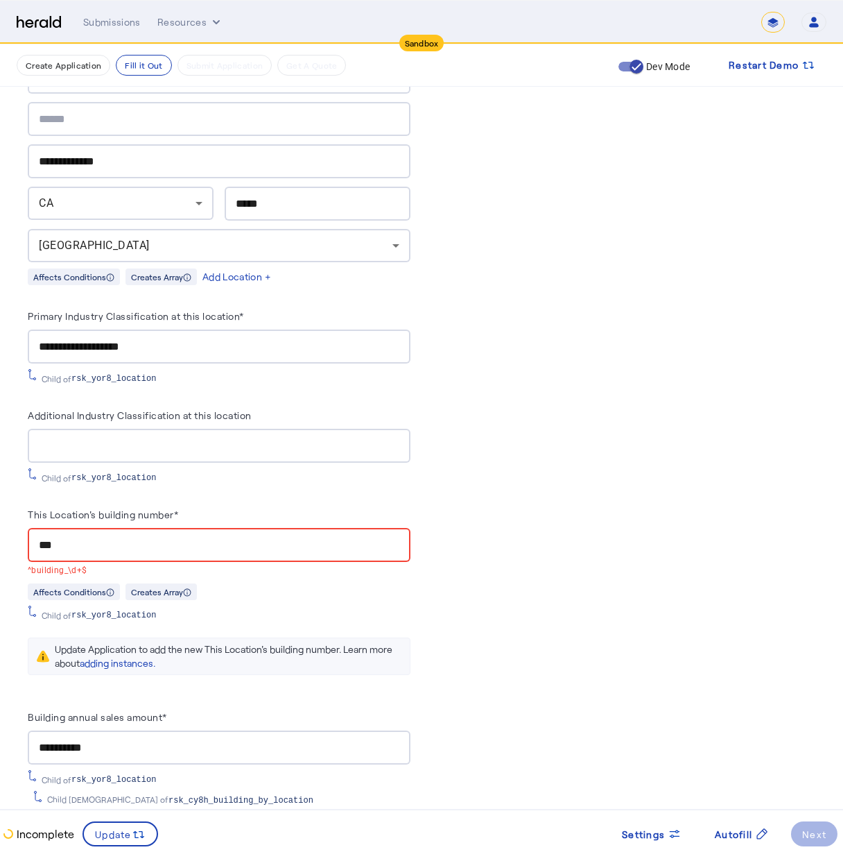
drag, startPoint x: 94, startPoint y: 556, endPoint x: 57, endPoint y: 559, distance: 36.9
click at [57, 562] on mat-error "^building_\d+$" at bounding box center [219, 569] width 383 height 15
click at [199, 615] on badge-bar-v2 "Affects Conditions Creates Array Child of rsk_yor8_location Update Application …" at bounding box center [219, 634] width 383 height 103
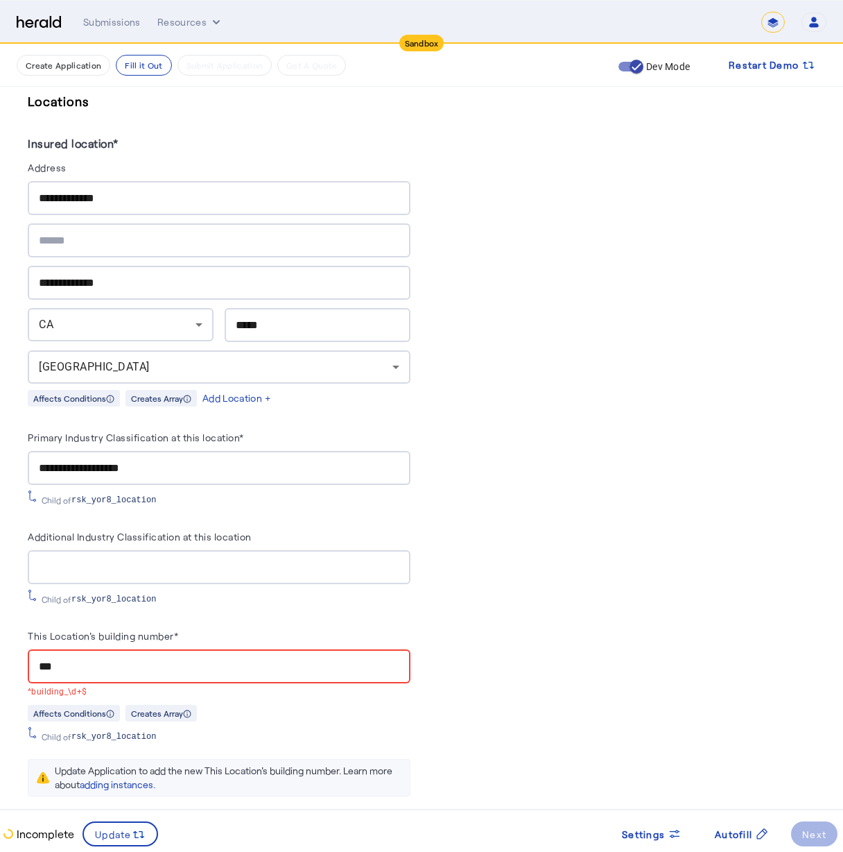
scroll to position [877, 0]
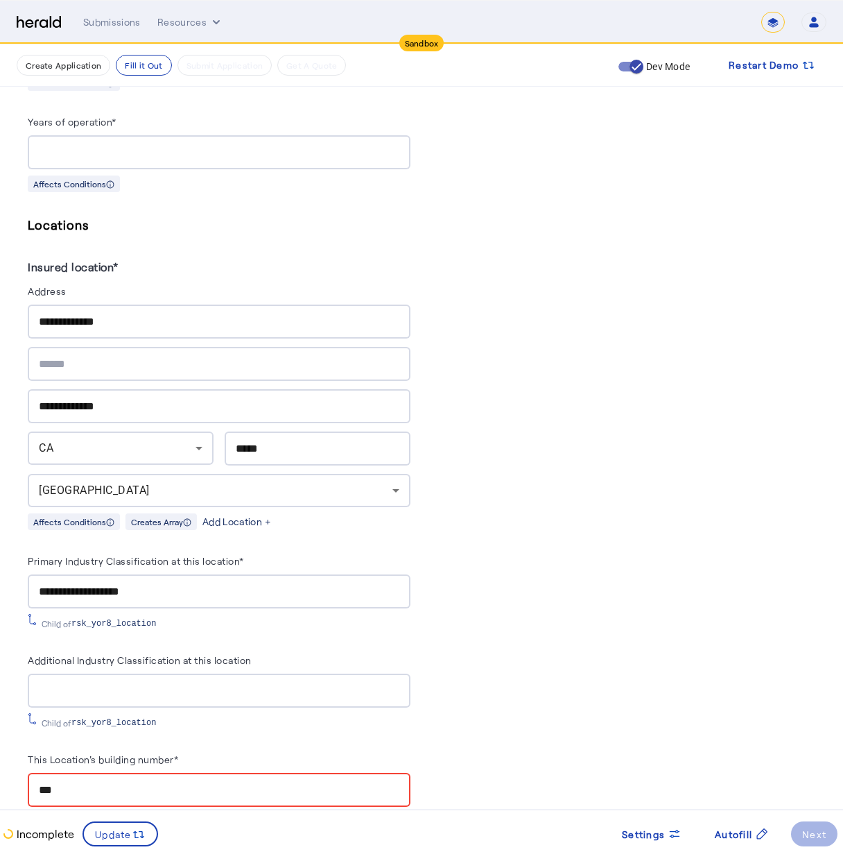
click at [259, 517] on div "Add Location +" at bounding box center [237, 522] width 69 height 14
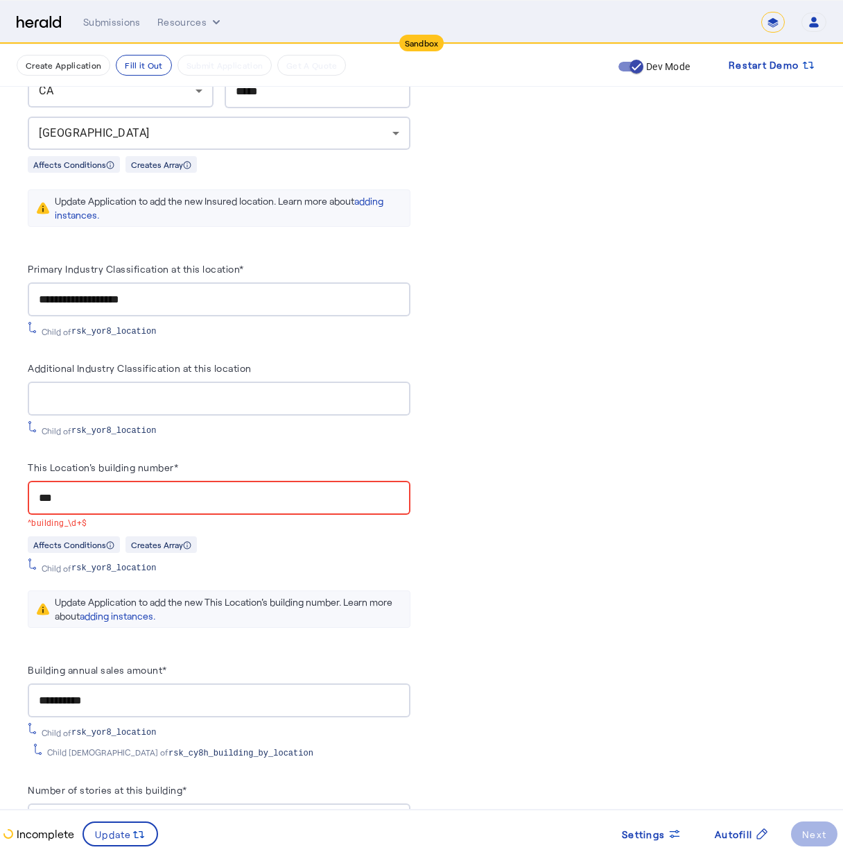
scroll to position [1237, 0]
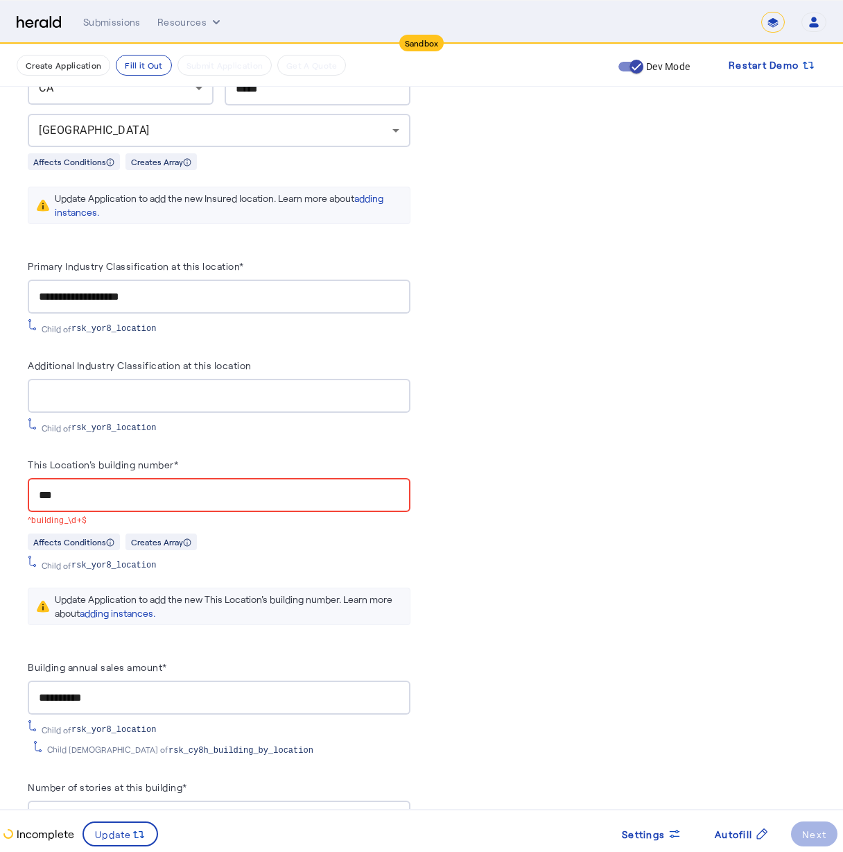
drag, startPoint x: 106, startPoint y: 485, endPoint x: 15, endPoint y: 464, distance: 94.0
click at [16, 463] on div "**********" at bounding box center [421, 95] width 843 height 2574
click at [519, 507] on div "PUT /applications xxxxxxxxxx 12 1 { 2 "coverage_values" : [], 3 "risk_values" :…" at bounding box center [624, 202] width 383 height 2250
drag, startPoint x: 107, startPoint y: 473, endPoint x: 0, endPoint y: 449, distance: 110.0
click at [0, 449] on div "**********" at bounding box center [421, 95] width 843 height 2574
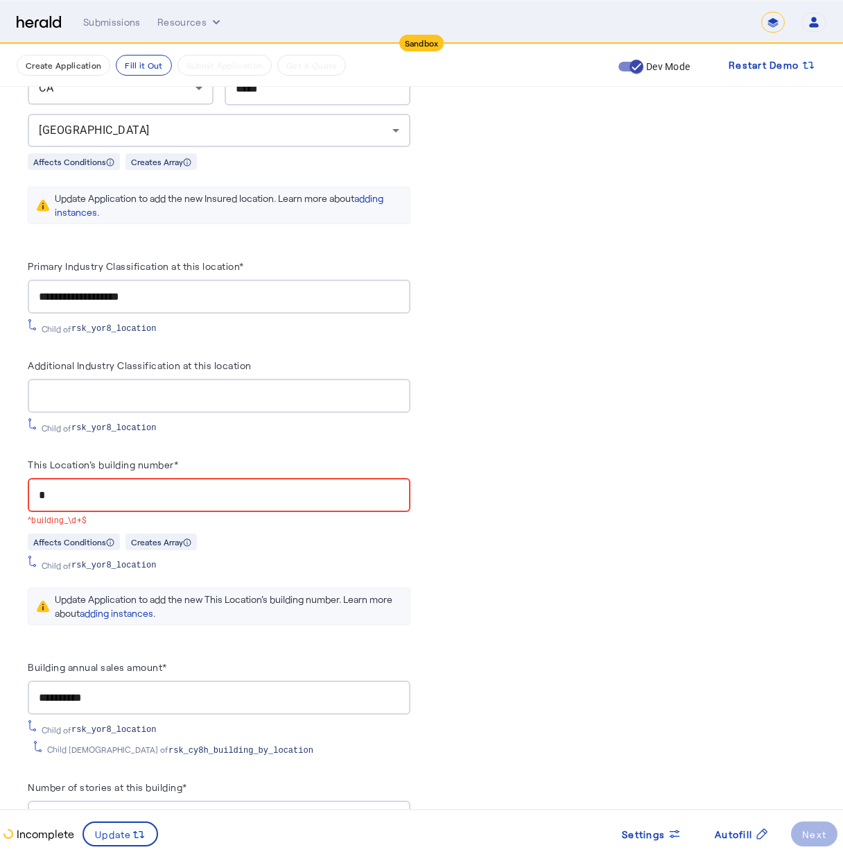
click at [55, 487] on input "*" at bounding box center [219, 495] width 361 height 17
drag, startPoint x: 57, startPoint y: 485, endPoint x: 21, endPoint y: 469, distance: 39.1
click at [21, 469] on div "**********" at bounding box center [421, 95] width 843 height 2574
type input "*"
drag, startPoint x: 64, startPoint y: 488, endPoint x: 14, endPoint y: 480, distance: 50.6
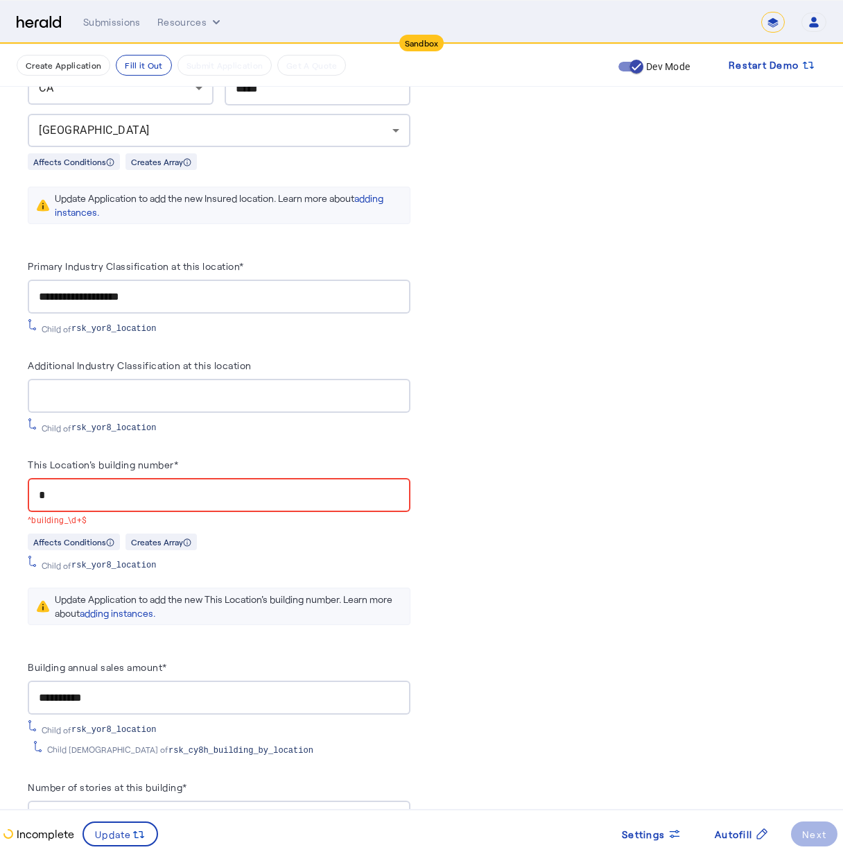
click at [14, 481] on div "**********" at bounding box center [421, 95] width 843 height 2574
type input "***"
click at [640, 598] on div "PUT /applications xxxxxxxxxx 12 1 { 2 "coverage_values" : [], 3 "risk_values" :…" at bounding box center [624, 202] width 383 height 2250
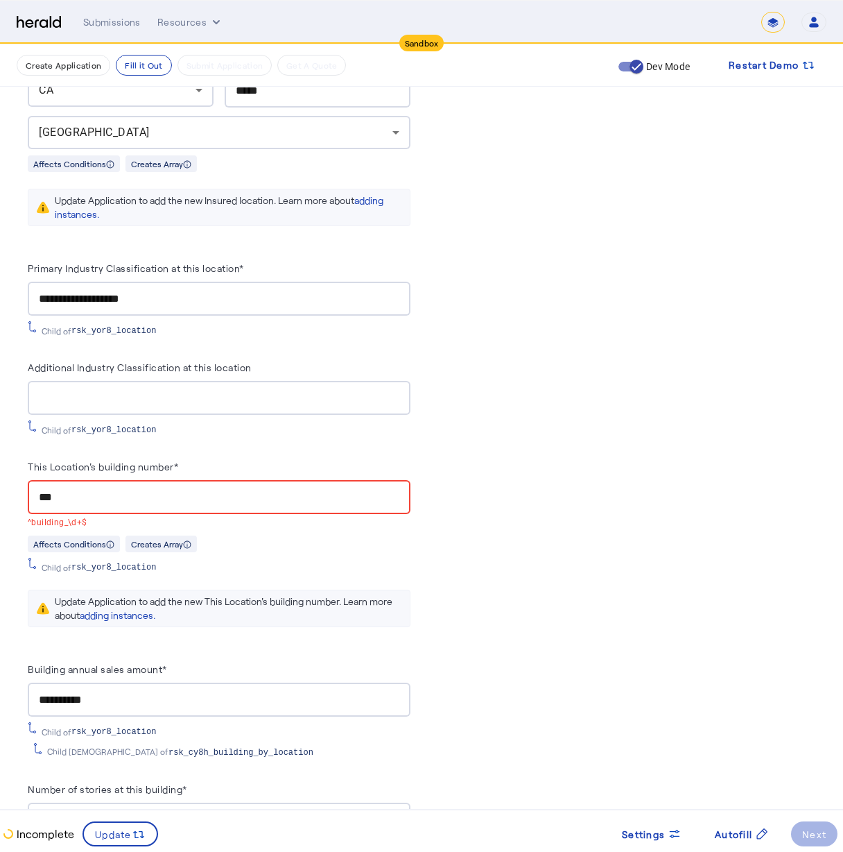
click at [620, 585] on div "PUT /applications xxxxxxxxxx 12 1 { 2 "coverage_values" : [], 3 "risk_values" :…" at bounding box center [624, 204] width 383 height 2250
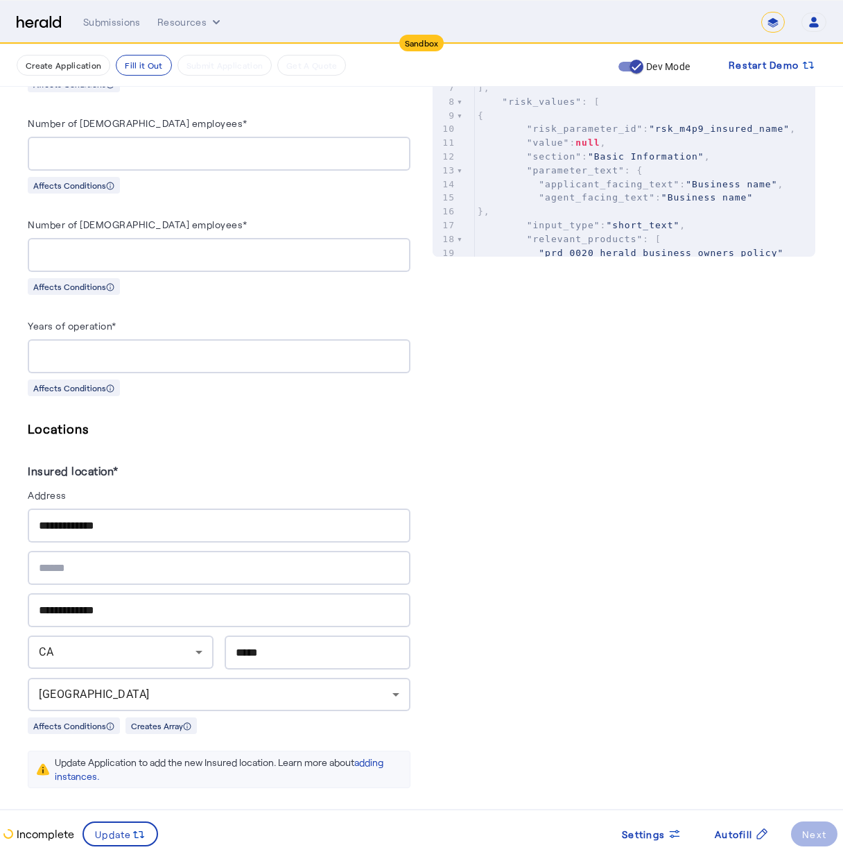
scroll to position [0, 0]
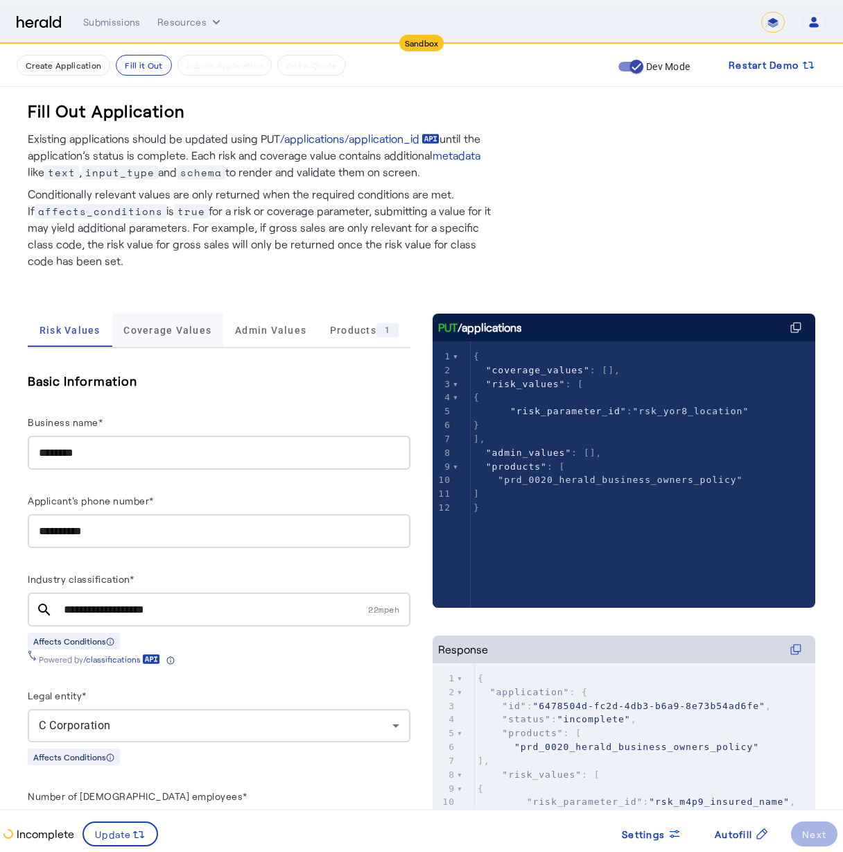
click at [171, 342] on span "Coverage Values" at bounding box center [167, 329] width 88 height 33
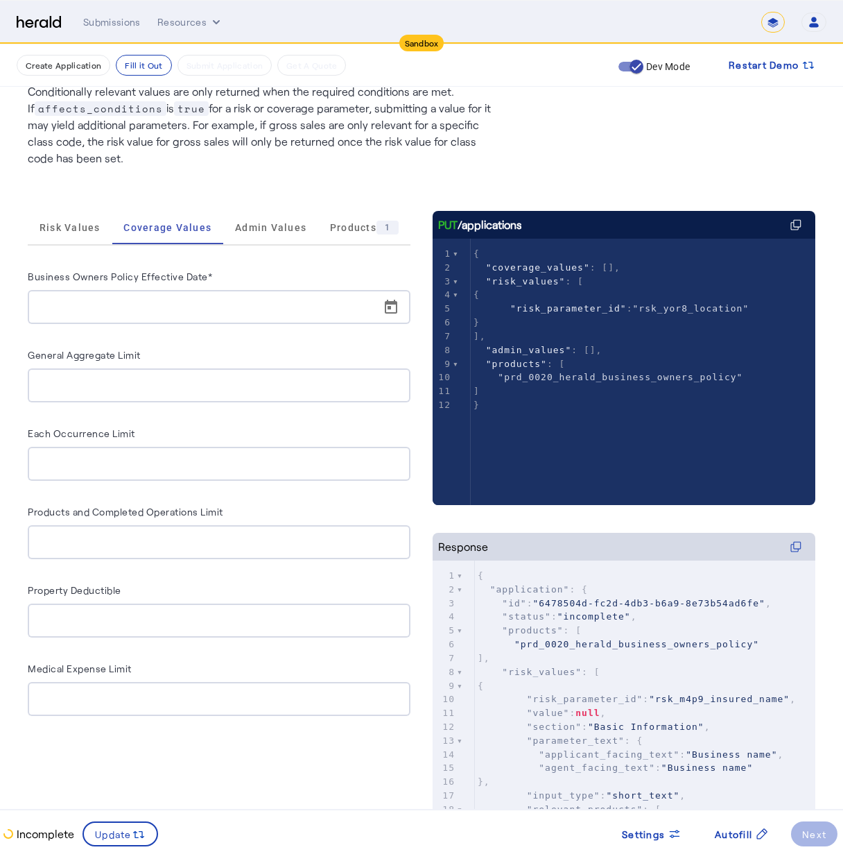
scroll to position [105, 0]
